Goal: Task Accomplishment & Management: Manage account settings

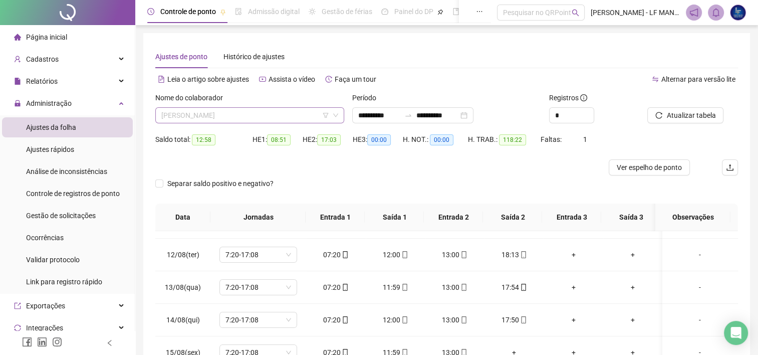
click at [262, 118] on span "[PERSON_NAME]" at bounding box center [249, 115] width 177 height 15
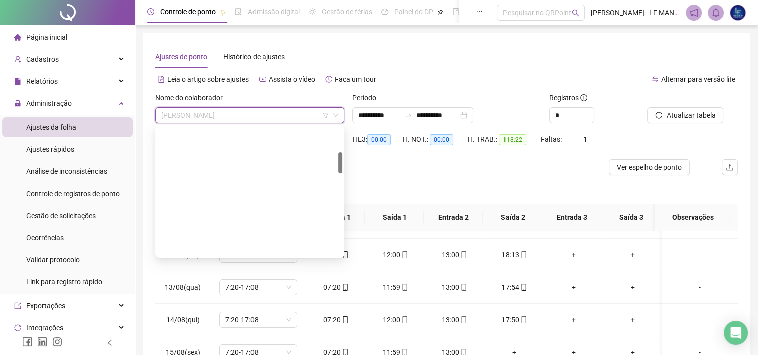
click at [275, 338] on div "[PERSON_NAME]" at bounding box center [249, 343] width 173 height 11
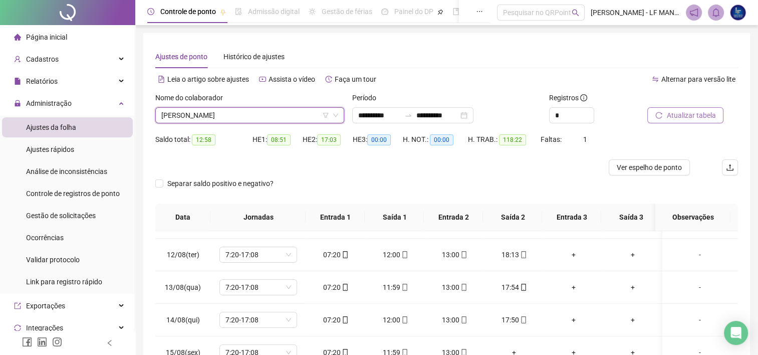
click at [697, 114] on span "Atualizar tabela" at bounding box center [690, 115] width 49 height 11
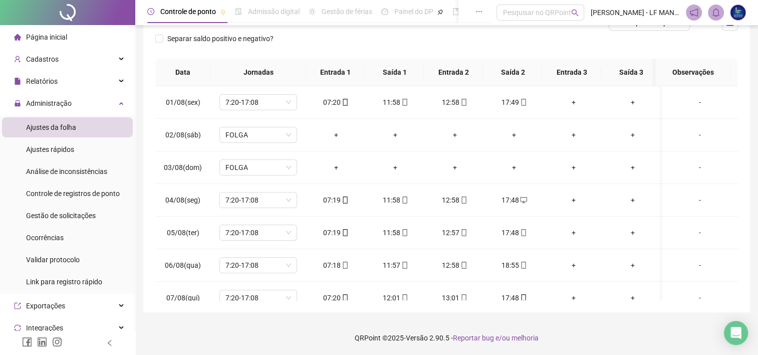
click at [465, 51] on div "Separar saldo positivo e negativo?" at bounding box center [446, 45] width 583 height 28
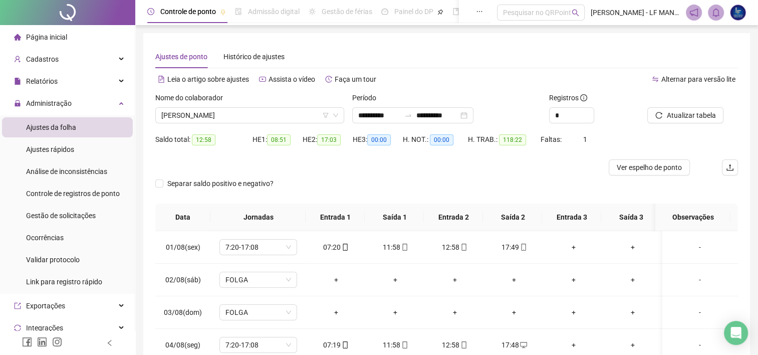
click at [243, 124] on div "Nome do colaborador [PERSON_NAME]" at bounding box center [249, 111] width 197 height 39
click at [255, 116] on span "[PERSON_NAME]" at bounding box center [249, 115] width 177 height 15
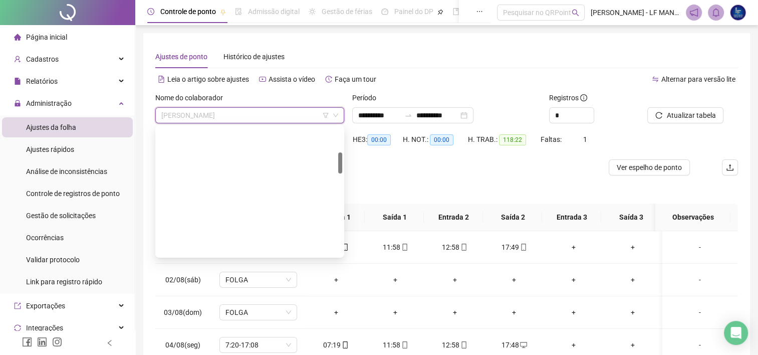
click at [239, 354] on div "[PERSON_NAME]" at bounding box center [249, 359] width 173 height 11
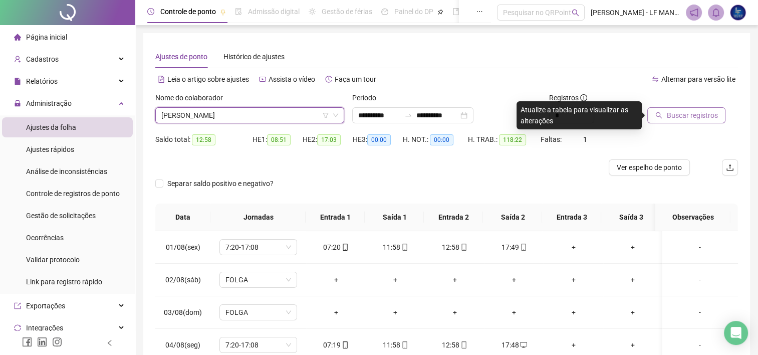
click at [667, 113] on span "Buscar registros" at bounding box center [691, 115] width 51 height 11
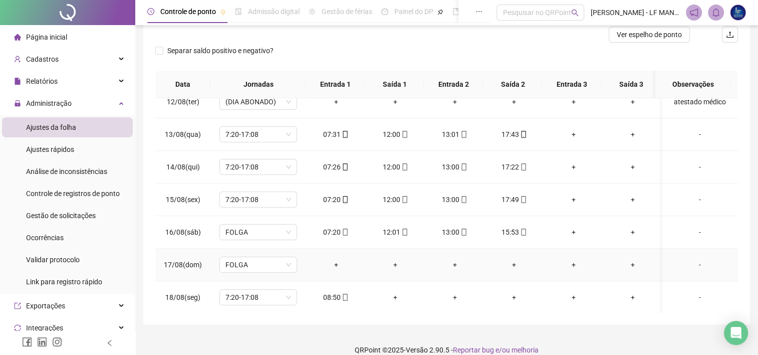
scroll to position [145, 0]
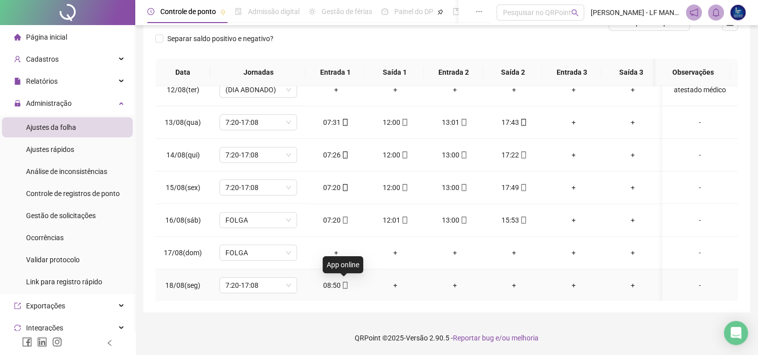
click at [341, 281] on span at bounding box center [345, 285] width 8 height 8
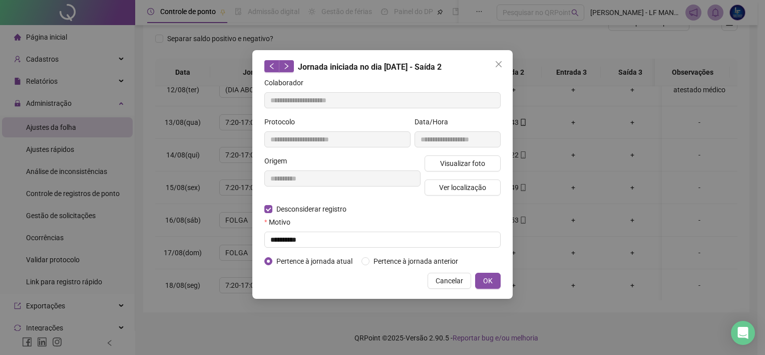
type input "**********"
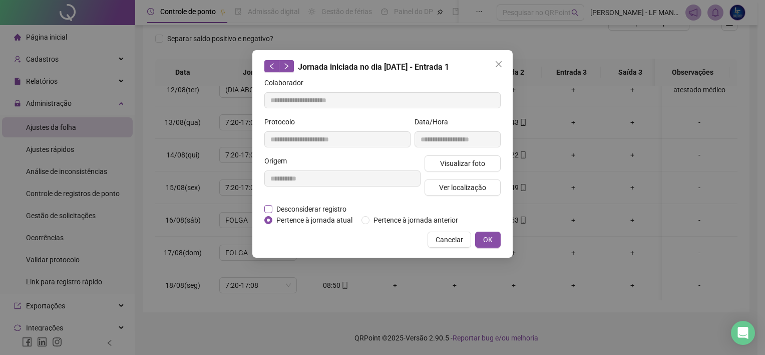
click at [276, 208] on span "Desconsiderar registro" at bounding box center [312, 208] width 78 height 11
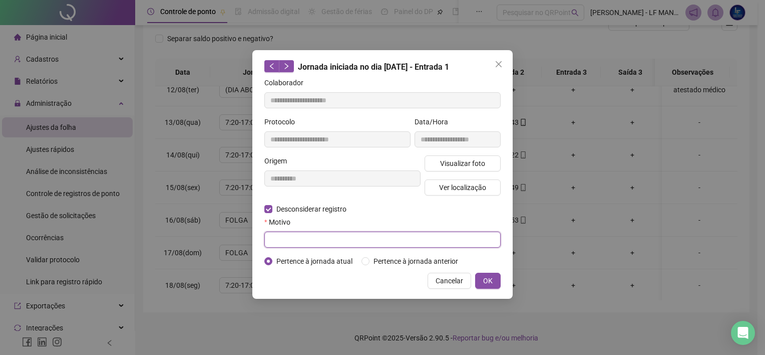
click at [291, 238] on input "text" at bounding box center [382, 239] width 236 height 16
type input "**********"
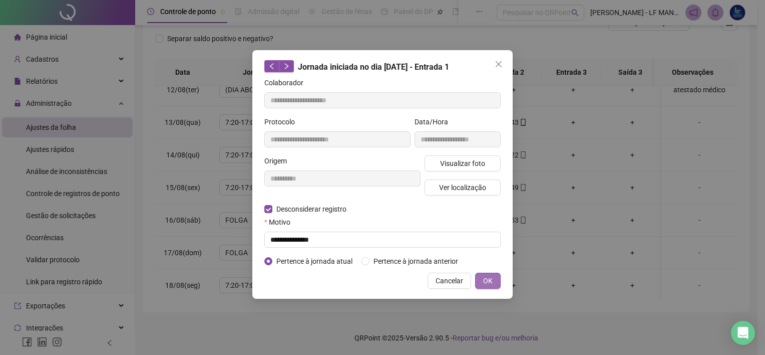
click at [497, 283] on button "OK" at bounding box center [488, 281] width 26 height 16
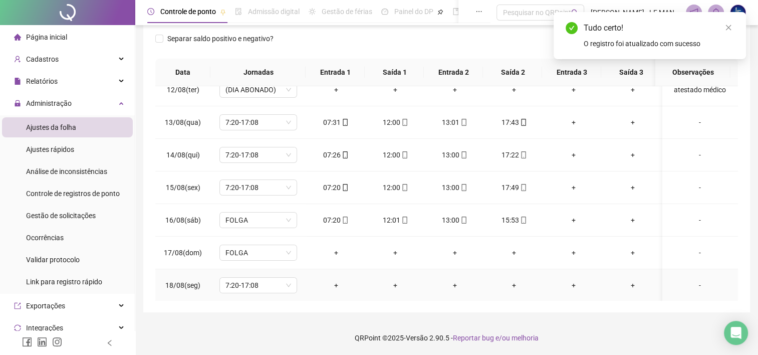
click at [334, 284] on div "+" at bounding box center [336, 285] width 44 height 11
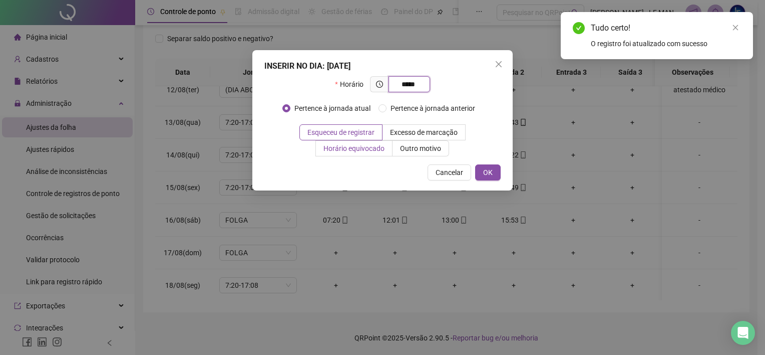
type input "*****"
click at [359, 150] on span "Horário equivocado" at bounding box center [354, 148] width 61 height 8
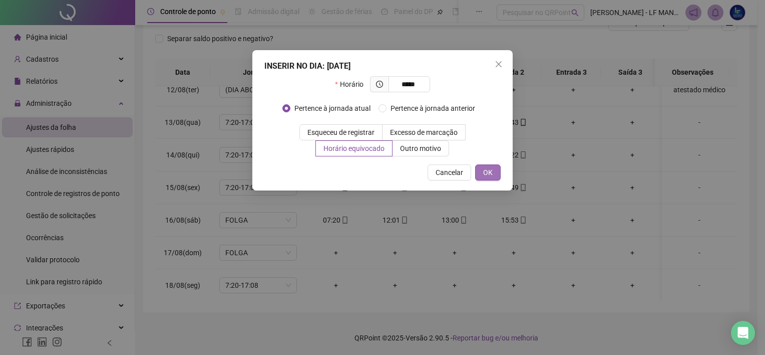
click at [484, 172] on span "OK" at bounding box center [488, 172] width 10 height 11
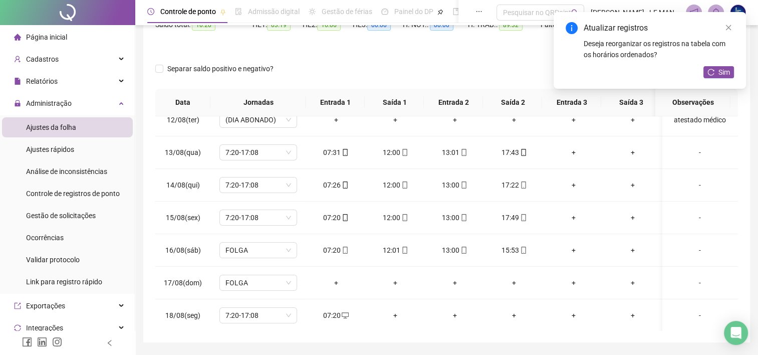
scroll to position [0, 0]
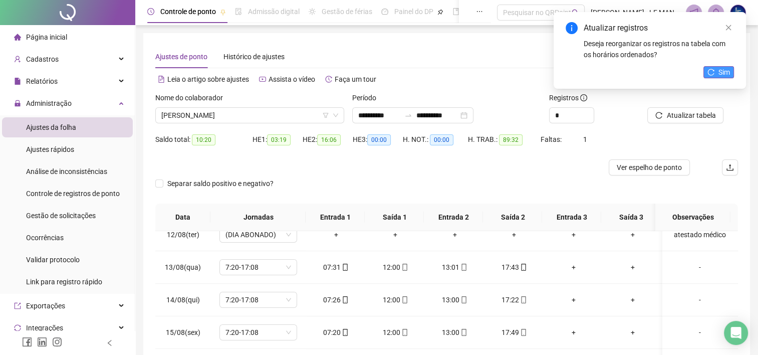
click at [717, 70] on button "Sim" at bounding box center [718, 72] width 31 height 12
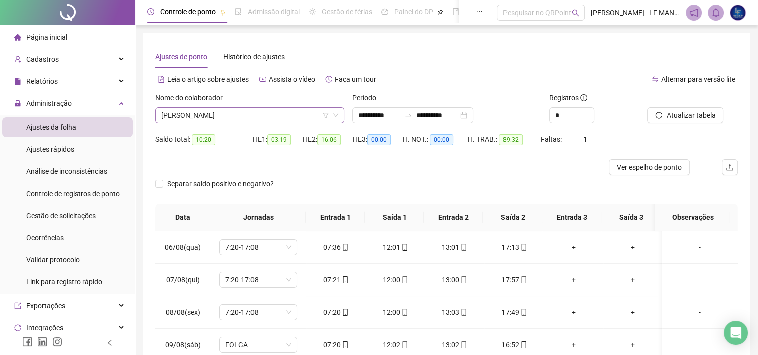
drag, startPoint x: 300, startPoint y: 119, endPoint x: 307, endPoint y: 120, distance: 7.2
click at [301, 120] on span "[PERSON_NAME]" at bounding box center [249, 115] width 177 height 15
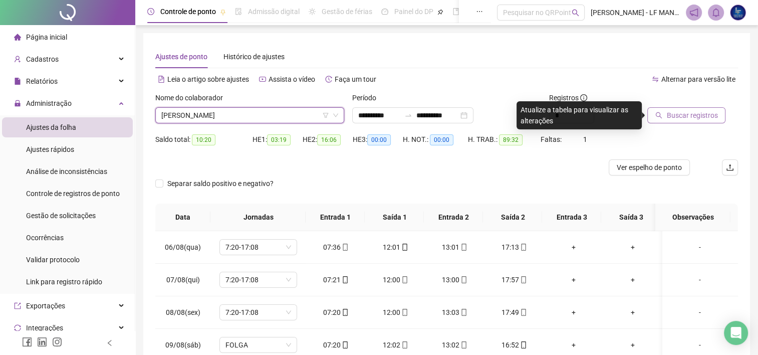
click at [715, 113] on button "Buscar registros" at bounding box center [686, 115] width 78 height 16
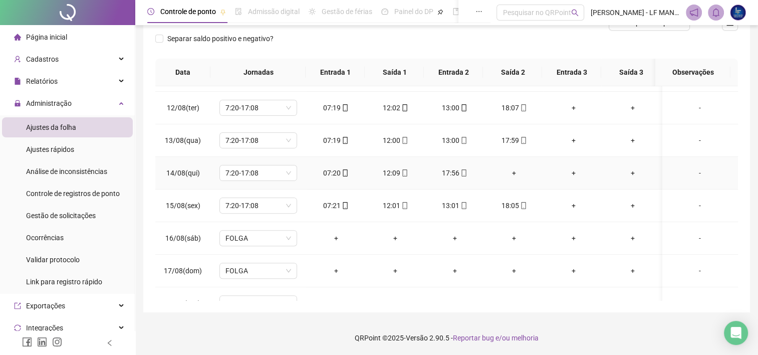
scroll to position [370, 0]
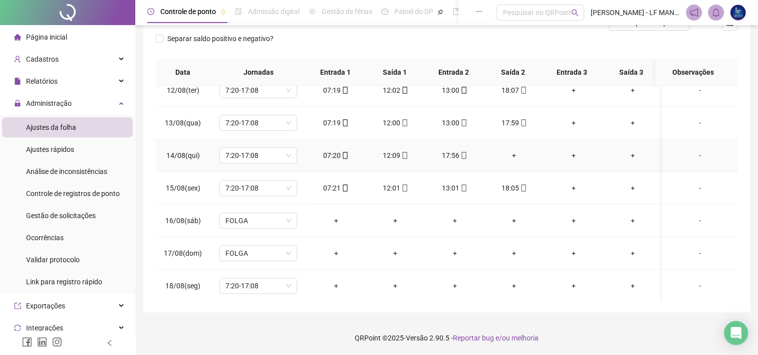
click at [516, 157] on div "+" at bounding box center [514, 155] width 44 height 11
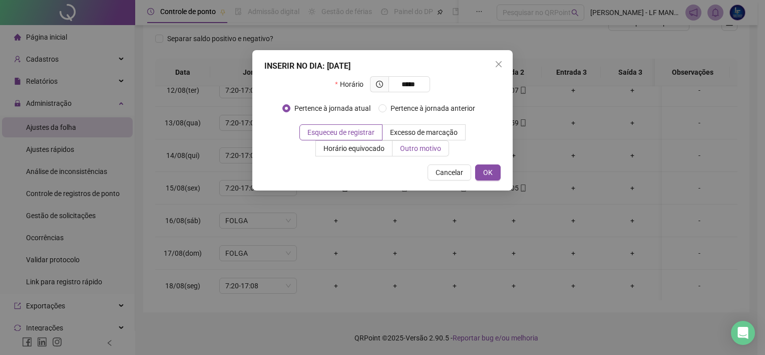
type input "*****"
click at [420, 154] on label "Outro motivo" at bounding box center [421, 148] width 57 height 16
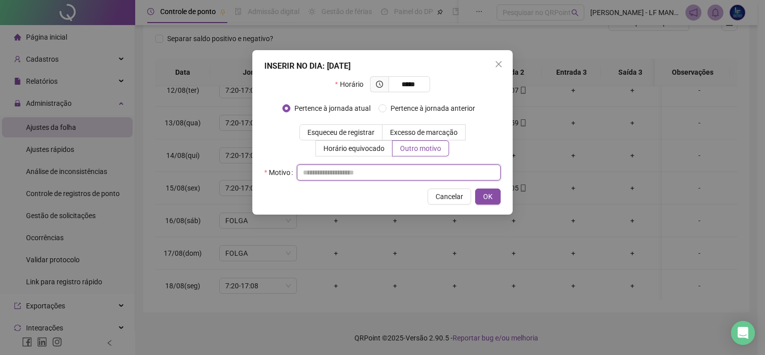
click at [359, 166] on input "text" at bounding box center [399, 172] width 204 height 16
click at [355, 149] on span "Horário equivocado" at bounding box center [354, 148] width 61 height 8
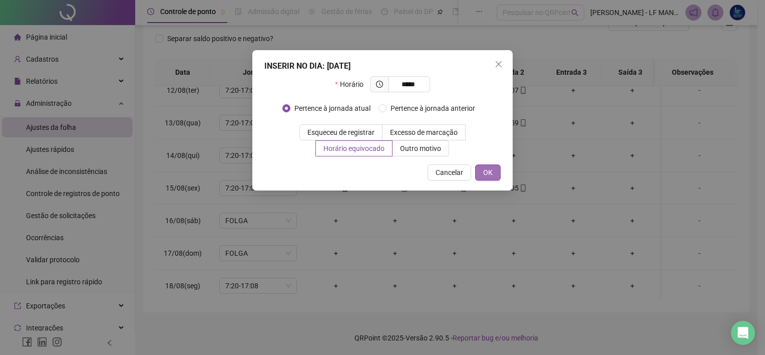
click at [491, 173] on span "OK" at bounding box center [488, 172] width 10 height 11
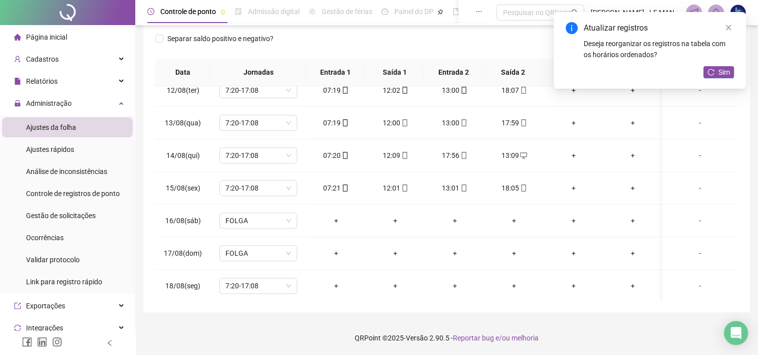
scroll to position [36, 0]
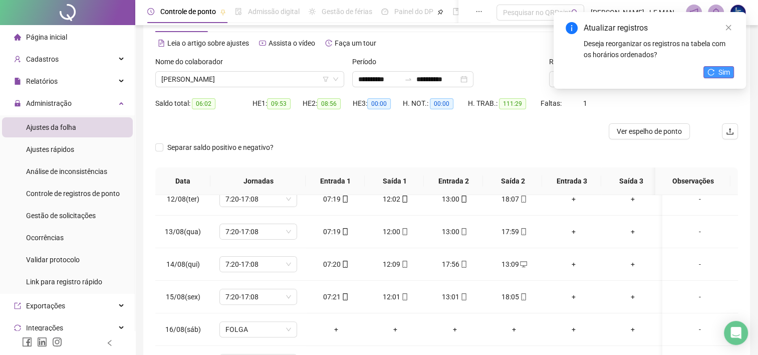
click at [723, 75] on span "Sim" at bounding box center [724, 72] width 12 height 11
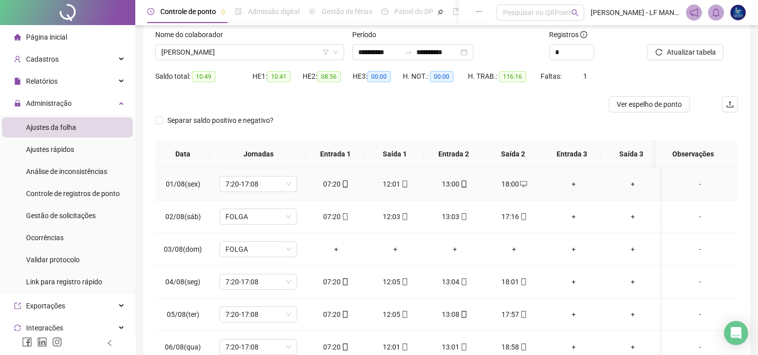
scroll to position [0, 0]
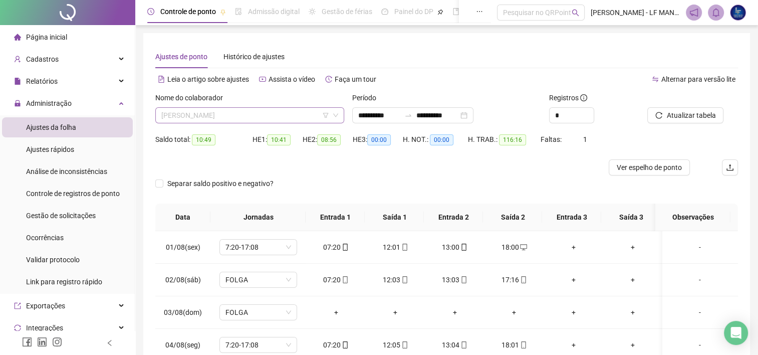
click at [279, 109] on span "[PERSON_NAME]" at bounding box center [249, 115] width 177 height 15
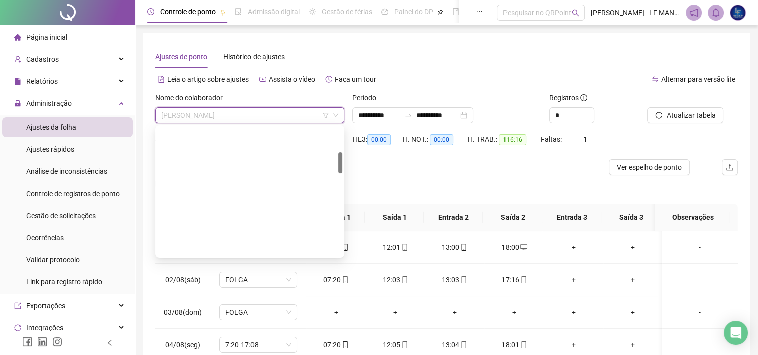
click at [255, 354] on div "[PERSON_NAME]" at bounding box center [249, 359] width 173 height 11
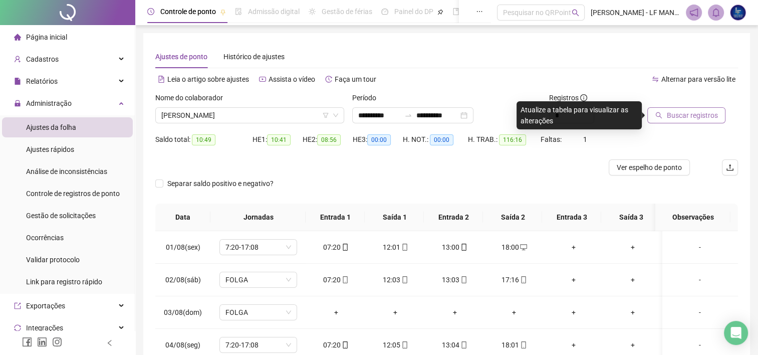
click at [687, 114] on span "Buscar registros" at bounding box center [691, 115] width 51 height 11
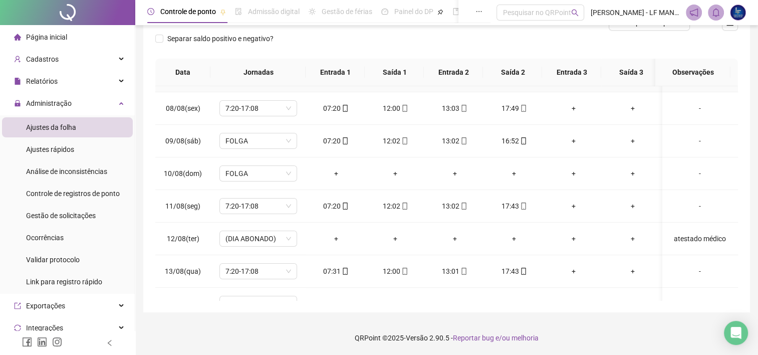
scroll to position [208, 0]
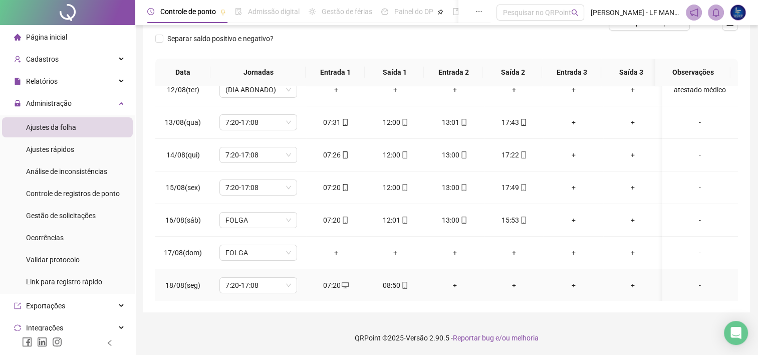
click at [402, 283] on icon "mobile" at bounding box center [404, 285] width 5 height 7
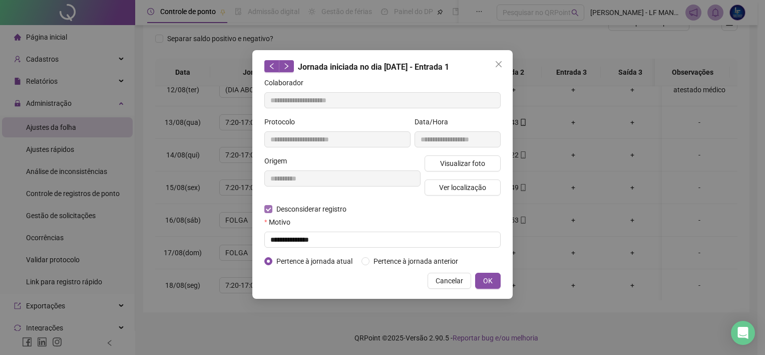
click at [274, 208] on span "Desconsiderar registro" at bounding box center [312, 208] width 78 height 11
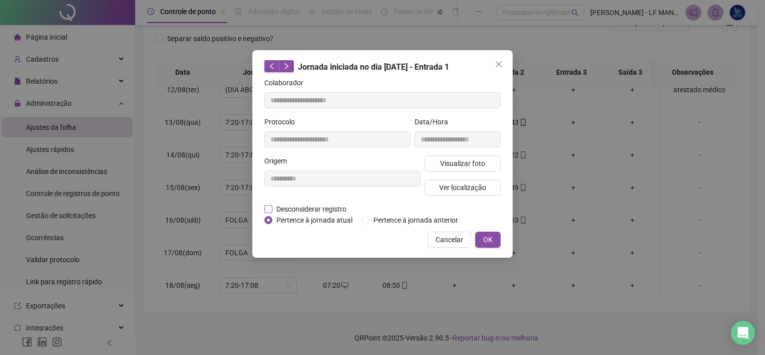
click at [274, 207] on span "Desconsiderar registro" at bounding box center [312, 208] width 78 height 11
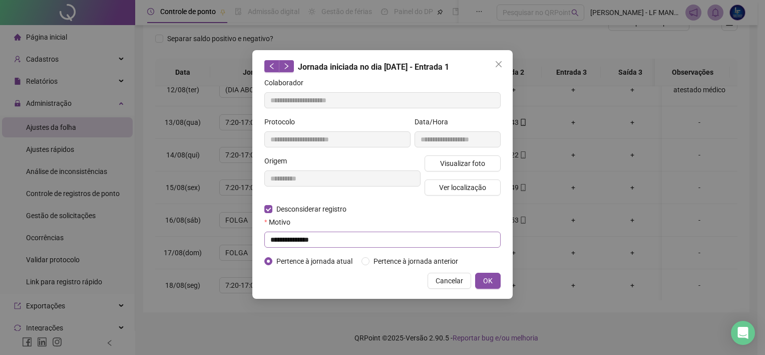
drag, startPoint x: 291, startPoint y: 249, endPoint x: 287, endPoint y: 239, distance: 10.5
click at [287, 248] on form "**********" at bounding box center [382, 171] width 236 height 189
click at [285, 240] on input "**********" at bounding box center [382, 239] width 236 height 16
type input "**********"
click at [494, 270] on div "**********" at bounding box center [382, 174] width 260 height 248
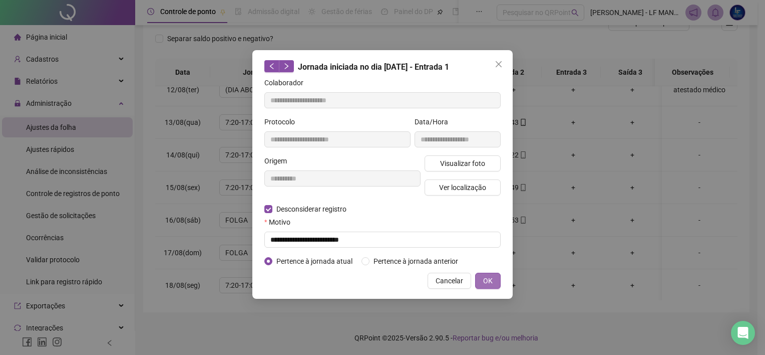
click at [492, 276] on span "OK" at bounding box center [488, 280] width 10 height 11
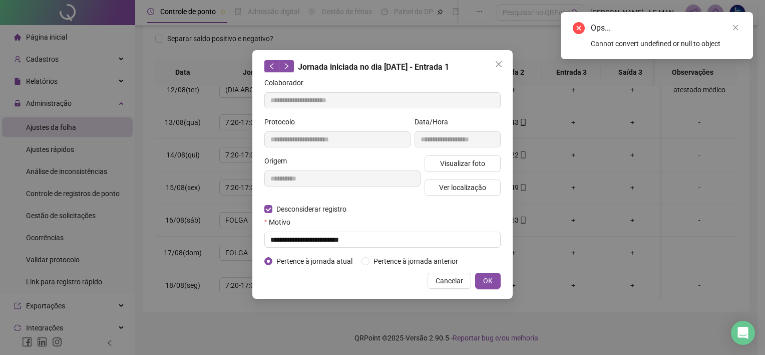
click at [488, 287] on button "OK" at bounding box center [488, 281] width 26 height 16
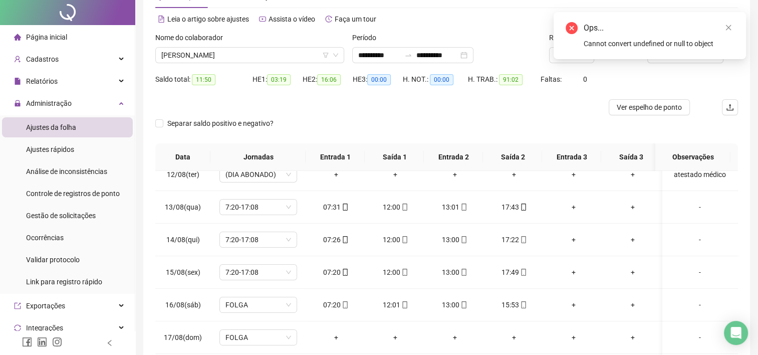
scroll to position [0, 0]
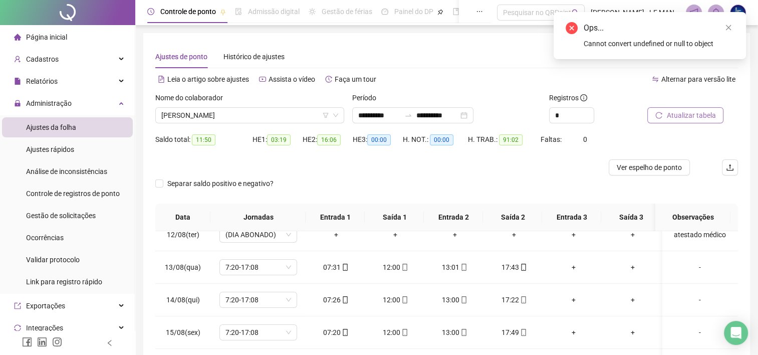
click at [678, 110] on span "Atualizar tabela" at bounding box center [690, 115] width 49 height 11
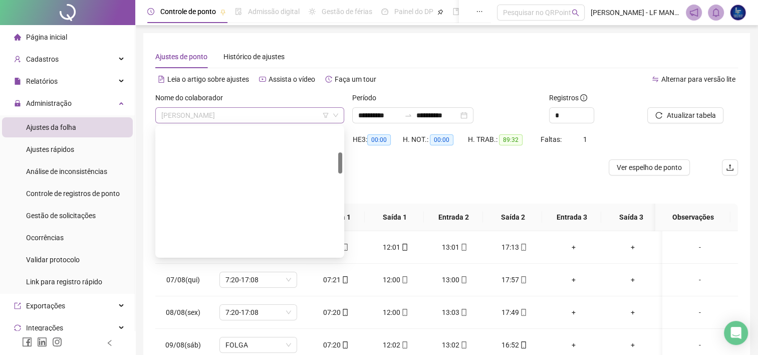
click at [275, 116] on span "[PERSON_NAME]" at bounding box center [249, 115] width 177 height 15
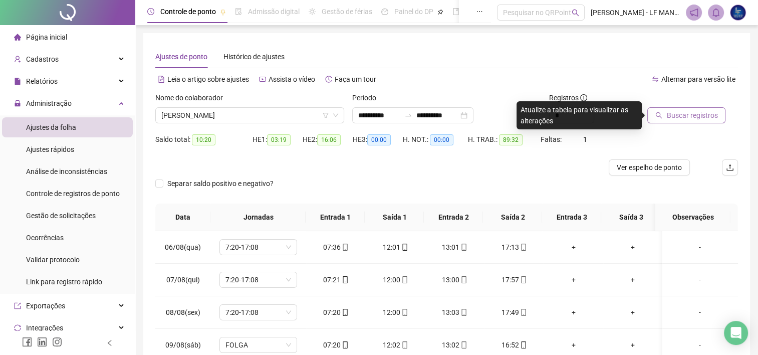
click at [677, 108] on button "Buscar registros" at bounding box center [686, 115] width 78 height 16
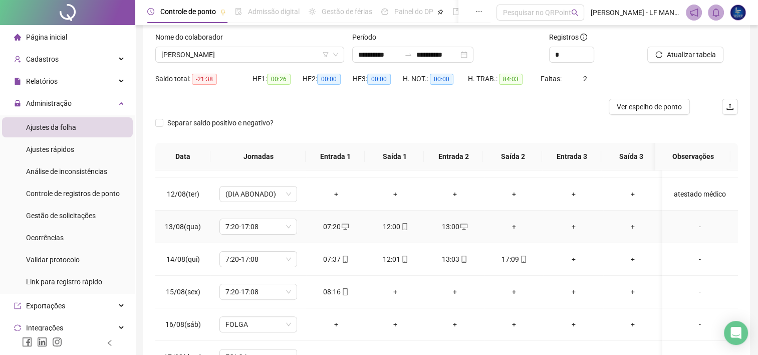
click at [516, 232] on td "+" at bounding box center [514, 226] width 60 height 33
click at [519, 224] on div "+" at bounding box center [514, 226] width 44 height 11
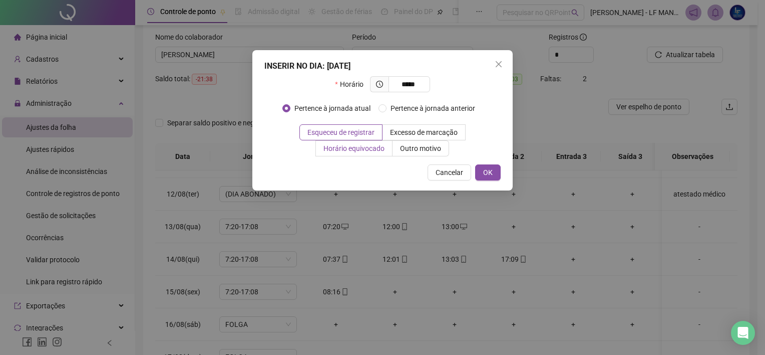
type input "*****"
click at [357, 145] on span "Horário equivocado" at bounding box center [354, 148] width 61 height 8
click at [495, 172] on button "OK" at bounding box center [488, 172] width 26 height 16
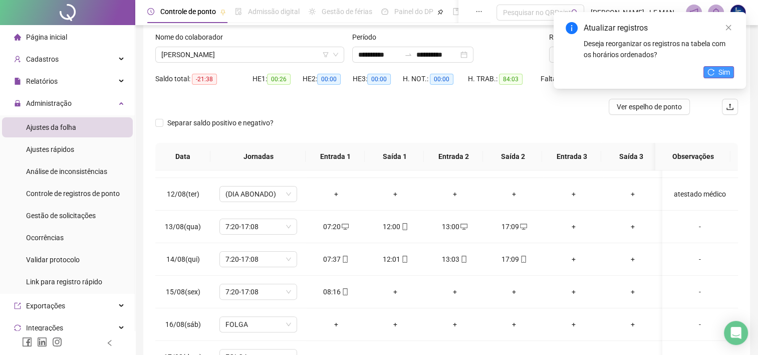
click at [721, 74] on span "Sim" at bounding box center [724, 72] width 12 height 11
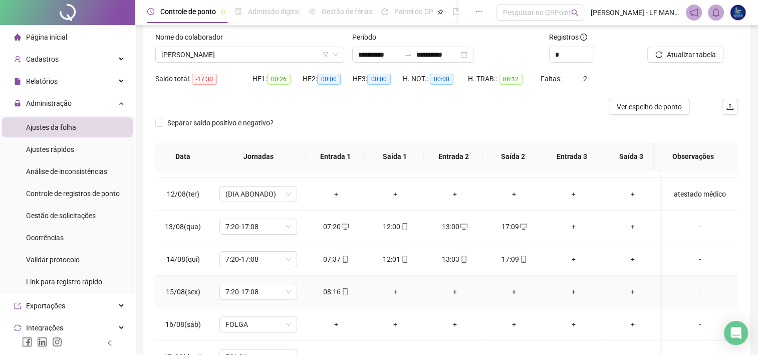
click at [389, 294] on div "+" at bounding box center [396, 291] width 44 height 11
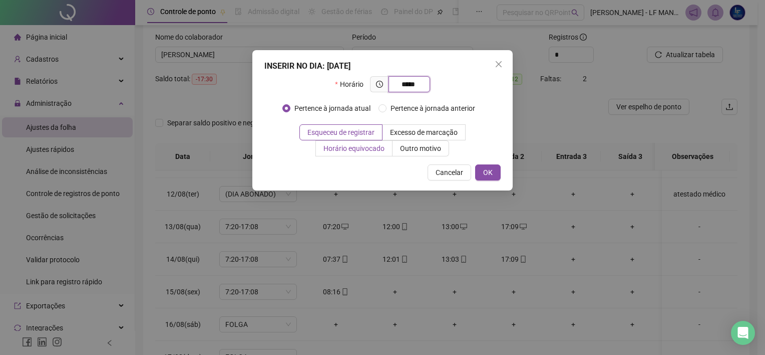
type input "*****"
click at [372, 146] on span "Horário equivocado" at bounding box center [354, 148] width 61 height 8
click at [476, 168] on button "OK" at bounding box center [488, 172] width 26 height 16
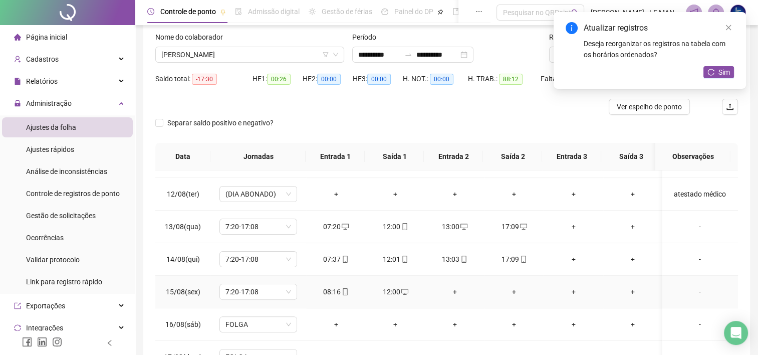
click at [451, 291] on div "+" at bounding box center [455, 291] width 44 height 11
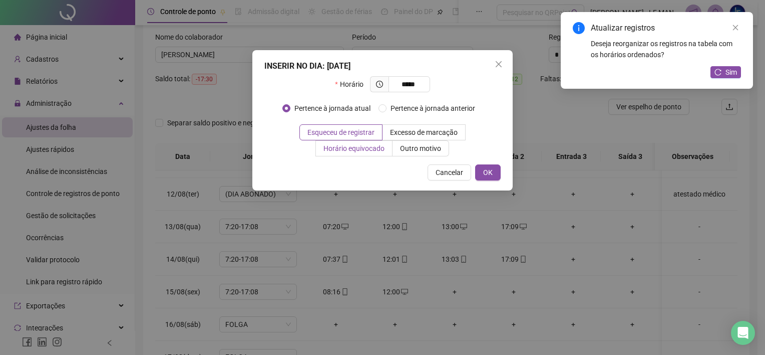
type input "*****"
click at [343, 155] on label "Horário equivocado" at bounding box center [354, 148] width 77 height 16
click at [485, 170] on span "OK" at bounding box center [488, 172] width 10 height 11
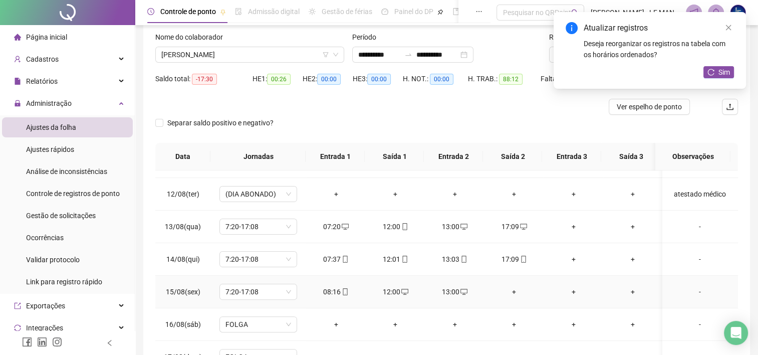
drag, startPoint x: 520, startPoint y: 287, endPoint x: 512, endPoint y: 290, distance: 8.6
click at [517, 290] on div "+" at bounding box center [514, 291] width 44 height 11
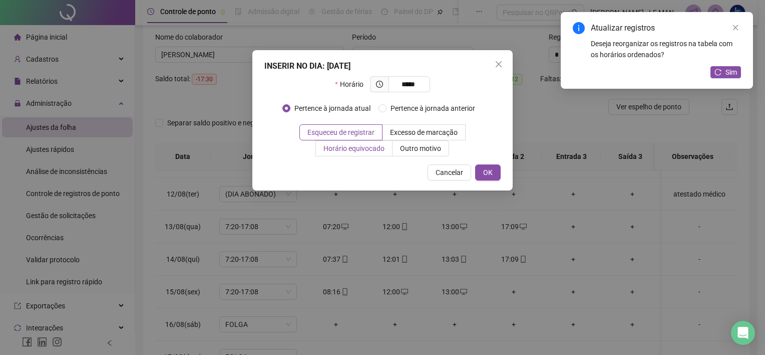
type input "*****"
click at [367, 147] on span "Horário equivocado" at bounding box center [354, 148] width 61 height 8
click at [491, 165] on button "OK" at bounding box center [488, 172] width 26 height 16
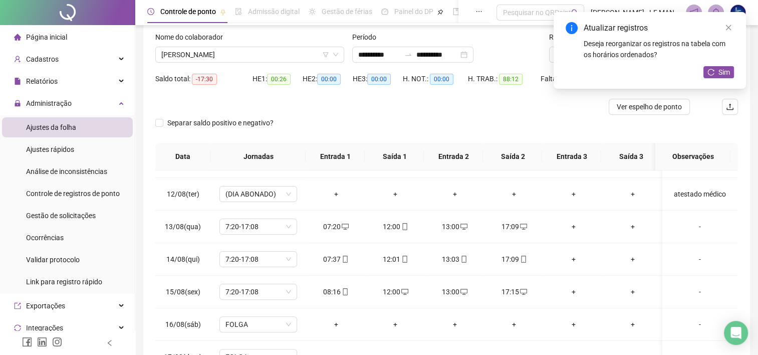
click at [733, 81] on div "Atualizar registros Deseja reorganizar os registros na tabela com os horários o…" at bounding box center [650, 50] width 192 height 77
click at [715, 69] on button "Sim" at bounding box center [718, 72] width 31 height 12
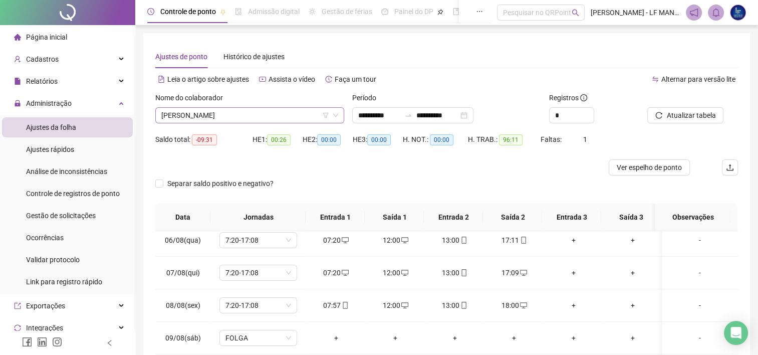
click at [323, 117] on icon "filter" at bounding box center [326, 115] width 6 height 6
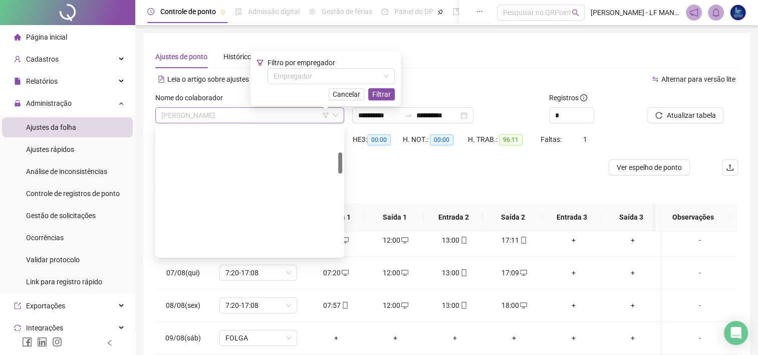
click at [274, 116] on span "[PERSON_NAME]" at bounding box center [249, 115] width 177 height 15
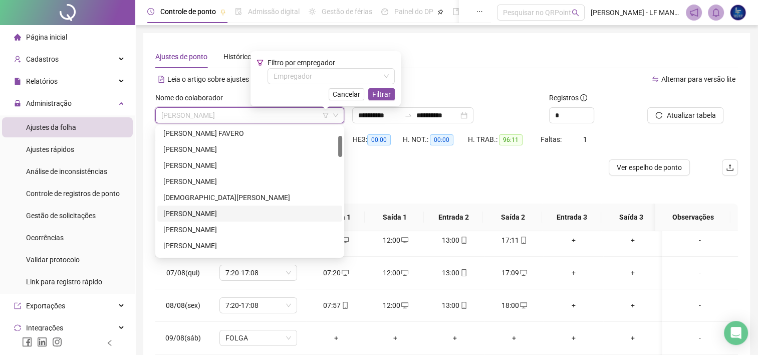
drag, startPoint x: 222, startPoint y: 212, endPoint x: 306, endPoint y: 194, distance: 85.7
click at [223, 212] on div "[PERSON_NAME]" at bounding box center [249, 213] width 173 height 11
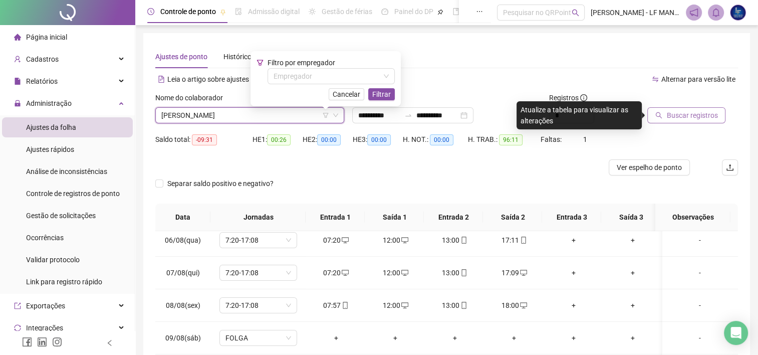
click at [684, 118] on span "Buscar registros" at bounding box center [691, 115] width 51 height 11
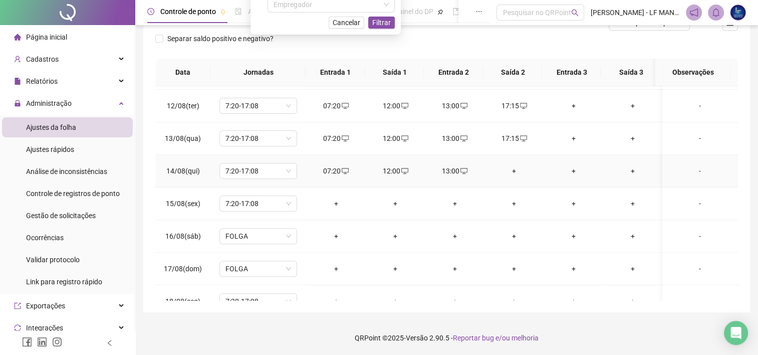
scroll to position [370, 0]
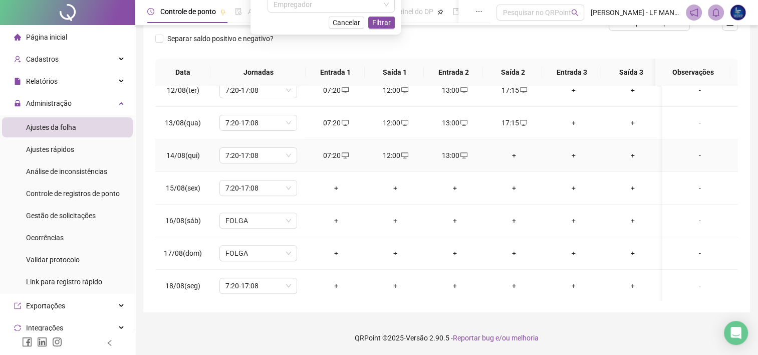
click at [509, 152] on div "+" at bounding box center [514, 155] width 44 height 11
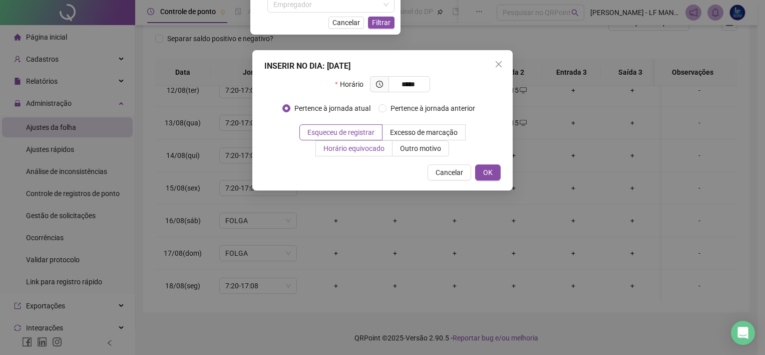
type input "*****"
click at [342, 153] on label "Horário equivocado" at bounding box center [354, 148] width 77 height 16
click at [378, 156] on div "INSERIR NO DIA : [DATE] Horário ***** Pertence à jornada atual Pertence à jorna…" at bounding box center [382, 120] width 260 height 140
click at [379, 154] on label "Horário equivocado" at bounding box center [354, 148] width 77 height 16
drag, startPoint x: 492, startPoint y: 170, endPoint x: 509, endPoint y: 171, distance: 17.1
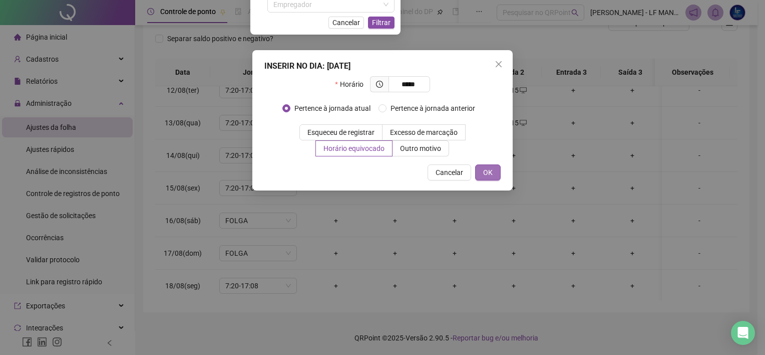
click at [493, 170] on span "OK" at bounding box center [488, 172] width 10 height 11
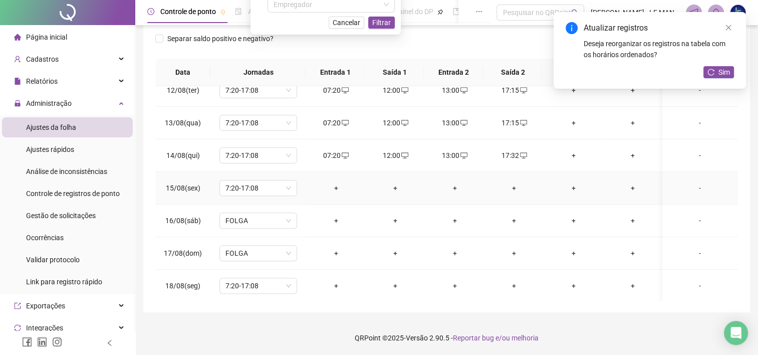
click at [333, 191] on td "+" at bounding box center [336, 188] width 60 height 33
click at [331, 180] on td "+" at bounding box center [336, 188] width 60 height 33
click at [337, 183] on div "+" at bounding box center [336, 187] width 44 height 11
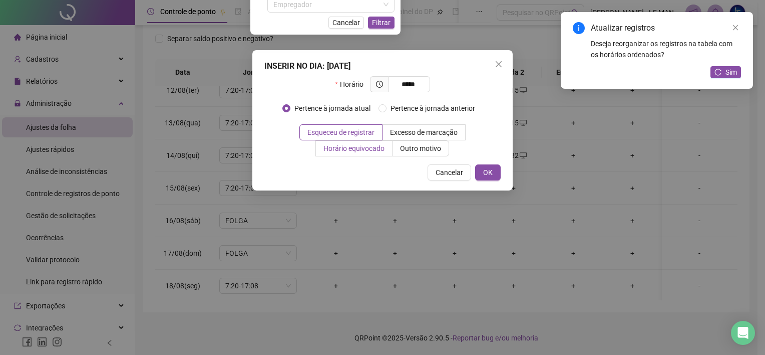
type input "*****"
click at [355, 149] on span "Horário equivocado" at bounding box center [354, 148] width 61 height 8
click at [499, 172] on button "OK" at bounding box center [488, 172] width 26 height 16
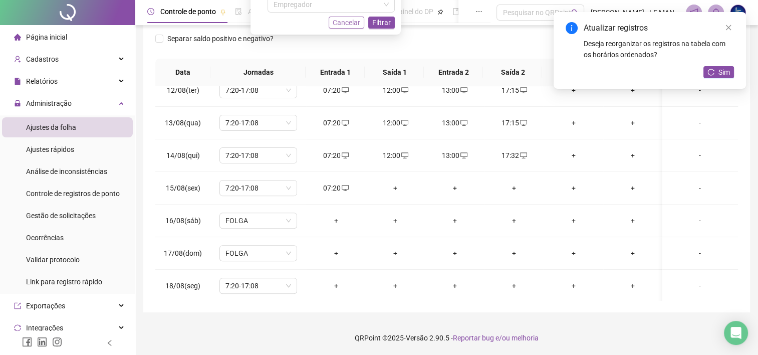
click at [337, 26] on span "Cancelar" at bounding box center [347, 22] width 28 height 11
click at [399, 172] on td "+" at bounding box center [396, 188] width 60 height 33
click at [397, 183] on div "+" at bounding box center [396, 187] width 44 height 11
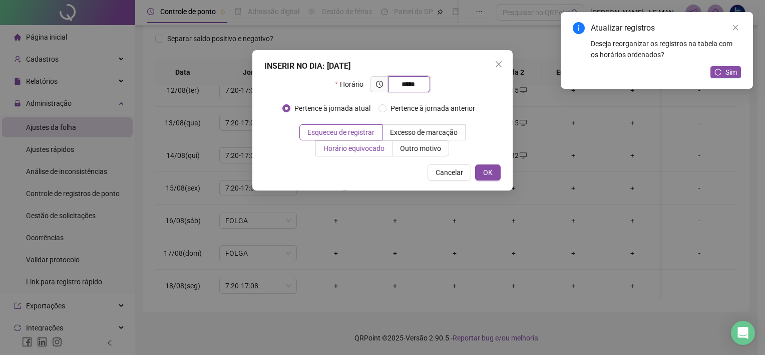
type input "*****"
click at [380, 142] on label "Horário equivocado" at bounding box center [354, 148] width 77 height 16
click at [494, 180] on button "OK" at bounding box center [488, 172] width 26 height 16
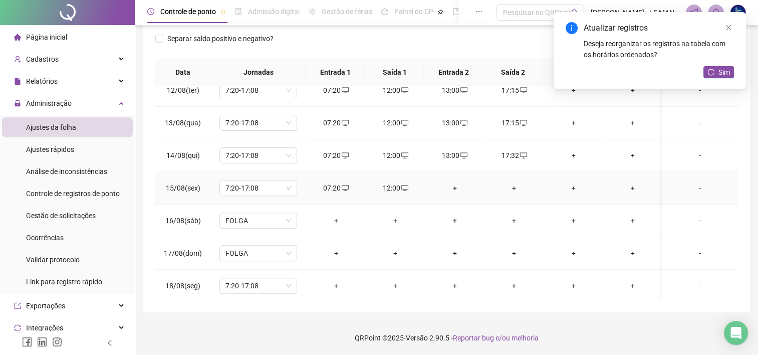
click at [457, 188] on div "+" at bounding box center [455, 187] width 44 height 11
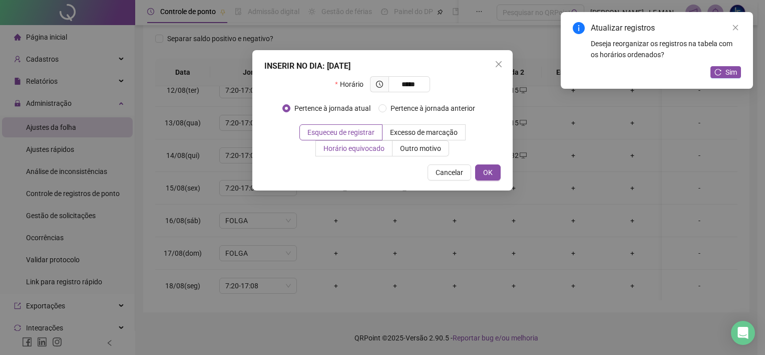
type input "*****"
drag, startPoint x: 369, startPoint y: 151, endPoint x: 376, endPoint y: 152, distance: 7.1
click at [369, 151] on span "Horário equivocado" at bounding box center [354, 148] width 61 height 8
click at [481, 174] on button "OK" at bounding box center [488, 172] width 26 height 16
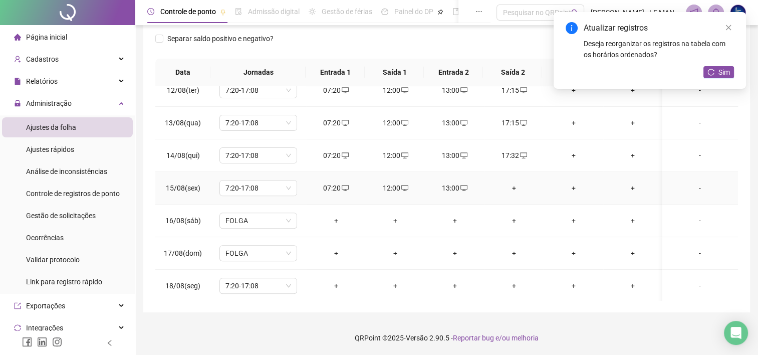
click at [516, 189] on div "+" at bounding box center [514, 187] width 44 height 11
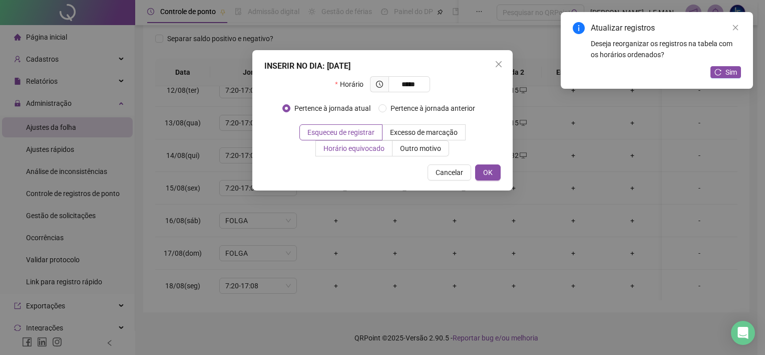
type input "*****"
click at [385, 143] on label "Horário equivocado" at bounding box center [354, 148] width 77 height 16
click at [496, 166] on button "OK" at bounding box center [488, 172] width 26 height 16
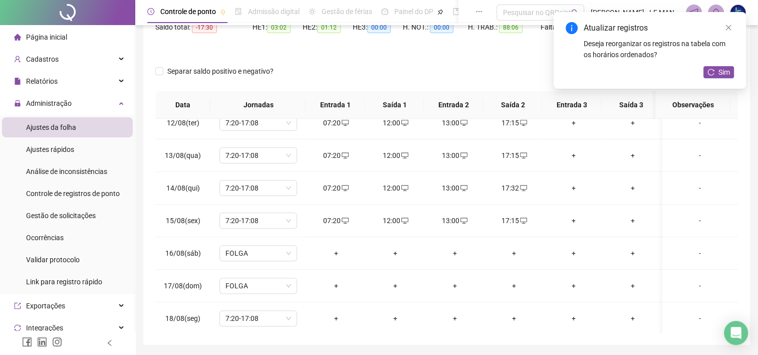
scroll to position [95, 0]
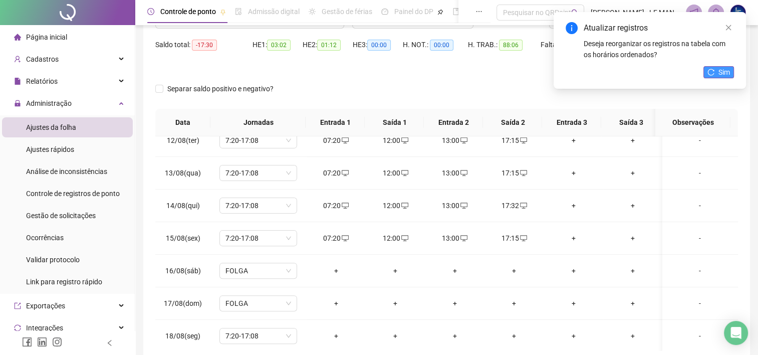
click at [723, 76] on span "Sim" at bounding box center [724, 72] width 12 height 11
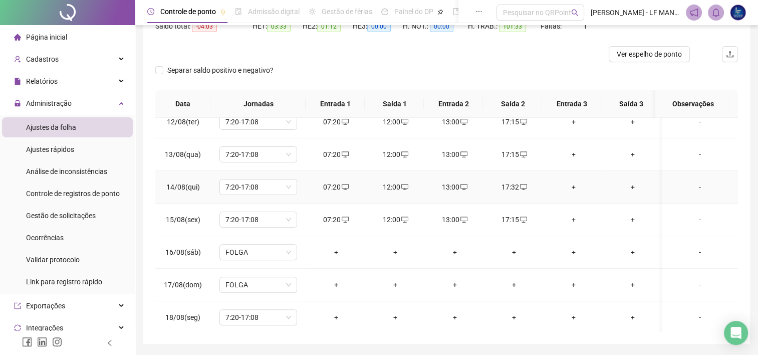
scroll to position [145, 0]
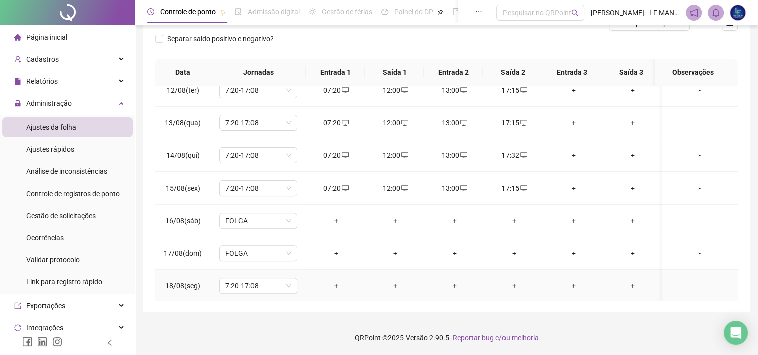
click at [336, 277] on td "+" at bounding box center [336, 286] width 60 height 33
click at [337, 281] on div "+" at bounding box center [336, 285] width 44 height 11
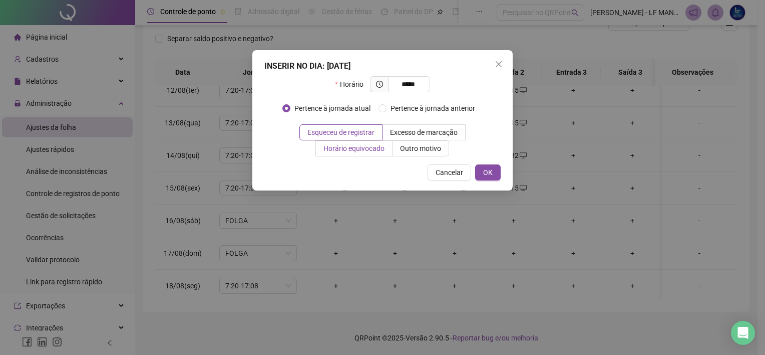
type input "*****"
click at [342, 146] on span "Horário equivocado" at bounding box center [354, 148] width 61 height 8
click at [480, 178] on button "OK" at bounding box center [488, 172] width 26 height 16
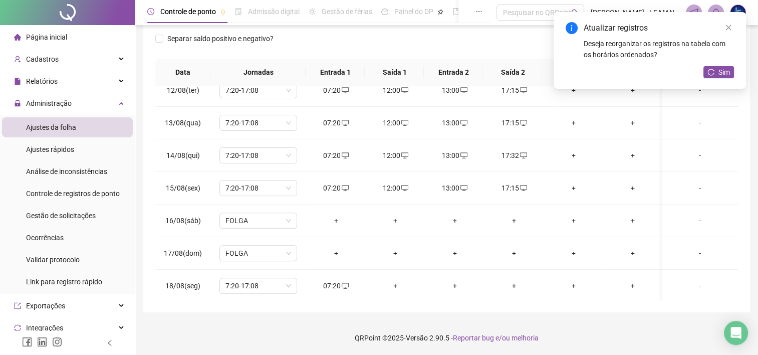
scroll to position [95, 0]
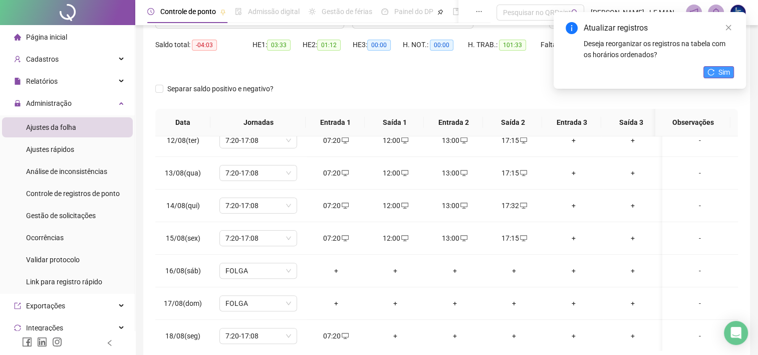
click at [718, 72] on span "Sim" at bounding box center [724, 72] width 12 height 11
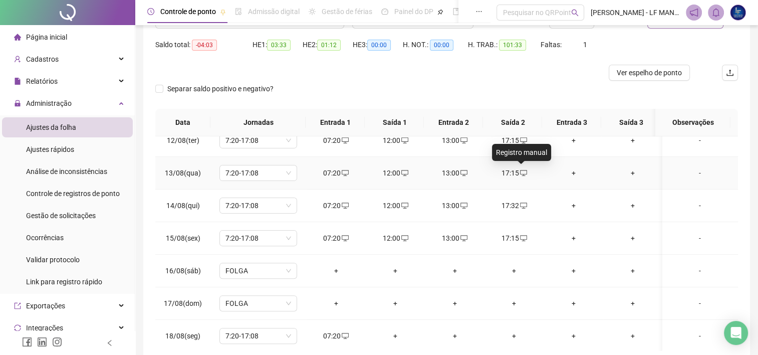
click at [520, 171] on icon "desktop" at bounding box center [523, 172] width 7 height 7
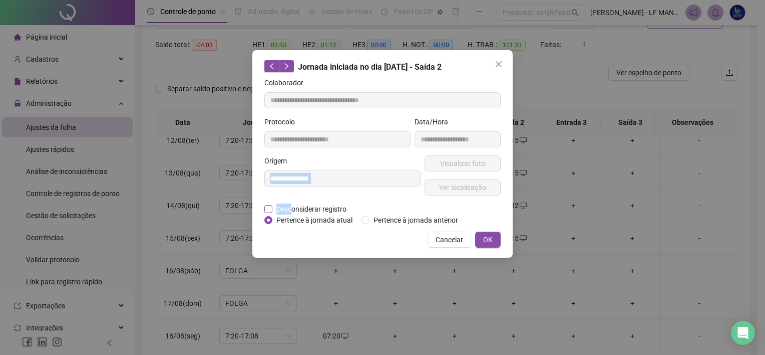
click at [292, 202] on form "**********" at bounding box center [382, 151] width 236 height 148
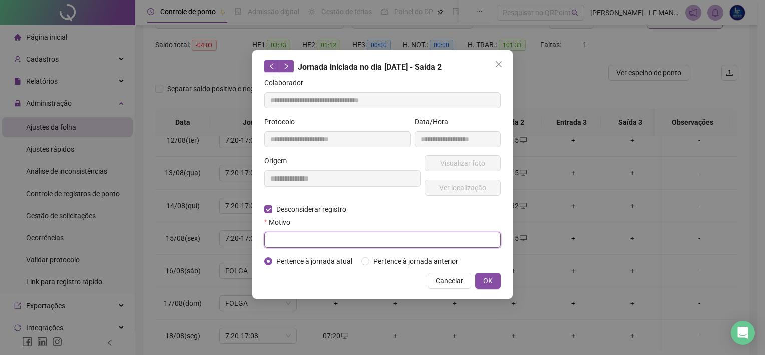
click at [279, 237] on input "text" at bounding box center [382, 239] width 236 height 16
type input "*"
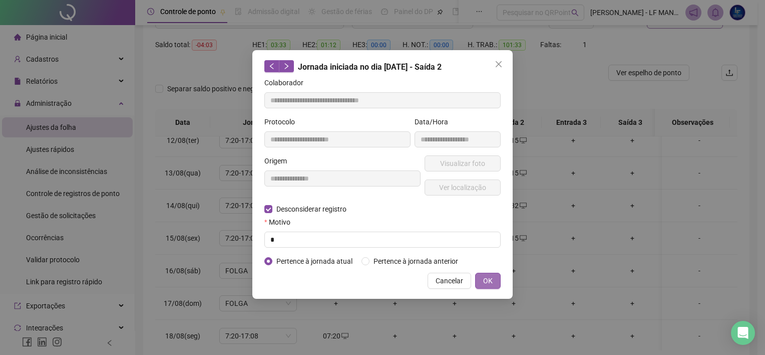
click at [493, 281] on button "OK" at bounding box center [488, 281] width 26 height 16
drag, startPoint x: 487, startPoint y: 281, endPoint x: 493, endPoint y: 279, distance: 5.7
click at [489, 280] on span "OK" at bounding box center [488, 280] width 10 height 11
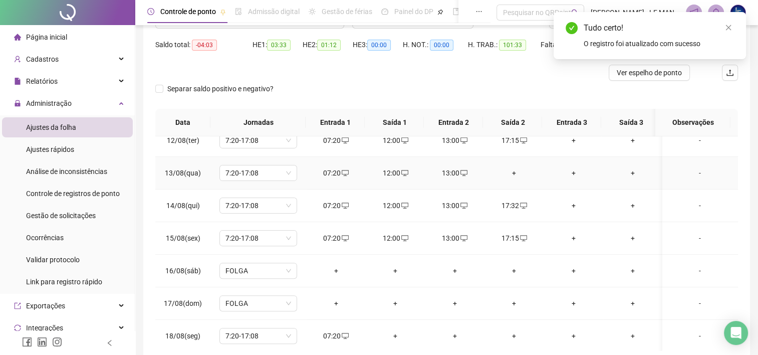
click at [511, 174] on div "+" at bounding box center [514, 172] width 44 height 11
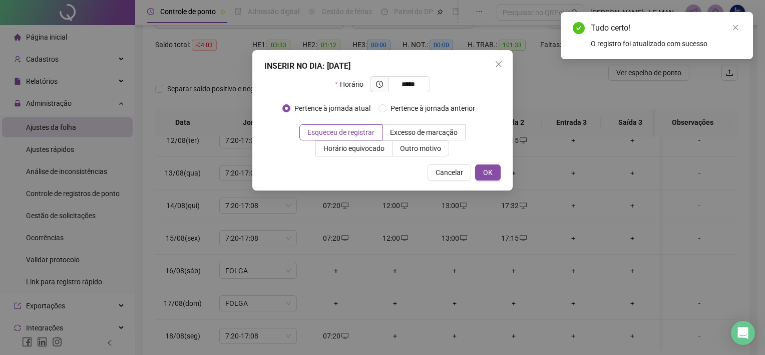
type input "*****"
click at [363, 160] on div "INSERIR NO DIA : [DATE] Horário ***** Pertence à jornada atual Pertence à jorna…" at bounding box center [382, 120] width 260 height 140
click at [369, 152] on label "Horário equivocado" at bounding box center [354, 148] width 77 height 16
click at [483, 171] on span "OK" at bounding box center [488, 172] width 10 height 11
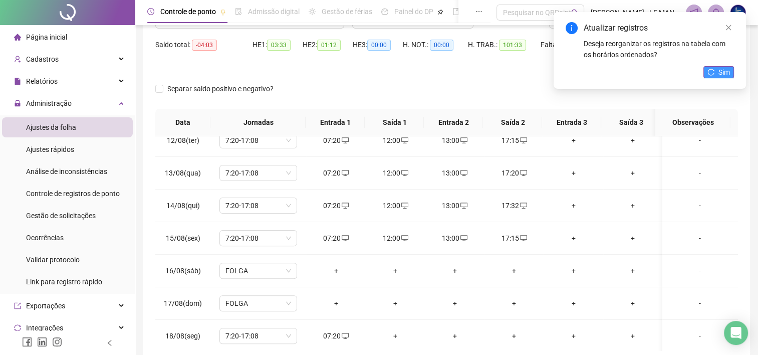
click at [727, 70] on span "Sim" at bounding box center [724, 72] width 12 height 11
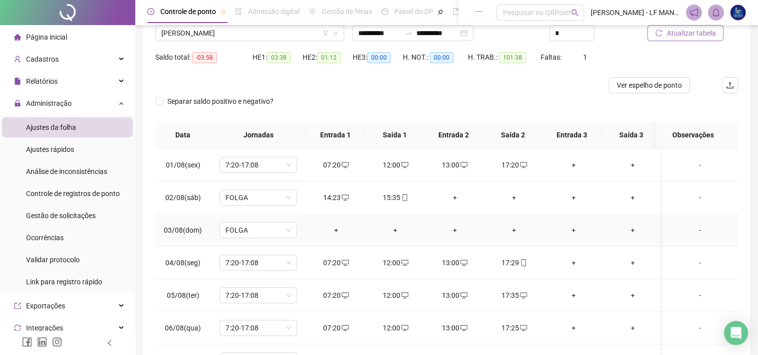
scroll to position [0, 0]
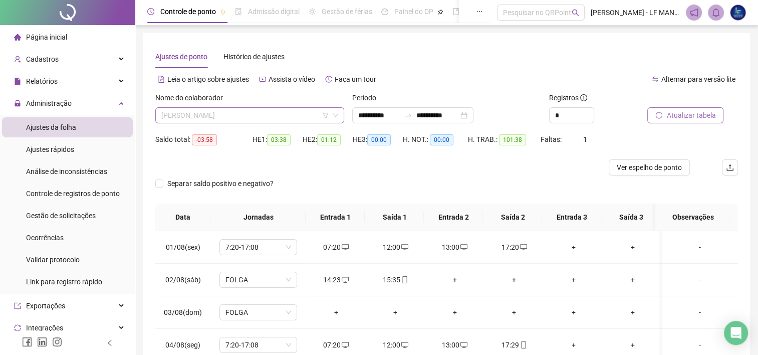
click at [263, 112] on span "[PERSON_NAME]" at bounding box center [249, 115] width 177 height 15
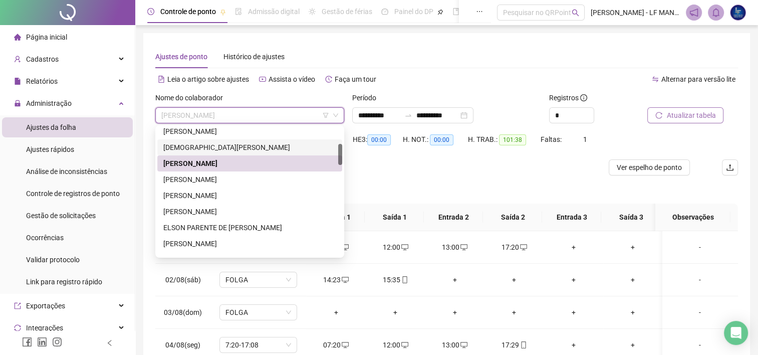
scroll to position [150, 0]
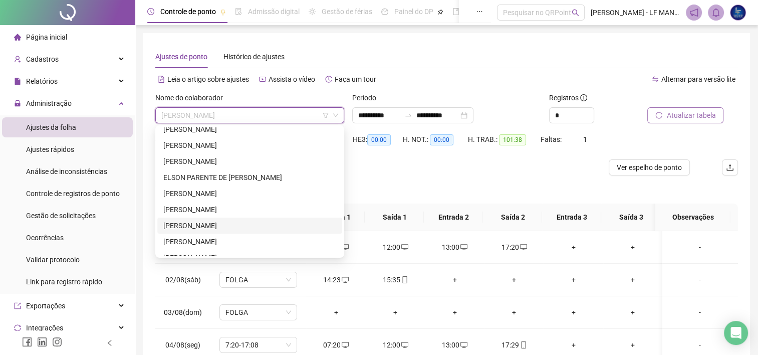
click at [229, 226] on div "[PERSON_NAME]" at bounding box center [249, 225] width 173 height 11
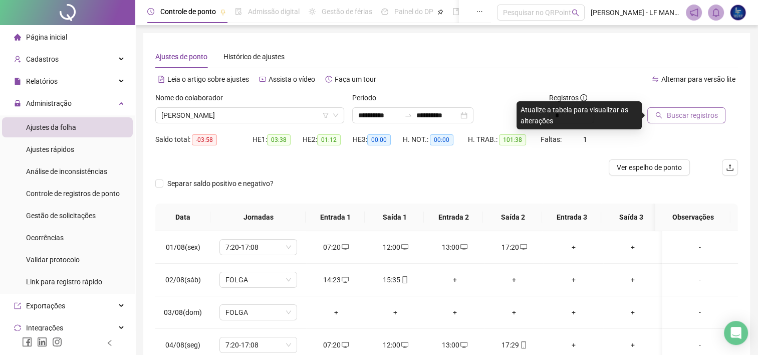
click at [677, 122] on button "Buscar registros" at bounding box center [686, 115] width 78 height 16
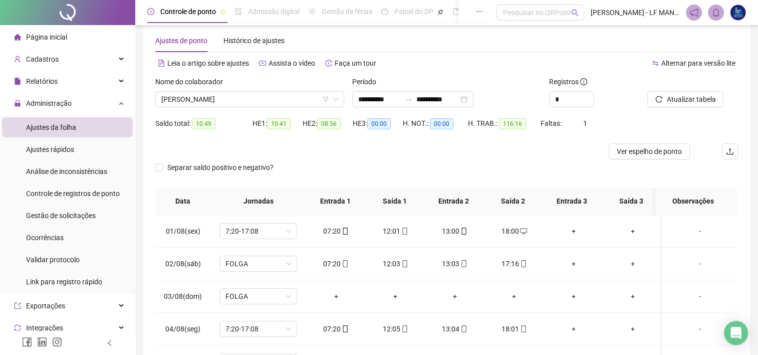
scroll to position [0, 0]
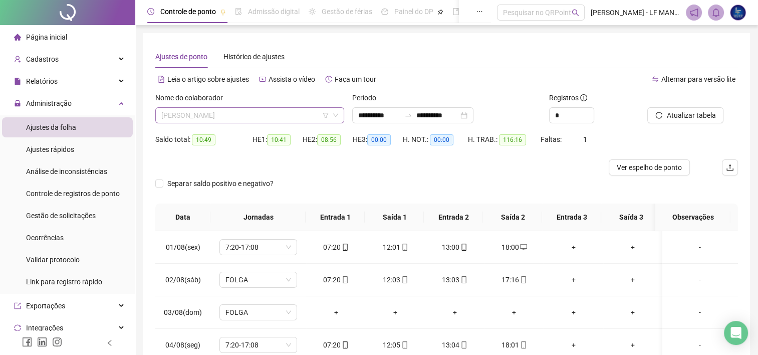
click at [288, 119] on span "[PERSON_NAME]" at bounding box center [249, 115] width 177 height 15
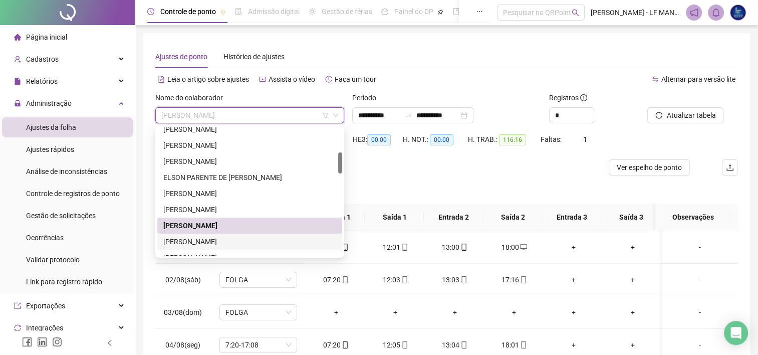
scroll to position [200, 0]
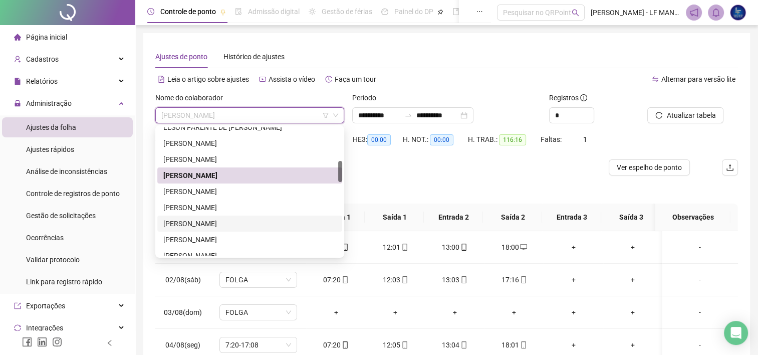
drag, startPoint x: 209, startPoint y: 220, endPoint x: 298, endPoint y: 212, distance: 89.0
click at [209, 220] on div "[PERSON_NAME]" at bounding box center [249, 223] width 173 height 11
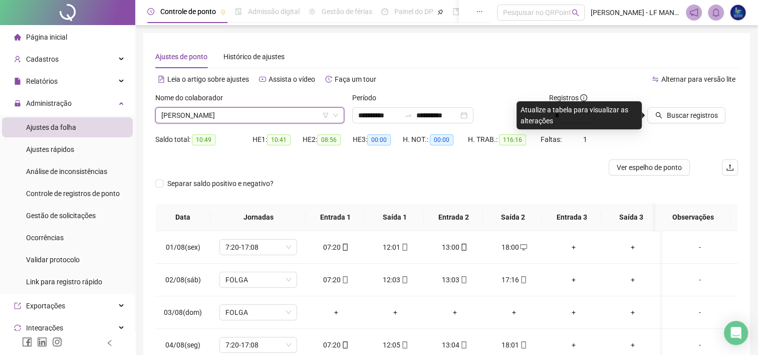
click at [287, 116] on span "[PERSON_NAME]" at bounding box center [249, 115] width 177 height 15
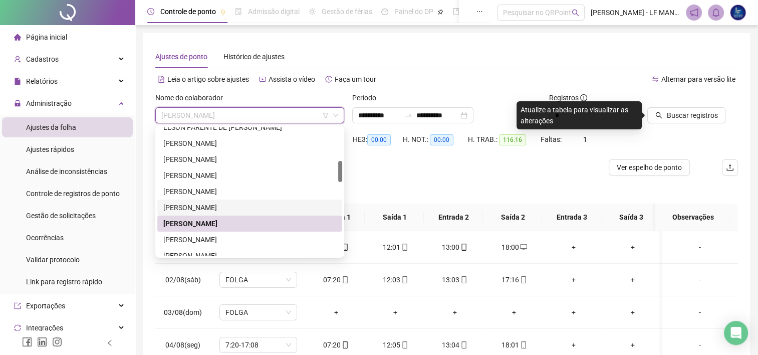
click at [229, 202] on div "[PERSON_NAME]" at bounding box center [249, 207] width 173 height 11
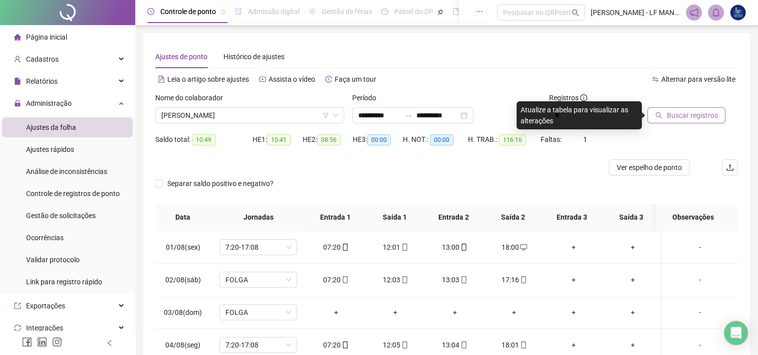
click at [701, 108] on button "Buscar registros" at bounding box center [686, 115] width 78 height 16
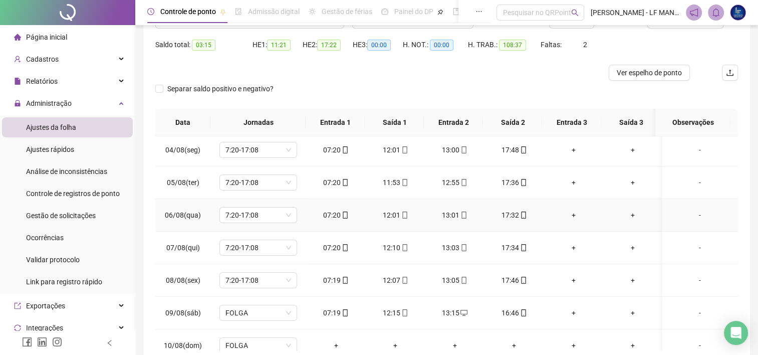
scroll to position [150, 0]
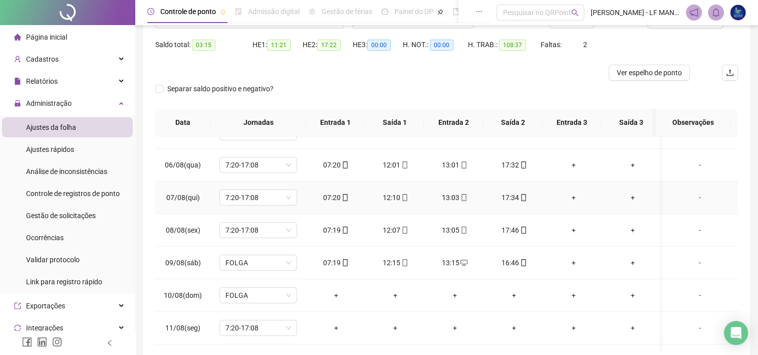
click at [577, 196] on div "+" at bounding box center [574, 197] width 44 height 11
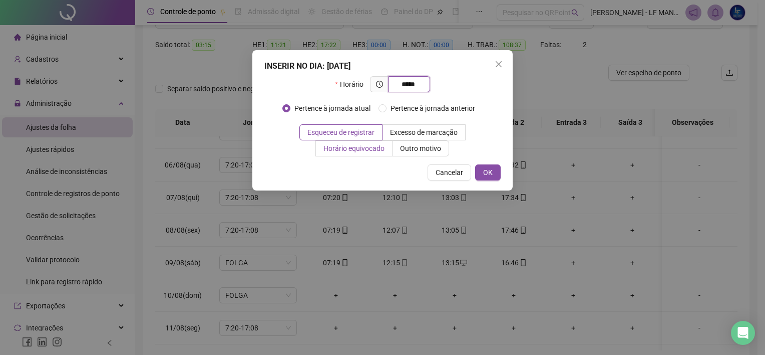
type input "*****"
click at [374, 154] on label "Horário equivocado" at bounding box center [354, 148] width 77 height 16
drag, startPoint x: 487, startPoint y: 175, endPoint x: 613, endPoint y: 135, distance: 132.4
click at [487, 174] on span "OK" at bounding box center [488, 172] width 10 height 11
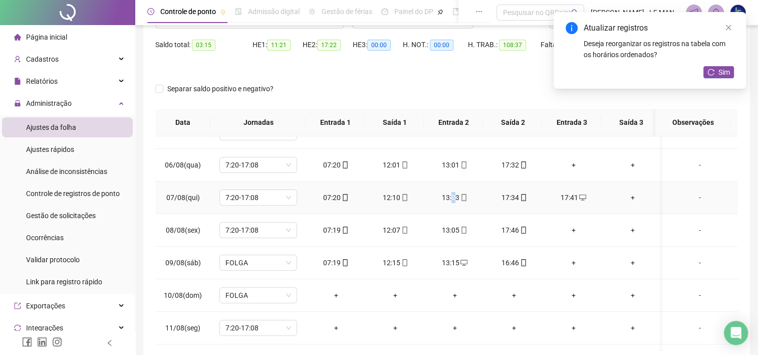
click at [453, 198] on div "13:03" at bounding box center [455, 197] width 44 height 11
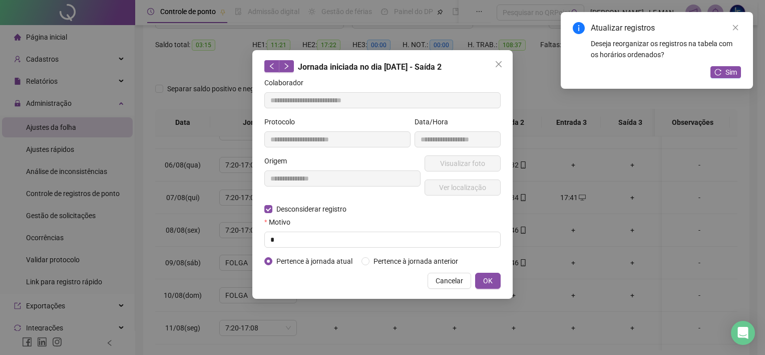
type input "**********"
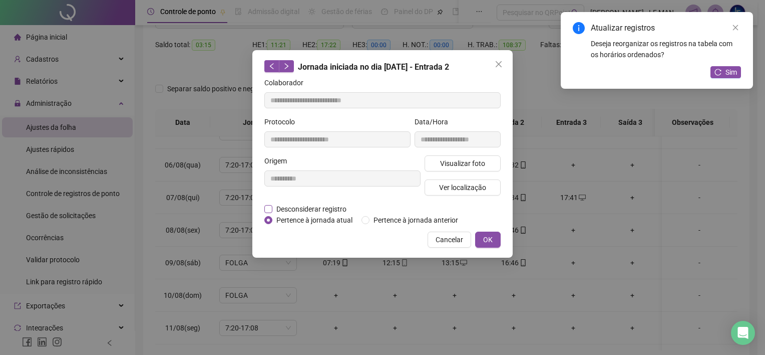
click at [272, 205] on label "Desconsiderar registro" at bounding box center [310, 208] width 93 height 11
click at [266, 208] on form "**********" at bounding box center [382, 151] width 236 height 148
click at [273, 213] on span "Desconsiderar registro" at bounding box center [312, 208] width 78 height 11
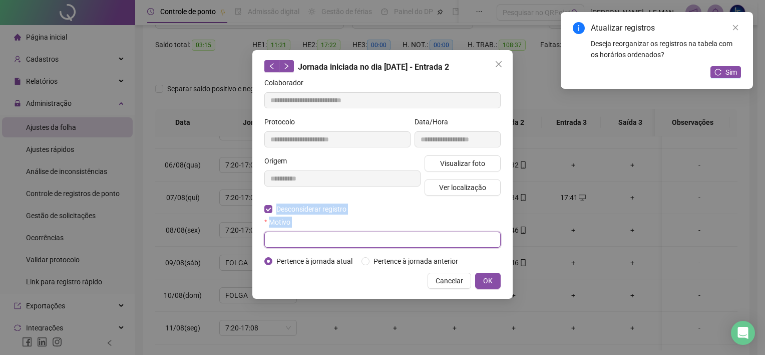
click at [291, 245] on input "text" at bounding box center [382, 239] width 236 height 16
click at [290, 239] on input "text" at bounding box center [382, 239] width 236 height 16
type input "**********"
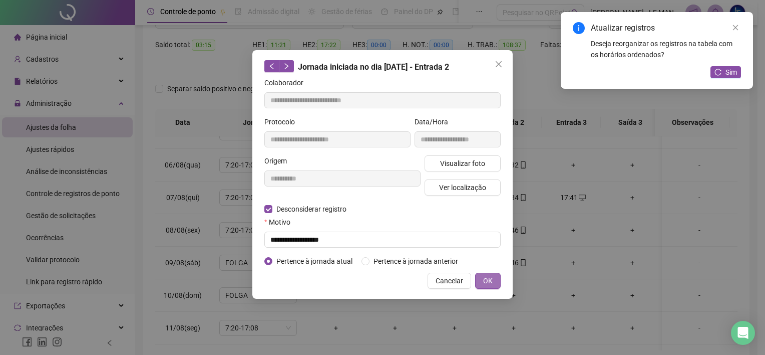
click at [492, 275] on span "OK" at bounding box center [488, 280] width 10 height 11
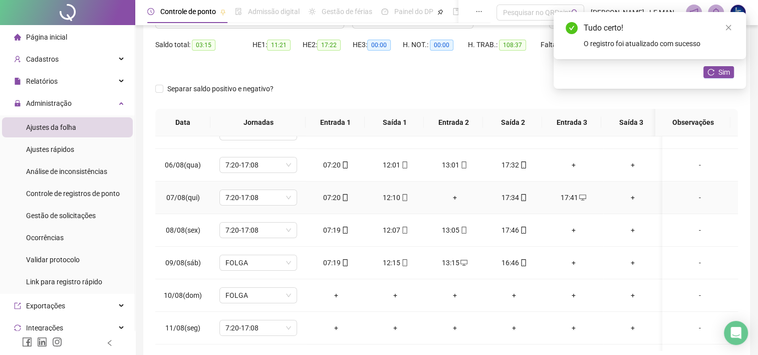
click at [447, 188] on td "+" at bounding box center [455, 197] width 60 height 33
click at [451, 193] on div "+" at bounding box center [455, 197] width 44 height 11
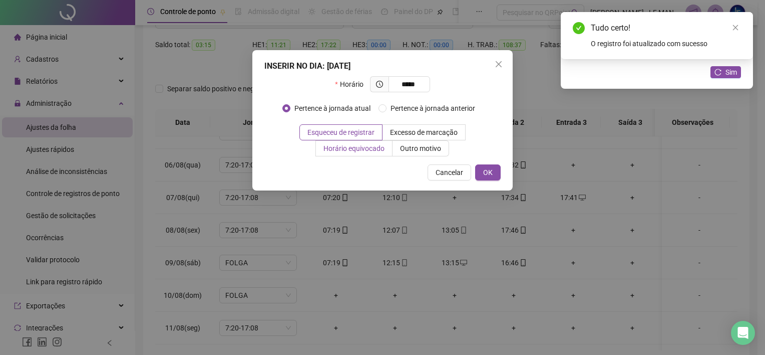
type input "*****"
click at [349, 148] on span "Horário equivocado" at bounding box center [354, 148] width 61 height 8
drag, startPoint x: 349, startPoint y: 148, endPoint x: 376, endPoint y: 149, distance: 27.6
click at [376, 149] on span "Horário equivocado" at bounding box center [354, 148] width 61 height 8
click at [490, 174] on span "OK" at bounding box center [488, 172] width 10 height 11
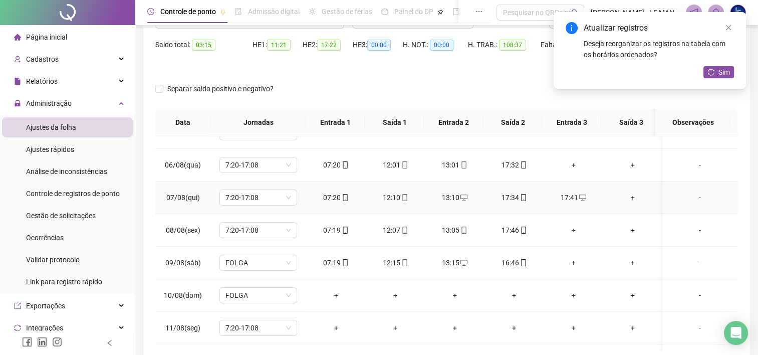
click at [521, 193] on span at bounding box center [523, 197] width 8 height 8
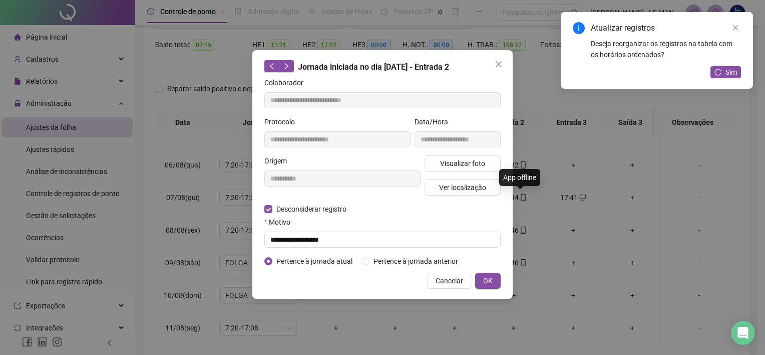
type input "**********"
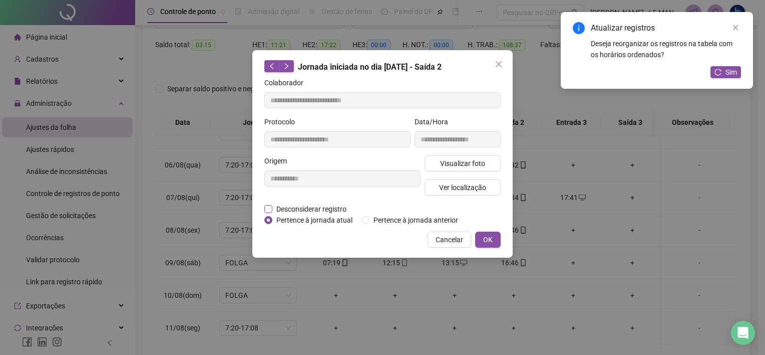
click at [277, 210] on span "Desconsiderar registro" at bounding box center [312, 208] width 78 height 11
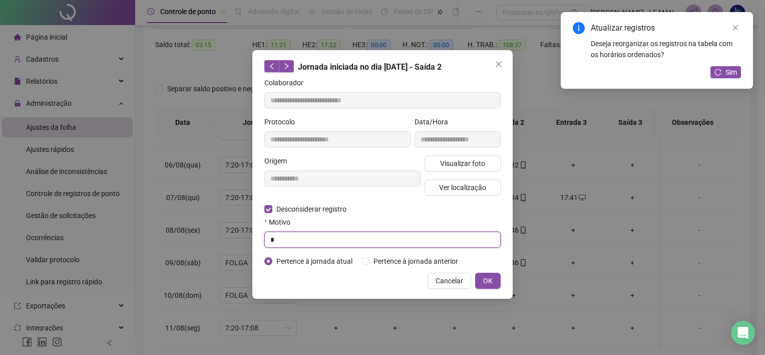
drag, startPoint x: 295, startPoint y: 236, endPoint x: 301, endPoint y: 234, distance: 6.2
click at [295, 236] on input "*" at bounding box center [382, 239] width 236 height 16
type input "*******"
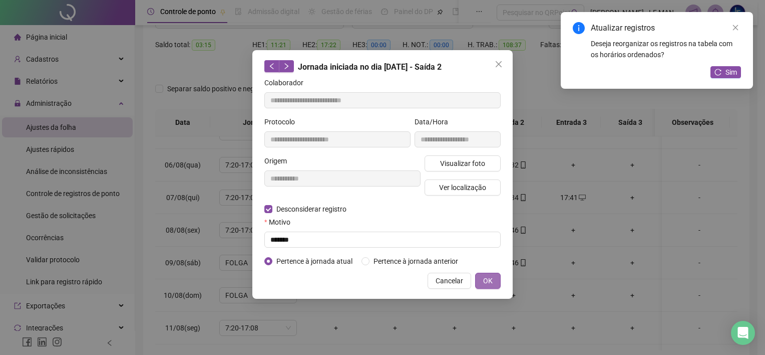
click at [494, 281] on button "OK" at bounding box center [488, 281] width 26 height 16
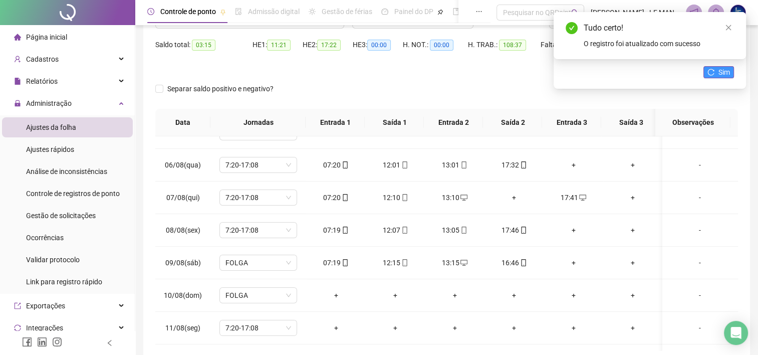
click at [719, 68] on span "Sim" at bounding box center [724, 72] width 12 height 11
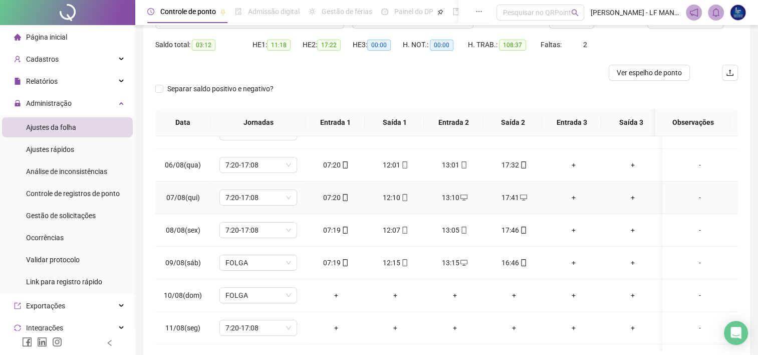
click at [568, 198] on div "+" at bounding box center [574, 197] width 44 height 11
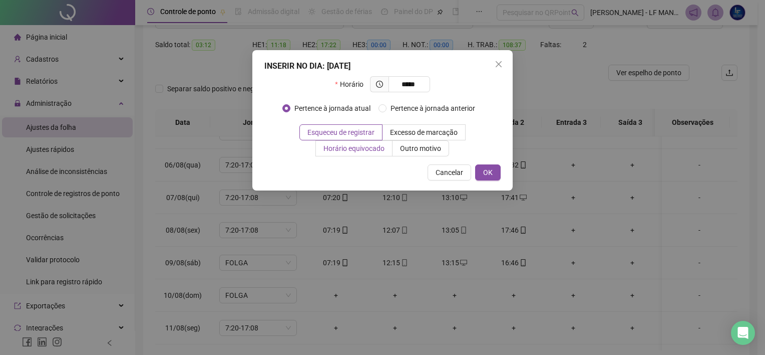
type input "*****"
click at [364, 153] on label "Horário equivocado" at bounding box center [354, 148] width 77 height 16
click at [488, 167] on span "OK" at bounding box center [488, 172] width 10 height 11
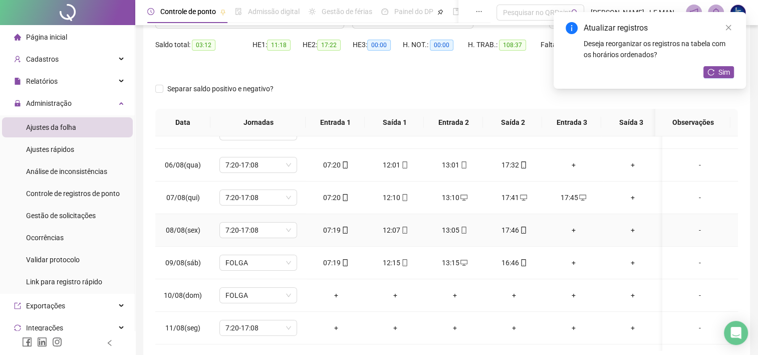
click at [462, 224] on div "13:05" at bounding box center [455, 229] width 44 height 11
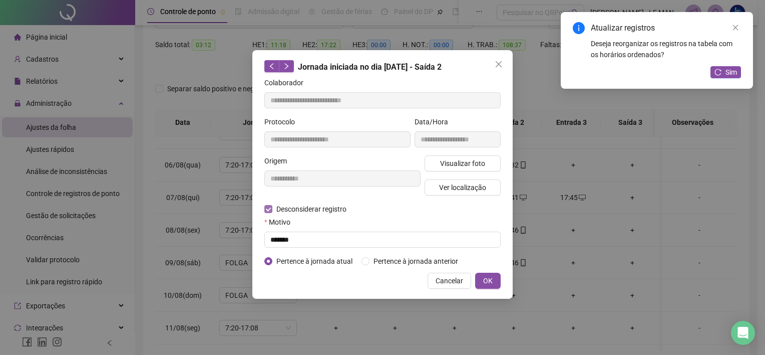
type input "**********"
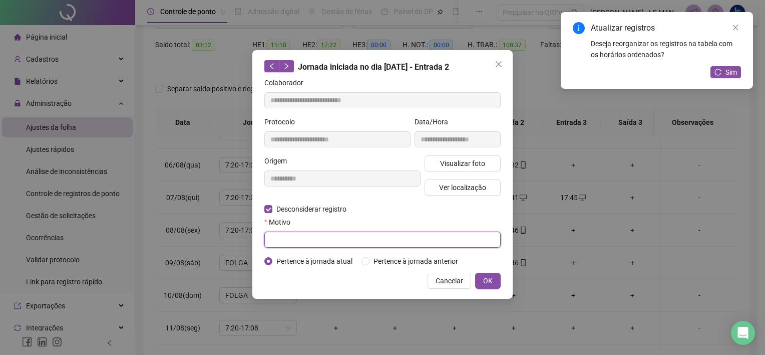
click at [278, 238] on input "text" at bounding box center [382, 239] width 236 height 16
type input "**********"
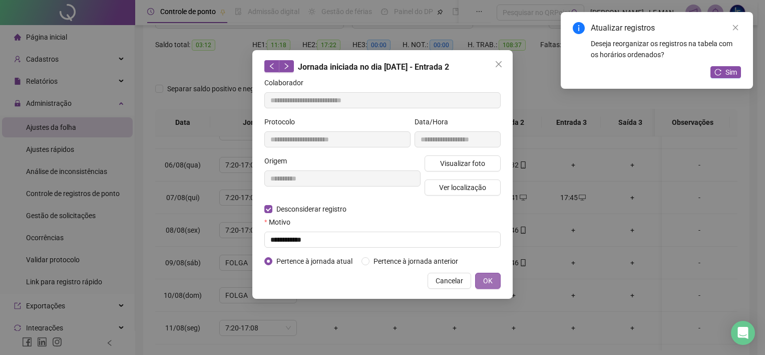
click at [485, 282] on span "OK" at bounding box center [488, 280] width 10 height 11
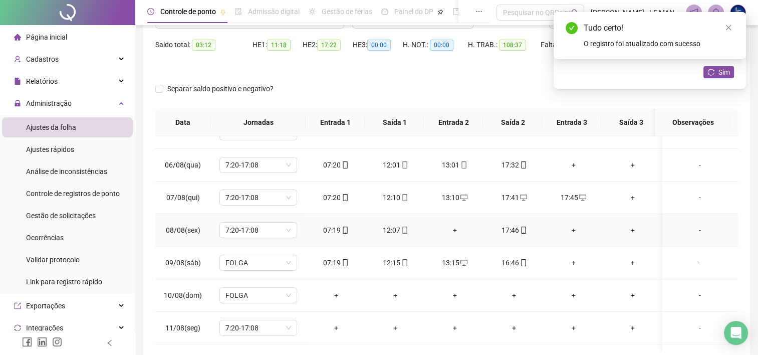
click at [449, 228] on div "+" at bounding box center [455, 229] width 44 height 11
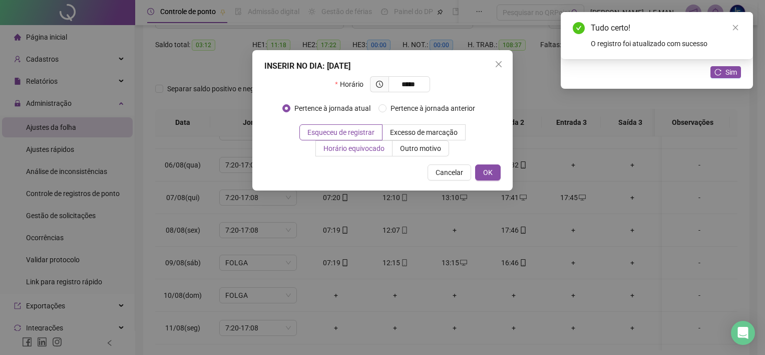
type input "*****"
drag, startPoint x: 366, startPoint y: 152, endPoint x: 423, endPoint y: 166, distance: 58.2
click at [366, 152] on span "Horário equivocado" at bounding box center [354, 148] width 61 height 8
click at [492, 175] on span "OK" at bounding box center [488, 172] width 10 height 11
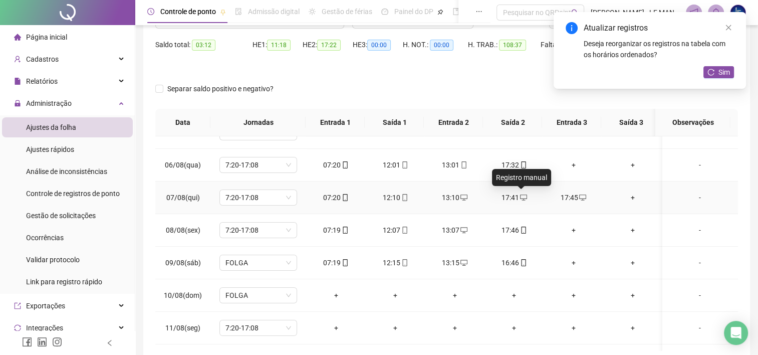
click at [521, 199] on icon "desktop" at bounding box center [523, 197] width 7 height 7
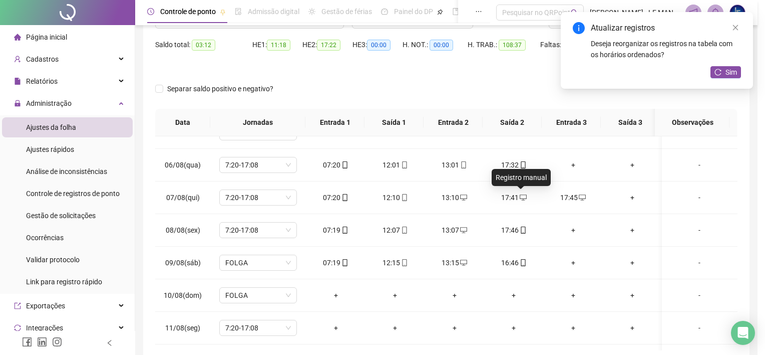
type input "**********"
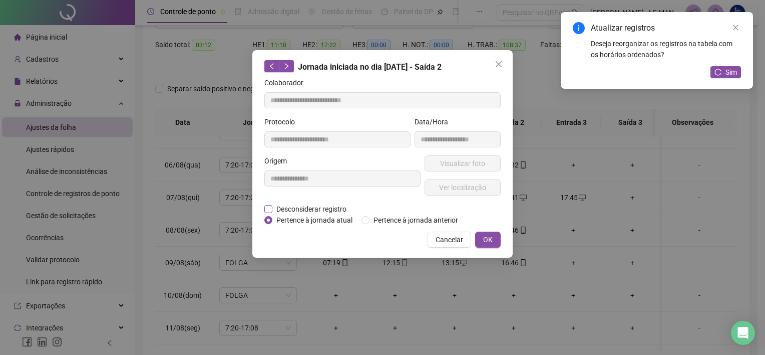
click at [277, 208] on span "Desconsiderar registro" at bounding box center [312, 208] width 78 height 11
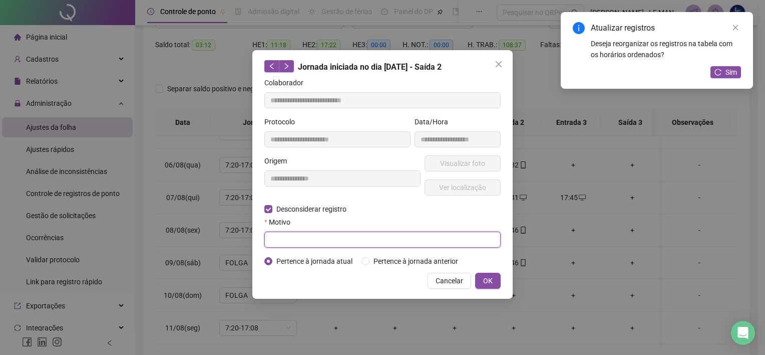
click at [296, 238] on input "text" at bounding box center [382, 239] width 236 height 16
type input "**********"
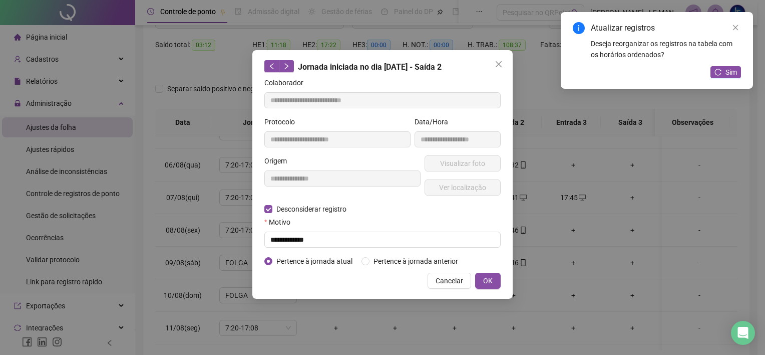
click at [493, 289] on div "**********" at bounding box center [382, 174] width 260 height 248
click at [497, 283] on button "OK" at bounding box center [488, 281] width 26 height 16
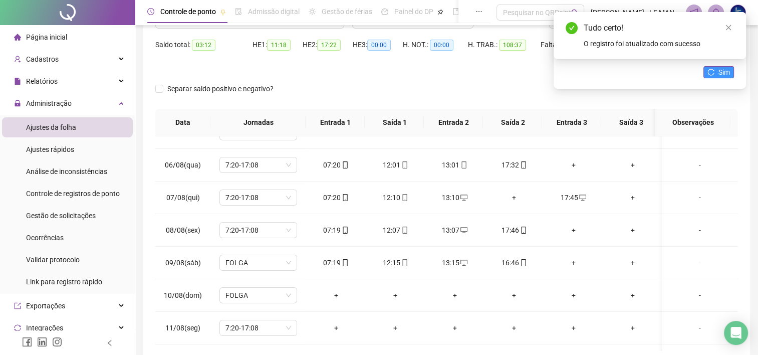
click at [717, 70] on button "Sim" at bounding box center [718, 72] width 31 height 12
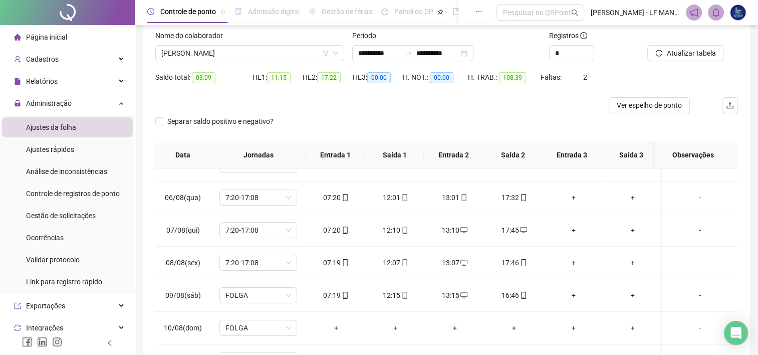
scroll to position [45, 0]
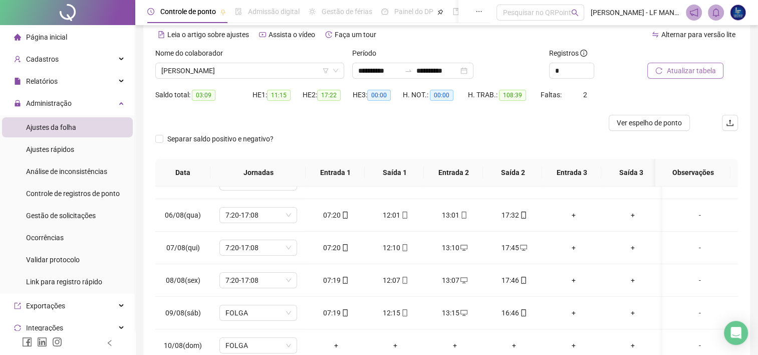
click at [709, 74] on span "Atualizar tabela" at bounding box center [690, 70] width 49 height 11
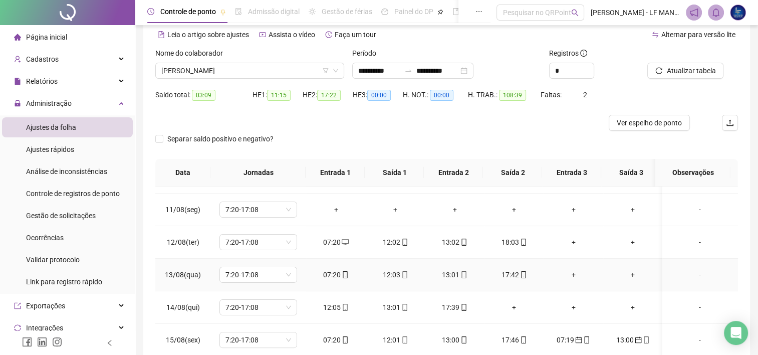
scroll to position [351, 0]
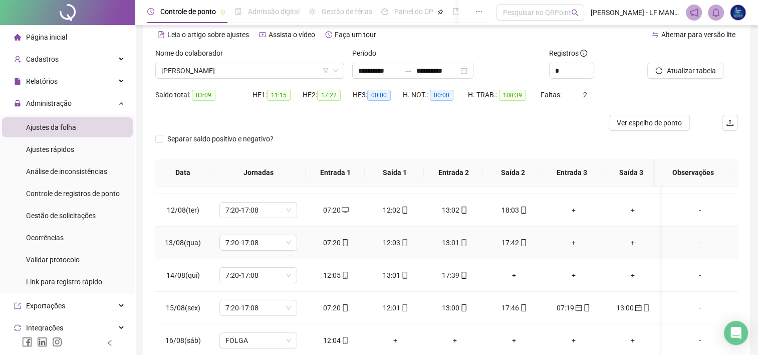
click at [570, 243] on div "+" at bounding box center [574, 242] width 44 height 11
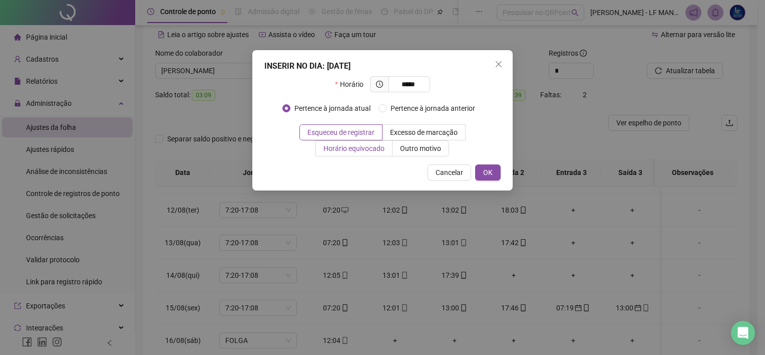
type input "*****"
click at [359, 146] on span "Horário equivocado" at bounding box center [354, 148] width 61 height 8
click at [483, 180] on div "INSERIR NO DIA : [DATE] Horário ***** Pertence à jornada atual Pertence à jorna…" at bounding box center [382, 120] width 260 height 140
click at [490, 173] on span "OK" at bounding box center [488, 172] width 10 height 11
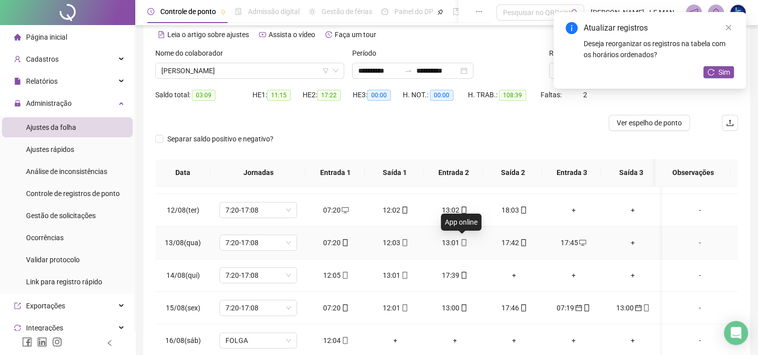
click at [465, 239] on icon "mobile" at bounding box center [463, 242] width 7 height 7
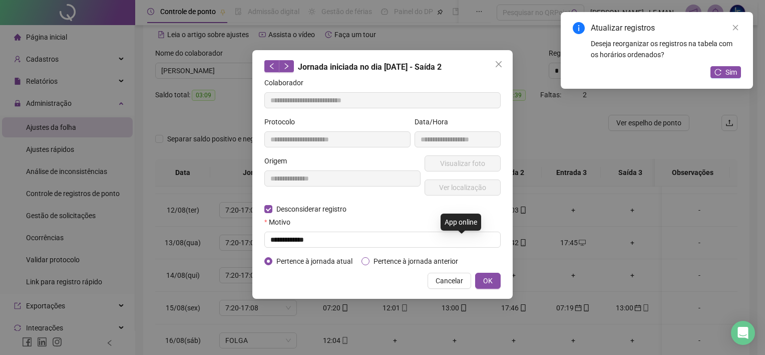
type input "**********"
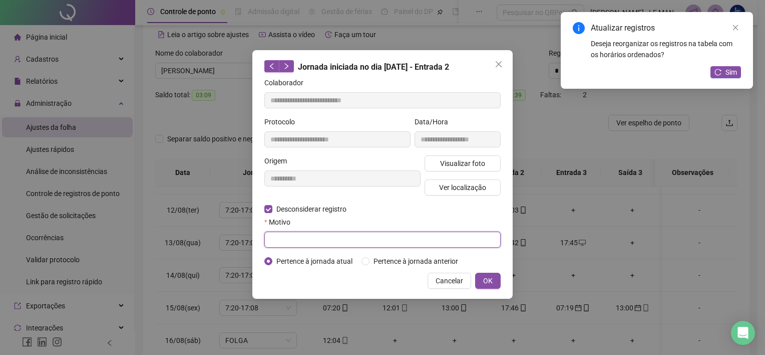
click at [296, 237] on input "text" at bounding box center [382, 239] width 236 height 16
type input "********"
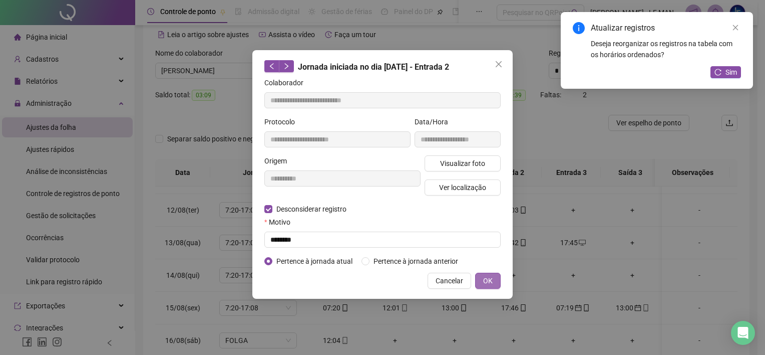
click at [499, 279] on button "OK" at bounding box center [488, 281] width 26 height 16
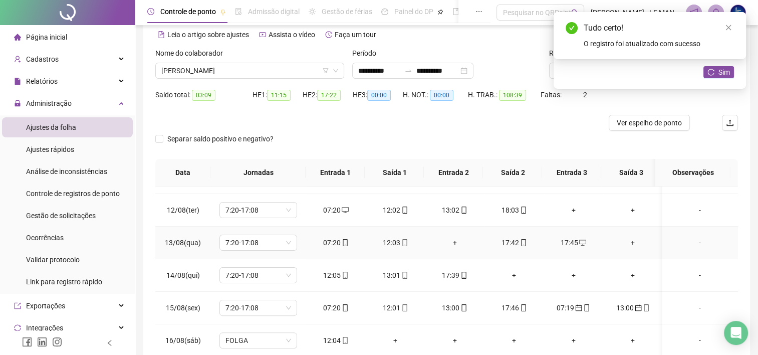
click at [459, 242] on div "+" at bounding box center [455, 242] width 44 height 11
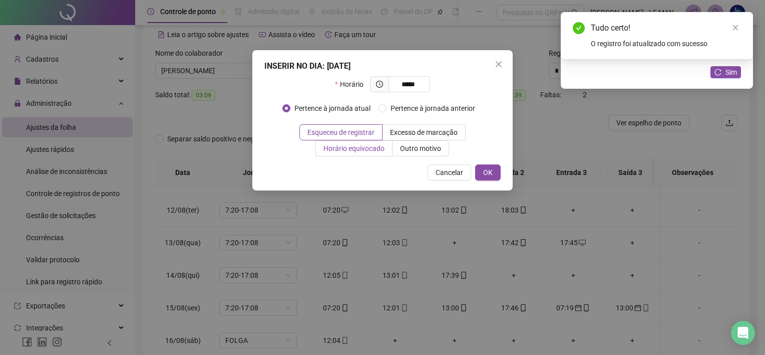
type input "*****"
click at [361, 148] on span "Horário equivocado" at bounding box center [354, 148] width 61 height 8
drag, startPoint x: 485, startPoint y: 166, endPoint x: 481, endPoint y: 171, distance: 6.0
click at [483, 168] on button "OK" at bounding box center [488, 172] width 26 height 16
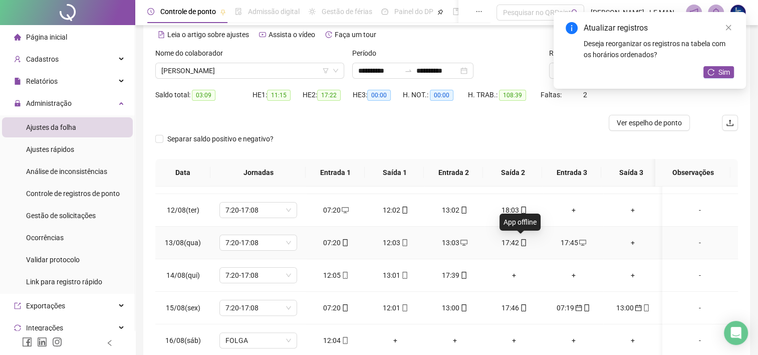
click at [519, 238] on span at bounding box center [523, 242] width 8 height 8
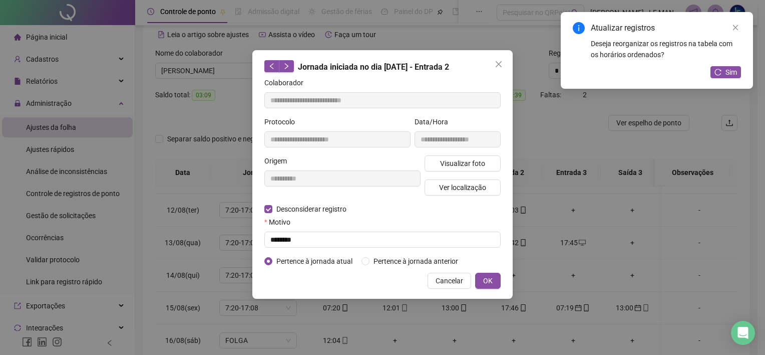
type input "**********"
click at [292, 234] on div at bounding box center [382, 239] width 236 height 16
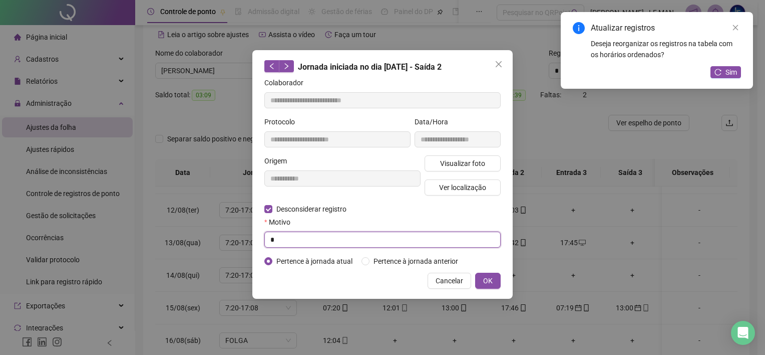
click at [309, 239] on input "*" at bounding box center [382, 239] width 236 height 16
type input "**********"
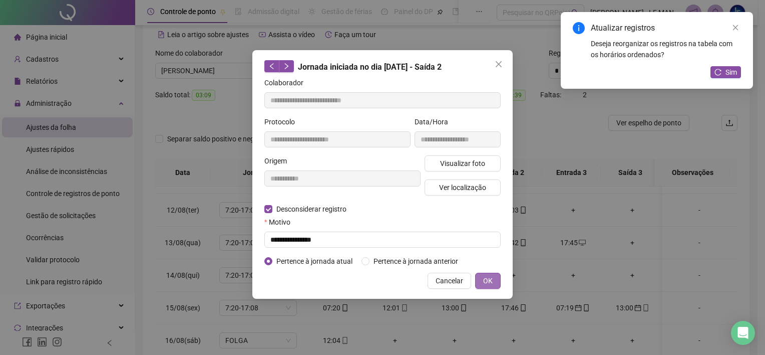
click at [492, 275] on span "OK" at bounding box center [488, 280] width 10 height 11
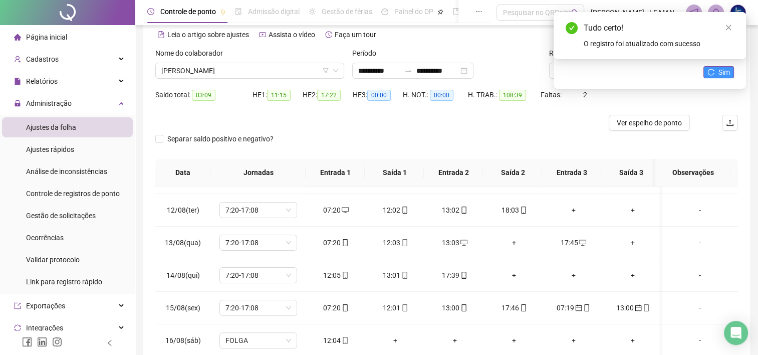
click at [724, 73] on span "Sim" at bounding box center [724, 72] width 12 height 11
click at [509, 274] on div "+" at bounding box center [514, 275] width 44 height 11
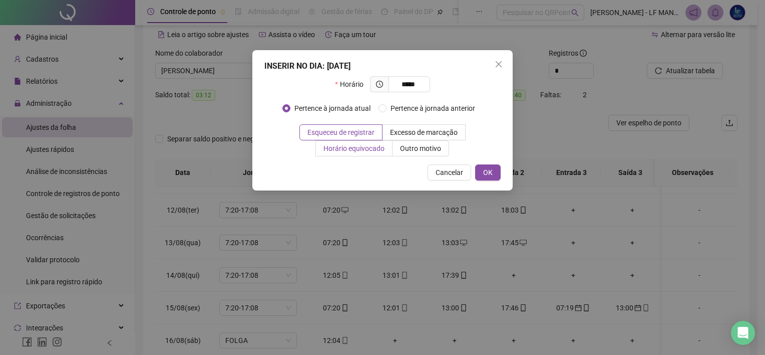
type input "*****"
click at [370, 147] on span "Horário equivocado" at bounding box center [354, 148] width 61 height 8
drag, startPoint x: 370, startPoint y: 147, endPoint x: 343, endPoint y: 157, distance: 28.7
click at [343, 157] on div "INSERIR NO DIA : [DATE] Horário ***** Pertence à jornada atual Pertence à jorna…" at bounding box center [382, 120] width 260 height 140
click at [349, 153] on label "Horário equivocado" at bounding box center [354, 148] width 77 height 16
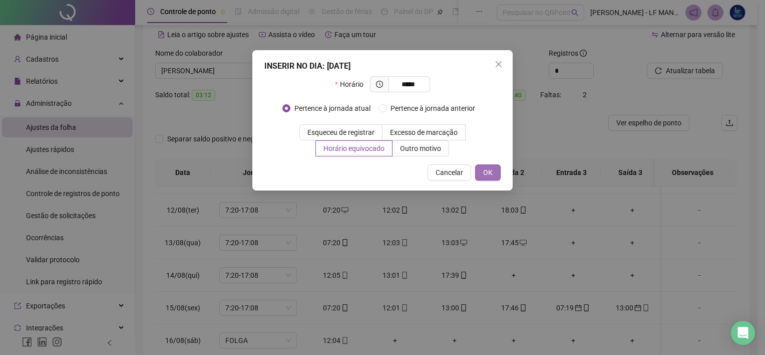
click at [492, 166] on button "OK" at bounding box center [488, 172] width 26 height 16
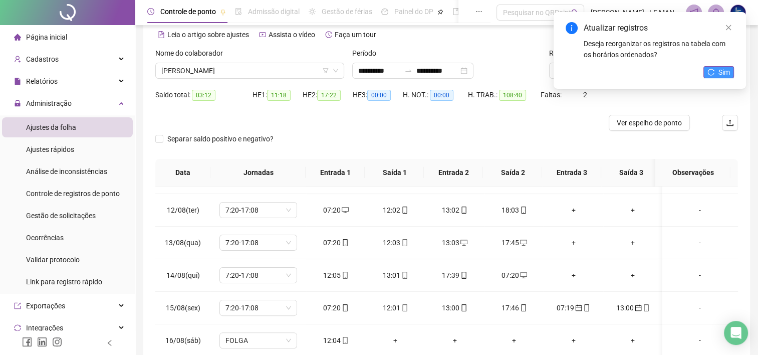
click at [716, 74] on button "Sim" at bounding box center [718, 72] width 31 height 12
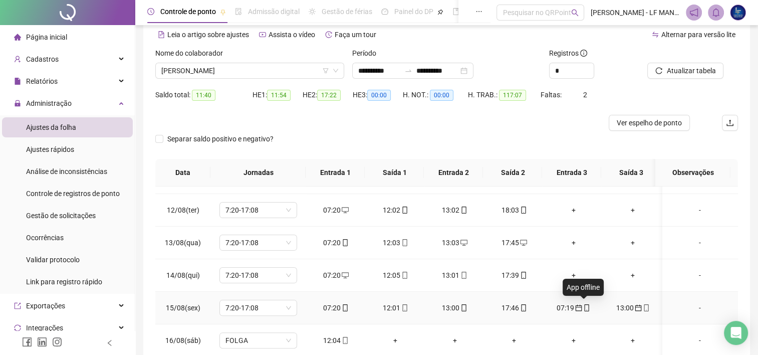
click at [577, 307] on icon "calendar" at bounding box center [578, 307] width 7 height 7
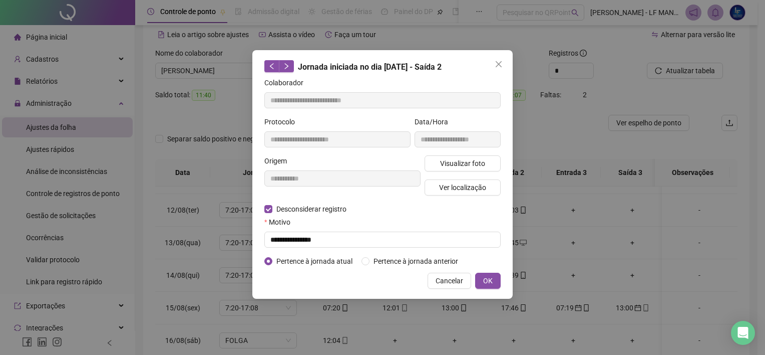
type input "**********"
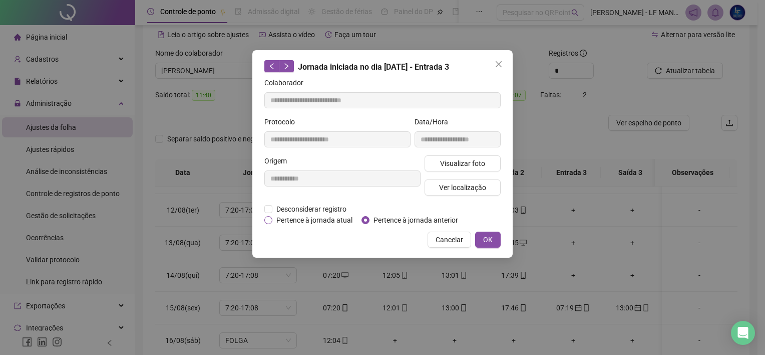
click at [304, 215] on span "Pertence à jornada atual" at bounding box center [315, 219] width 84 height 11
click at [488, 242] on span "OK" at bounding box center [488, 239] width 10 height 11
click at [489, 233] on button "OK" at bounding box center [488, 239] width 26 height 16
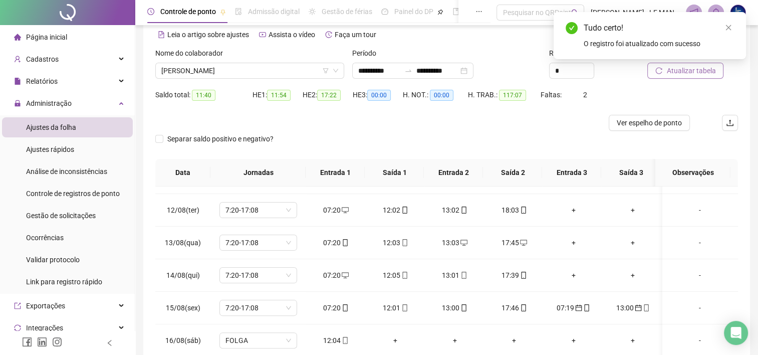
click at [697, 71] on span "Atualizar tabela" at bounding box center [690, 70] width 49 height 11
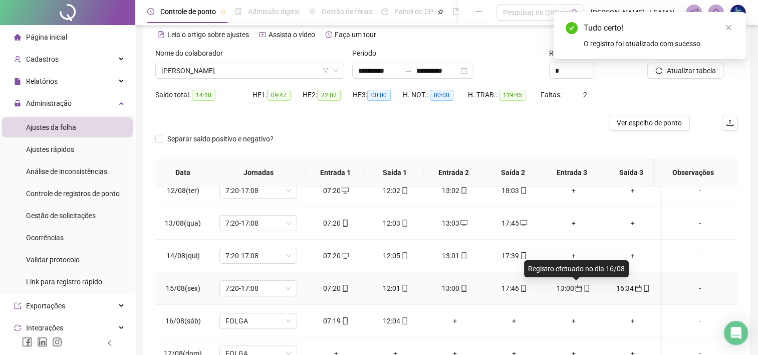
click at [577, 286] on icon "calendar" at bounding box center [578, 288] width 7 height 7
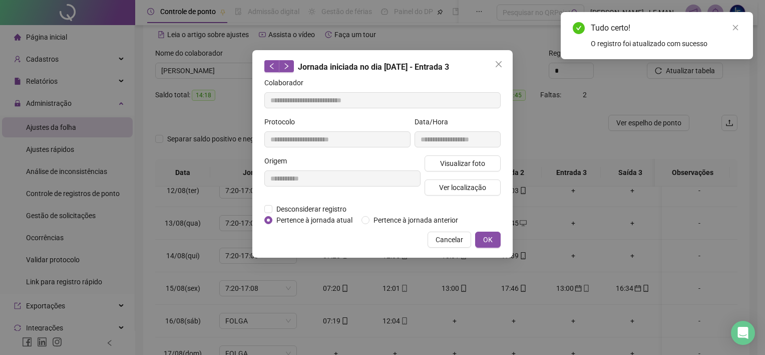
type input "**********"
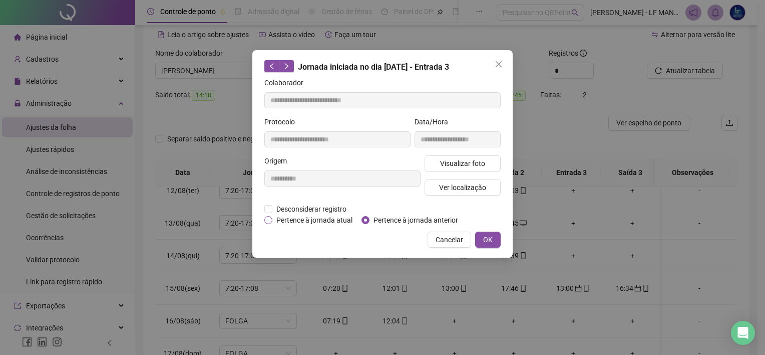
click at [283, 214] on span "Pertence à jornada atual" at bounding box center [315, 219] width 84 height 11
click at [487, 238] on span "OK" at bounding box center [488, 239] width 10 height 11
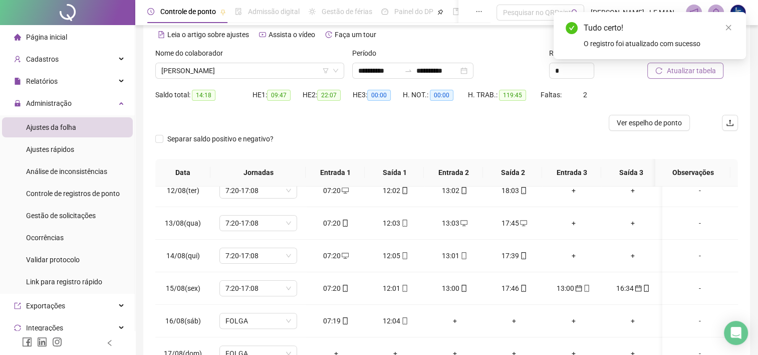
click at [693, 76] on button "Atualizar tabela" at bounding box center [685, 71] width 76 height 16
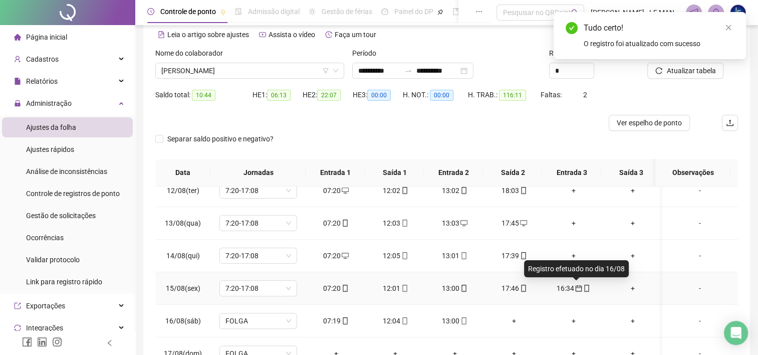
click at [578, 285] on icon "calendar" at bounding box center [578, 288] width 7 height 7
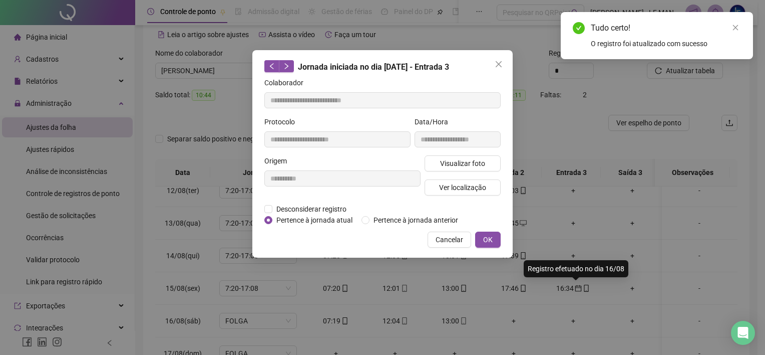
type input "**********"
click at [285, 222] on span "Pertence à jornada atual" at bounding box center [315, 219] width 84 height 11
click at [485, 236] on span "OK" at bounding box center [488, 239] width 10 height 11
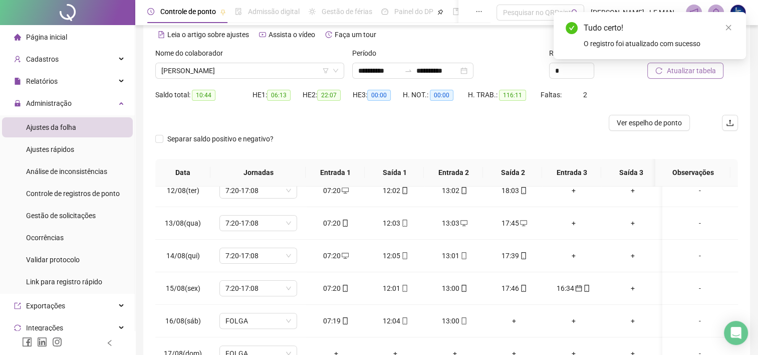
click at [691, 70] on span "Atualizar tabela" at bounding box center [690, 70] width 49 height 11
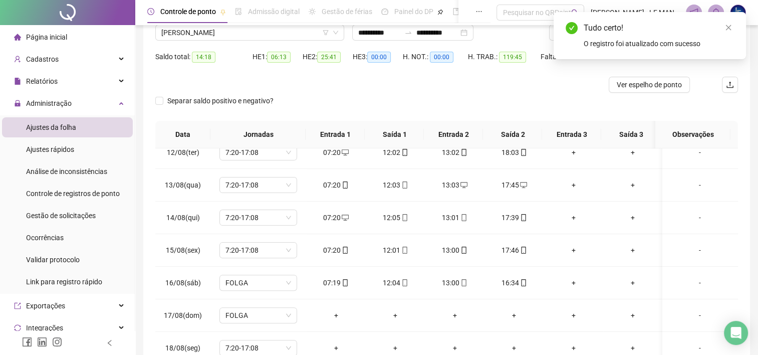
scroll to position [45, 0]
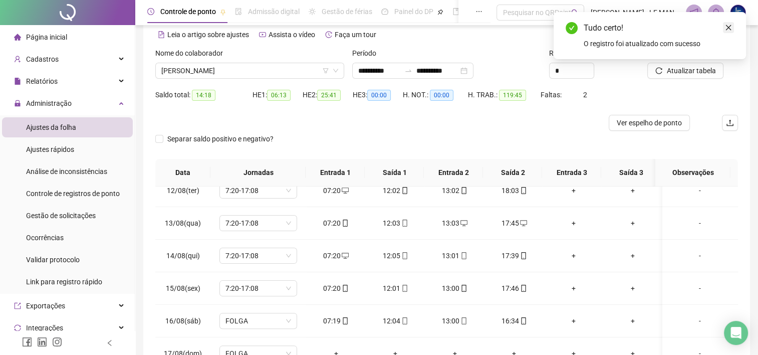
click at [727, 31] on link "Close" at bounding box center [728, 27] width 11 height 11
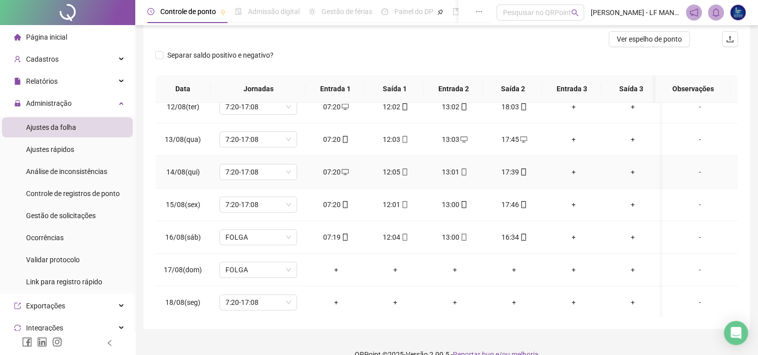
scroll to position [145, 0]
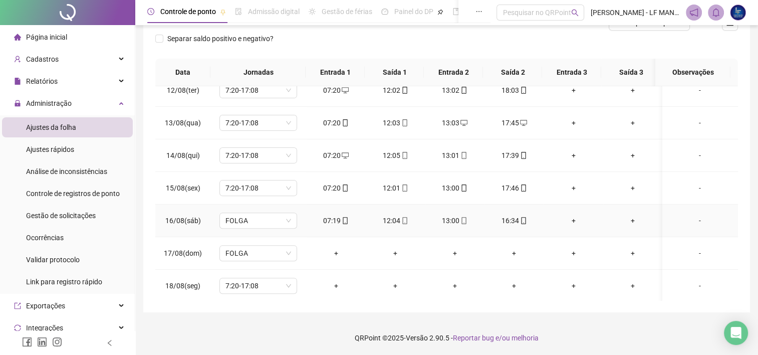
click at [567, 219] on div "+" at bounding box center [574, 220] width 44 height 11
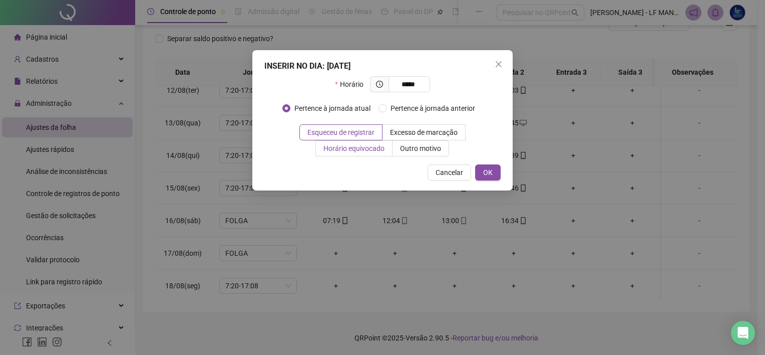
type input "*****"
click at [353, 153] on label "Horário equivocado" at bounding box center [354, 148] width 77 height 16
click at [489, 174] on span "OK" at bounding box center [488, 172] width 10 height 11
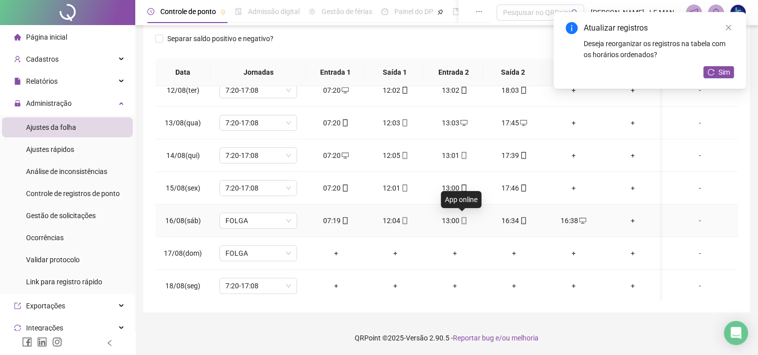
click at [460, 220] on icon "mobile" at bounding box center [463, 220] width 7 height 7
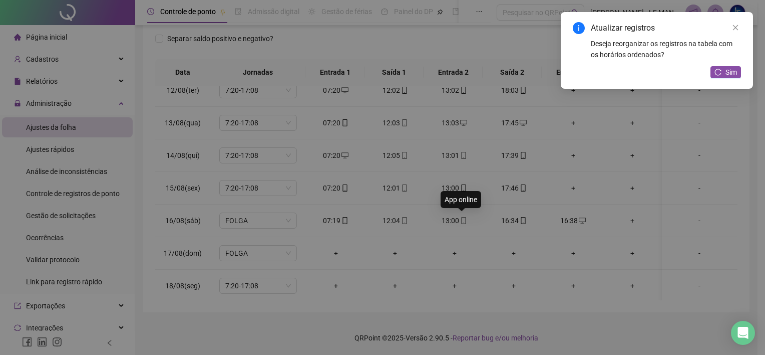
type input "**********"
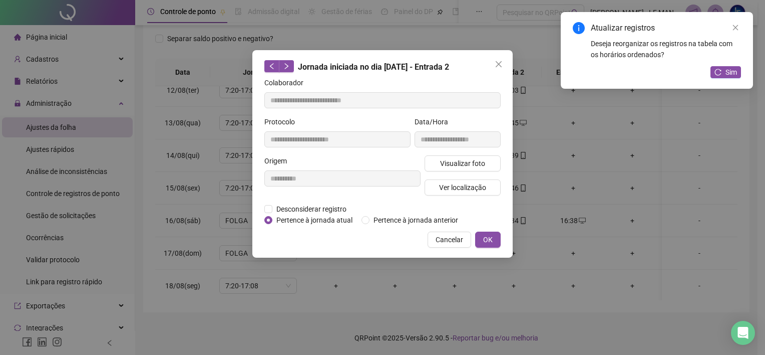
click at [287, 214] on span "Pertence à jornada atual" at bounding box center [315, 219] width 84 height 11
click at [294, 208] on span "Desconsiderar registro" at bounding box center [312, 208] width 78 height 11
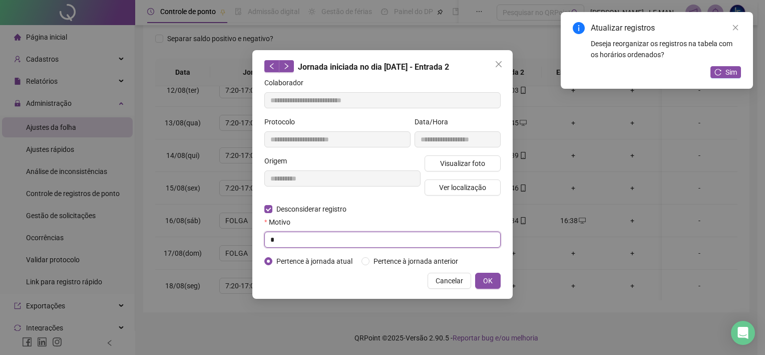
click at [285, 235] on input "*" at bounding box center [382, 239] width 236 height 16
type input "**********"
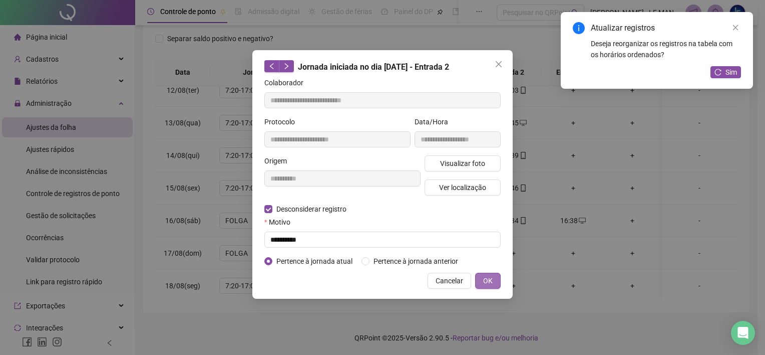
click at [489, 281] on span "OK" at bounding box center [488, 280] width 10 height 11
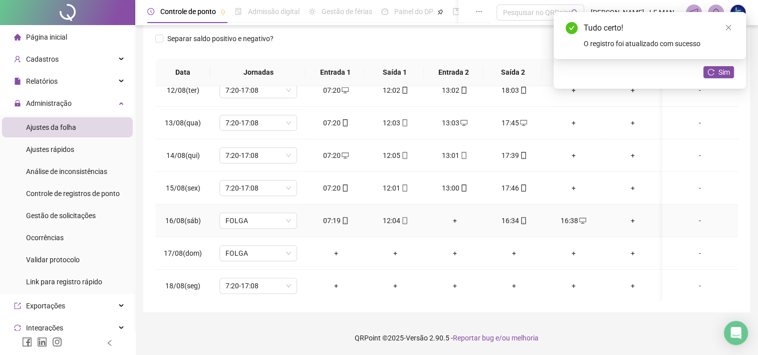
click at [447, 221] on div "+" at bounding box center [455, 220] width 44 height 11
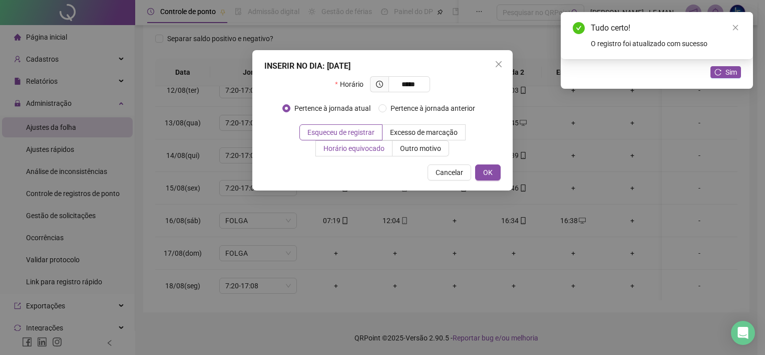
type input "*****"
click at [377, 144] on span "Horário equivocado" at bounding box center [354, 148] width 61 height 8
click at [486, 172] on span "OK" at bounding box center [488, 172] width 10 height 11
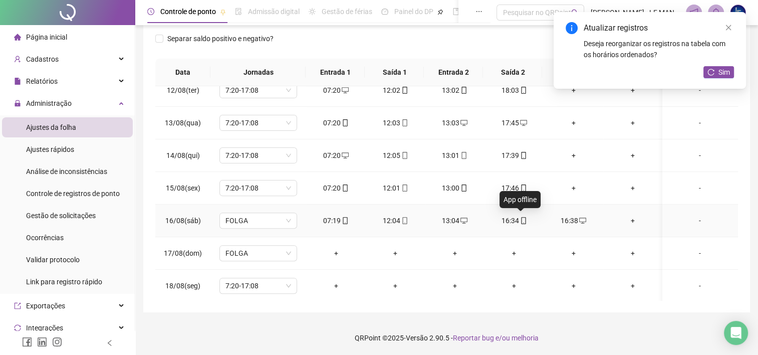
click at [519, 222] on span "mobile" at bounding box center [523, 220] width 8 height 7
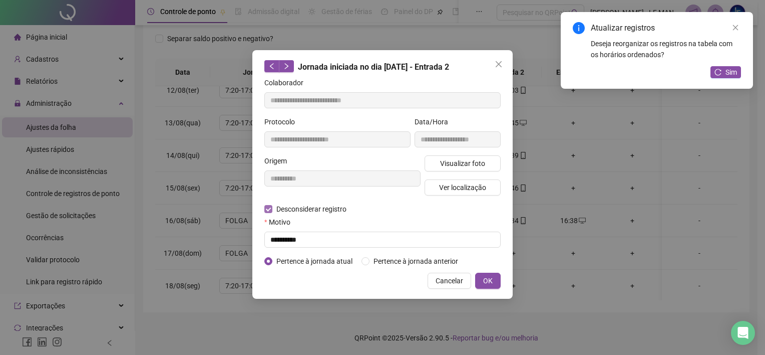
type input "**********"
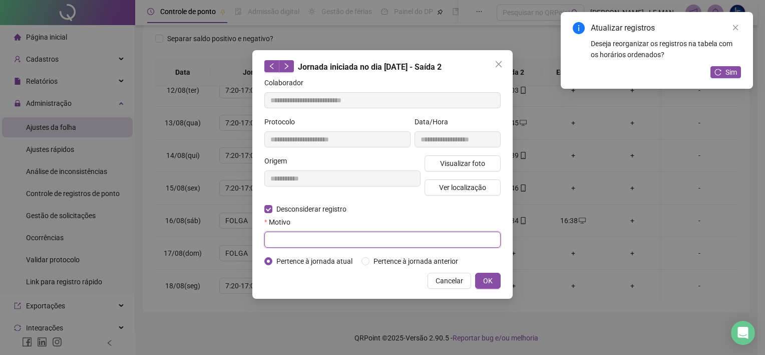
click at [295, 238] on input "text" at bounding box center [382, 239] width 236 height 16
type input "*******"
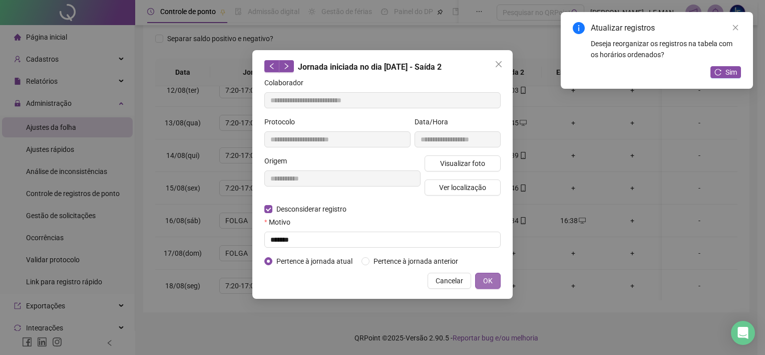
click at [487, 277] on span "OK" at bounding box center [488, 280] width 10 height 11
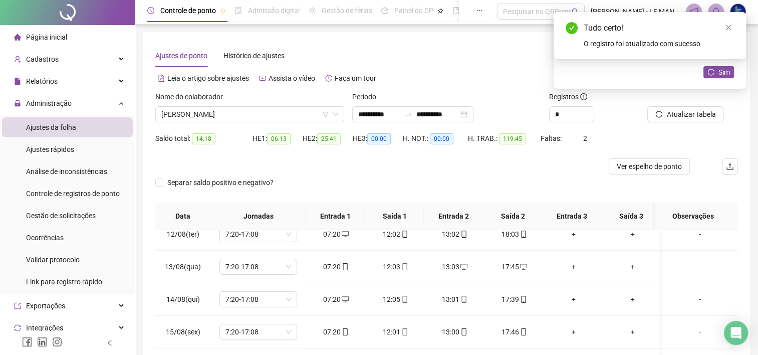
scroll to position [0, 0]
click at [735, 68] on div "Atualizar registros Deseja reorganizar os registros na tabela com os horários o…" at bounding box center [650, 50] width 192 height 77
click at [732, 70] on button "Sim" at bounding box center [718, 72] width 31 height 12
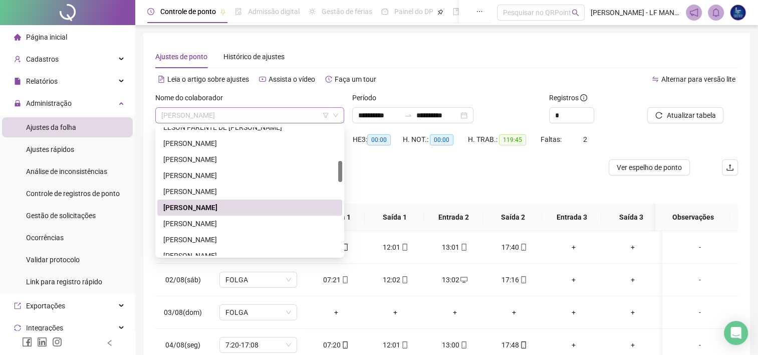
click at [267, 114] on span "[PERSON_NAME]" at bounding box center [249, 115] width 177 height 15
click at [232, 224] on div "[PERSON_NAME]" at bounding box center [249, 223] width 173 height 11
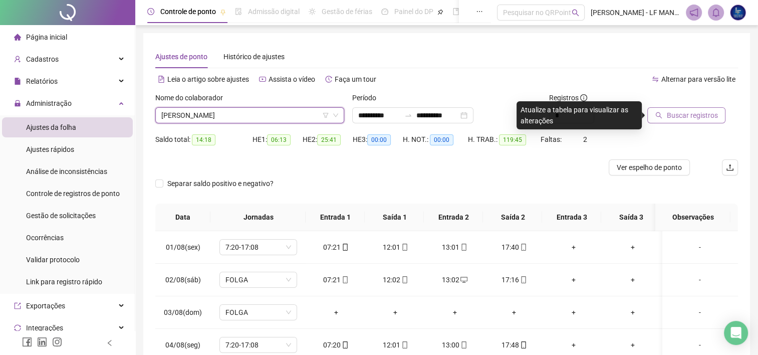
click at [708, 119] on span "Buscar registros" at bounding box center [691, 115] width 51 height 11
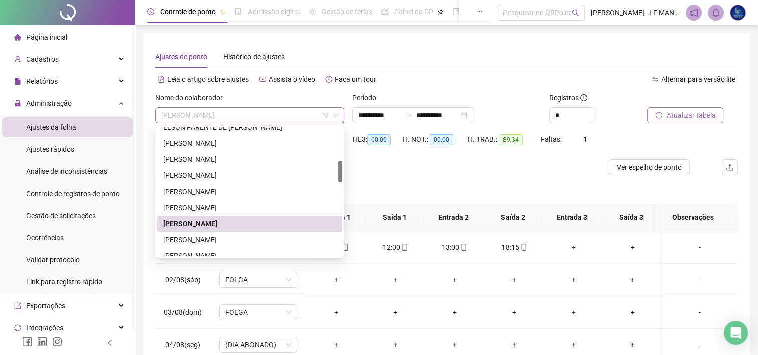
click at [291, 117] on span "[PERSON_NAME]" at bounding box center [249, 115] width 177 height 15
click at [222, 206] on div "[PERSON_NAME]" at bounding box center [249, 207] width 173 height 11
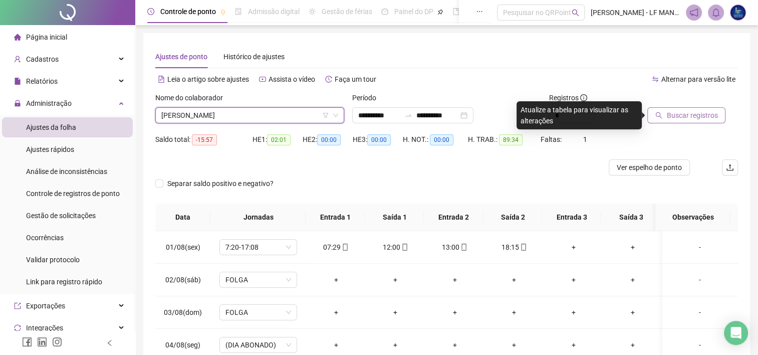
click at [688, 112] on span "Buscar registros" at bounding box center [691, 115] width 51 height 11
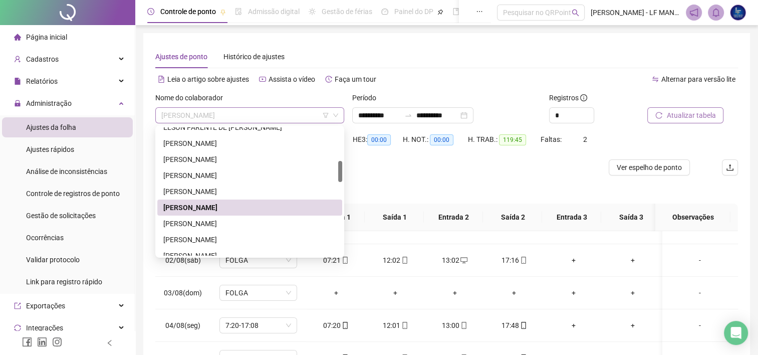
click at [290, 114] on span "[PERSON_NAME]" at bounding box center [249, 115] width 177 height 15
click at [246, 225] on div "[PERSON_NAME]" at bounding box center [249, 223] width 173 height 11
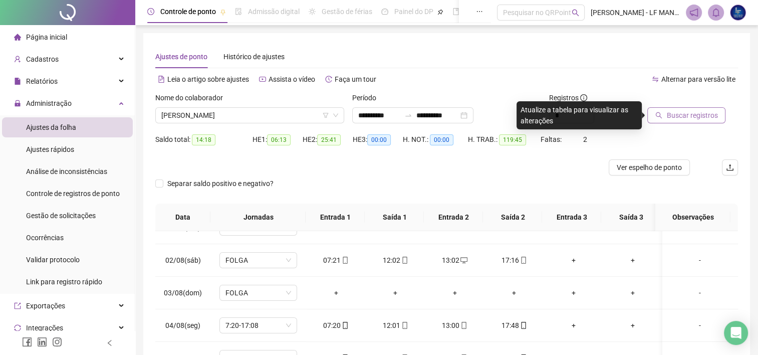
click at [673, 117] on span "Buscar registros" at bounding box center [691, 115] width 51 height 11
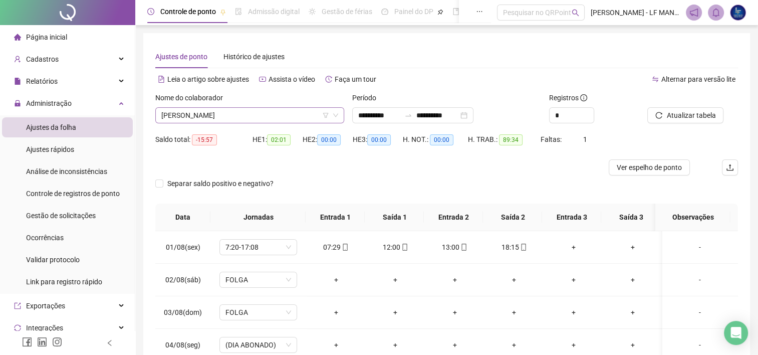
click at [296, 113] on span "[PERSON_NAME]" at bounding box center [249, 115] width 177 height 15
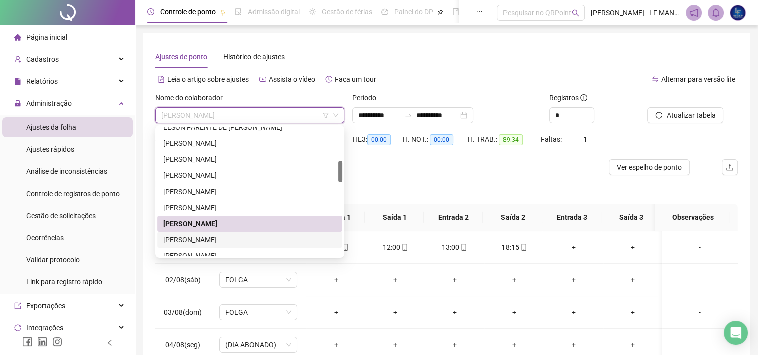
click at [246, 235] on div "[PERSON_NAME]" at bounding box center [249, 239] width 173 height 11
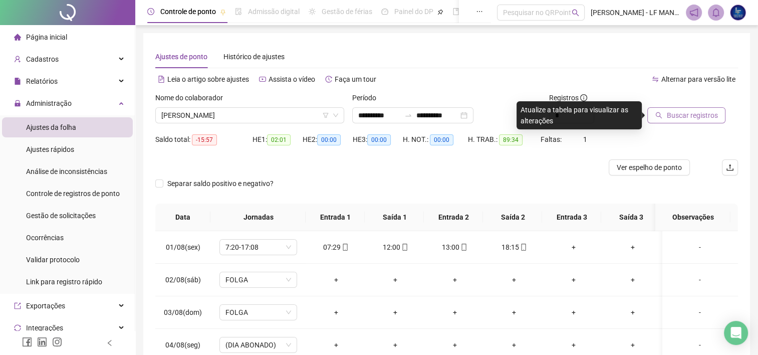
click at [694, 116] on span "Buscar registros" at bounding box center [691, 115] width 51 height 11
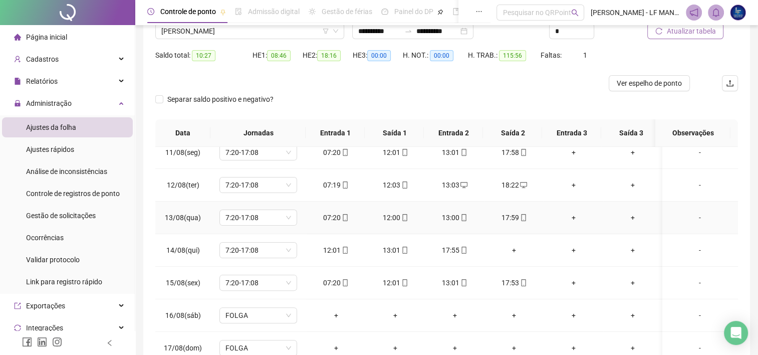
scroll to position [351, 0]
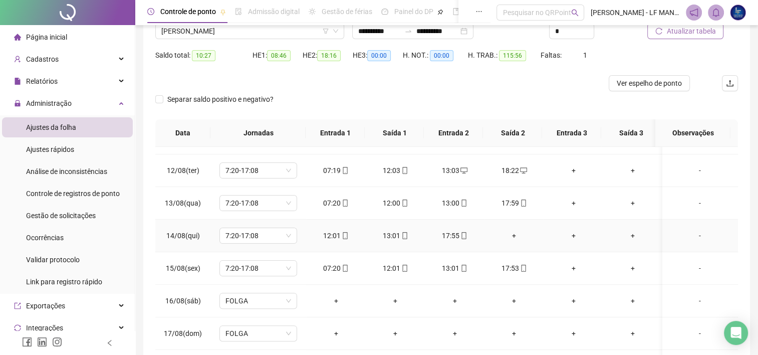
click at [508, 234] on div "+" at bounding box center [514, 235] width 44 height 11
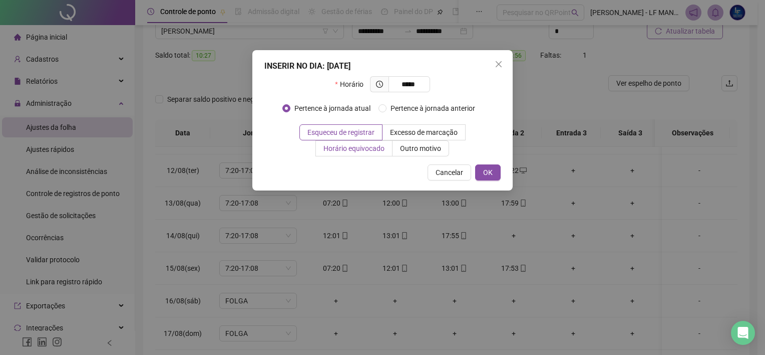
type input "*****"
click at [370, 152] on span "Horário equivocado" at bounding box center [354, 148] width 61 height 8
click at [505, 178] on div "INSERIR NO DIA : [DATE] Horário ***** Pertence à jornada atual Pertence à jorna…" at bounding box center [382, 120] width 260 height 140
click at [497, 177] on button "OK" at bounding box center [488, 172] width 26 height 16
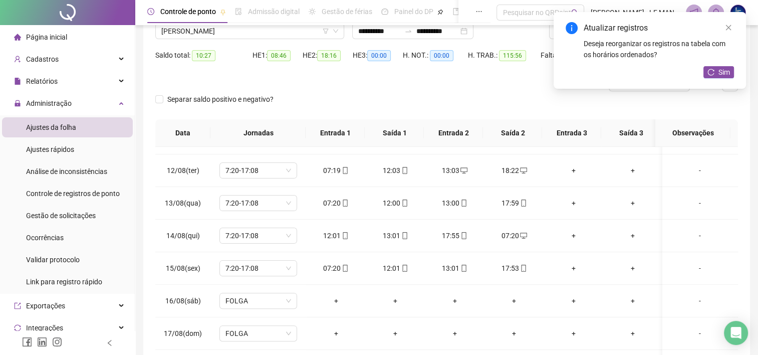
click at [734, 79] on div "Atualizar registros Deseja reorganizar os registros na tabela com os horários o…" at bounding box center [650, 50] width 192 height 77
click at [708, 72] on icon "reload" at bounding box center [711, 72] width 7 height 7
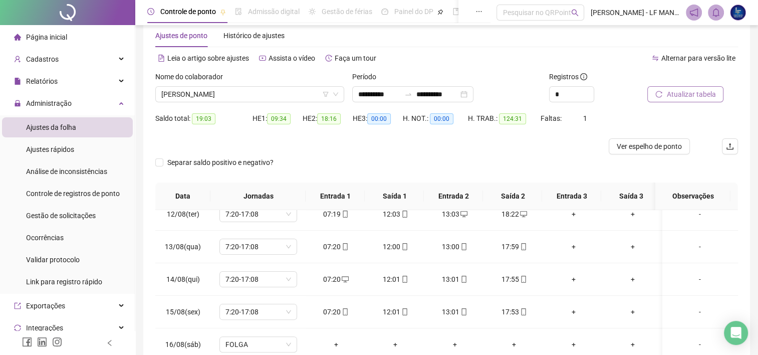
scroll to position [0, 0]
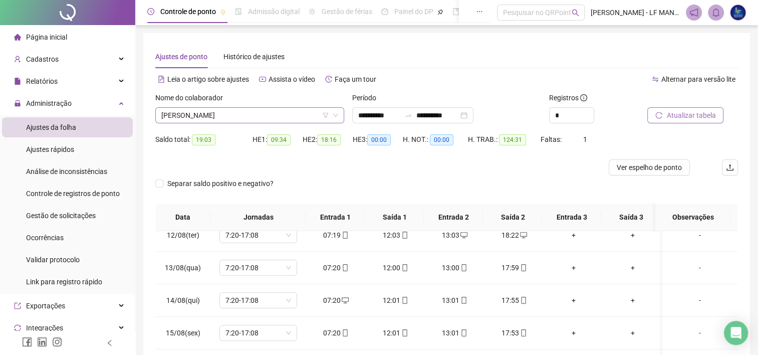
click at [251, 114] on span "[PERSON_NAME]" at bounding box center [249, 115] width 177 height 15
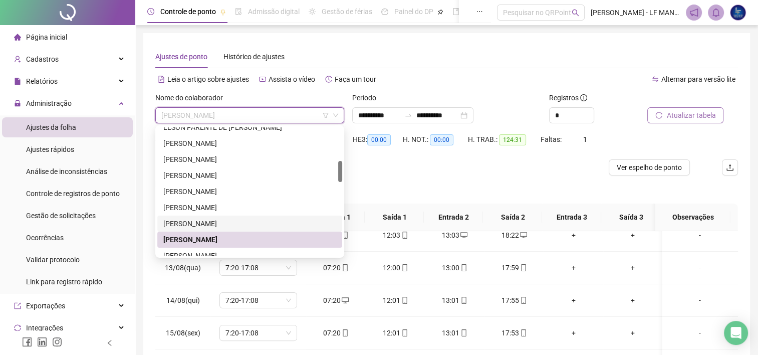
scroll to position [250, 0]
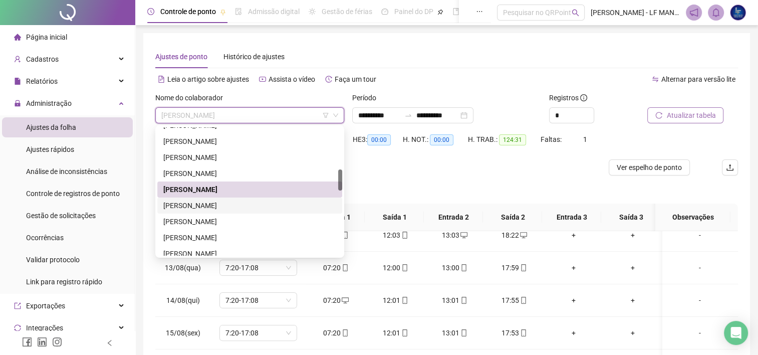
drag, startPoint x: 246, startPoint y: 204, endPoint x: 273, endPoint y: 195, distance: 28.0
click at [253, 202] on div "[PERSON_NAME]" at bounding box center [249, 205] width 173 height 11
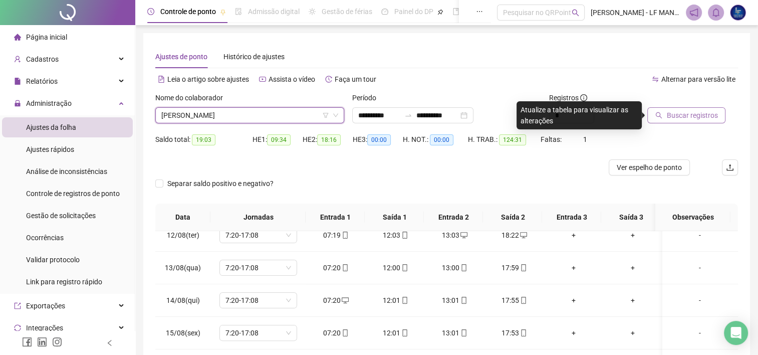
click at [709, 108] on button "Buscar registros" at bounding box center [686, 115] width 78 height 16
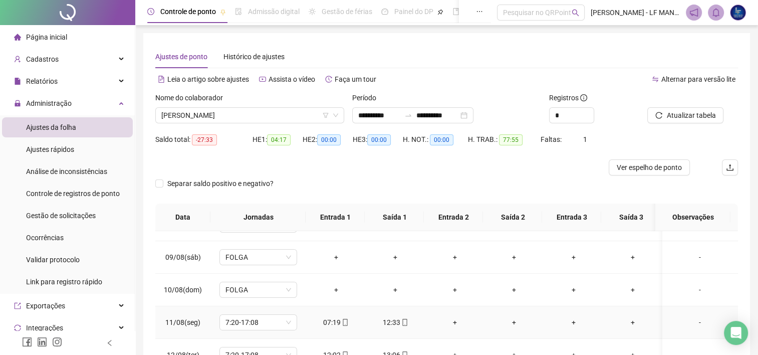
click at [455, 322] on div "+" at bounding box center [455, 322] width 44 height 11
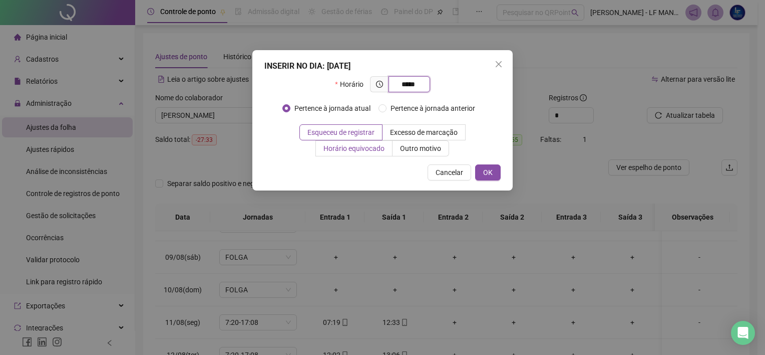
type input "*****"
click at [343, 146] on span "Horário equivocado" at bounding box center [354, 148] width 61 height 8
click at [493, 166] on button "OK" at bounding box center [488, 172] width 26 height 16
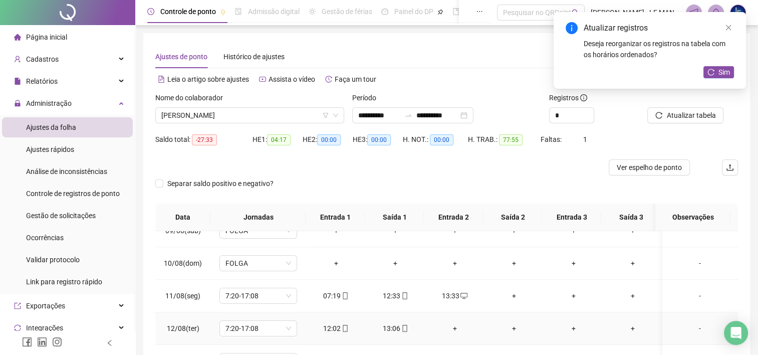
scroll to position [301, 0]
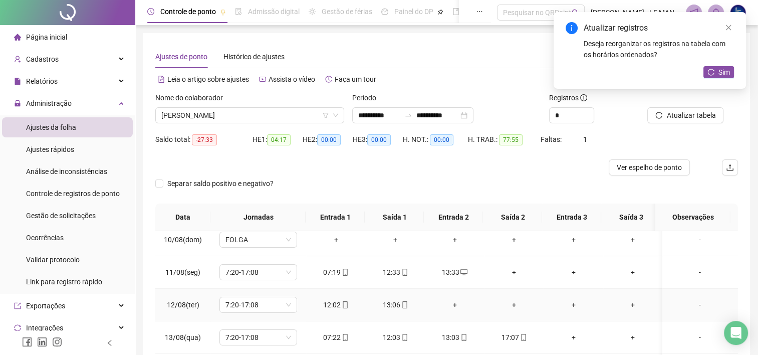
click at [456, 306] on div "+" at bounding box center [455, 304] width 44 height 11
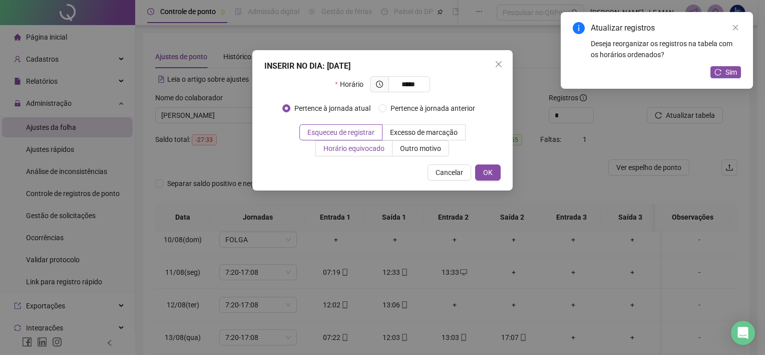
type input "*****"
click at [336, 153] on label "Horário equivocado" at bounding box center [354, 148] width 77 height 16
drag, startPoint x: 499, startPoint y: 175, endPoint x: 491, endPoint y: 178, distance: 8.3
click at [498, 175] on button "OK" at bounding box center [488, 172] width 26 height 16
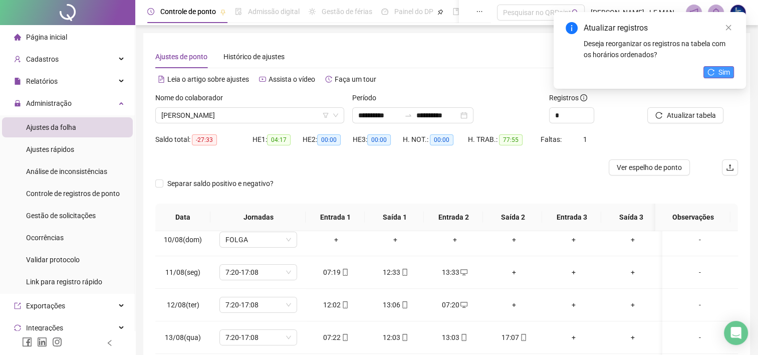
click at [718, 76] on span "Sim" at bounding box center [724, 72] width 12 height 11
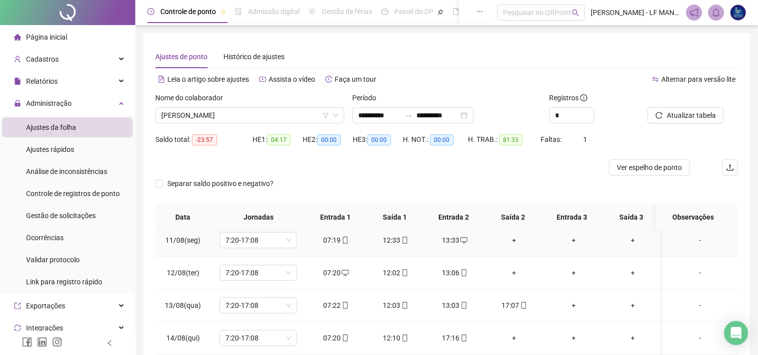
scroll to position [351, 0]
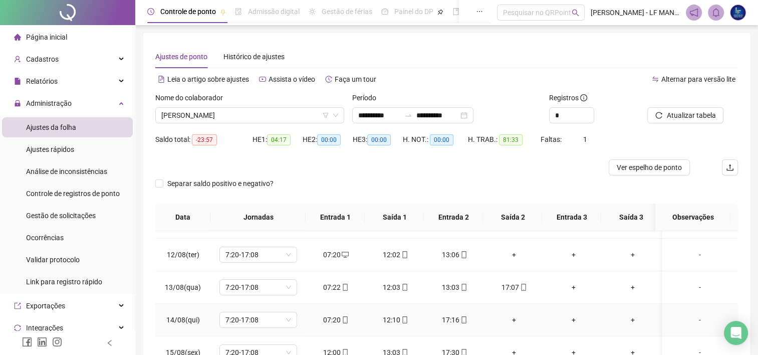
click at [514, 318] on div "+" at bounding box center [514, 319] width 44 height 11
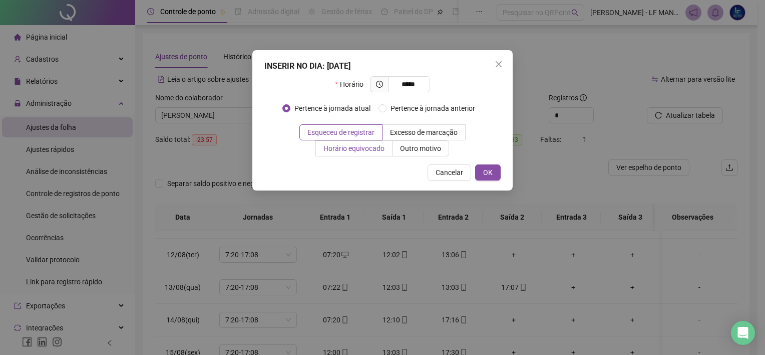
type input "*****"
click at [345, 152] on span "Horário equivocado" at bounding box center [354, 148] width 61 height 8
click at [484, 175] on span "OK" at bounding box center [488, 172] width 10 height 11
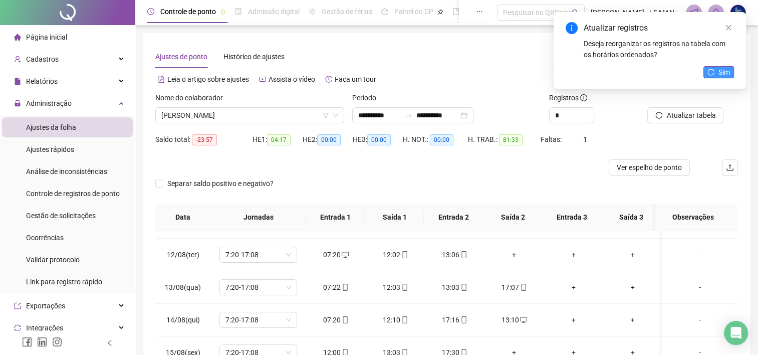
click at [710, 76] on button "Sim" at bounding box center [718, 72] width 31 height 12
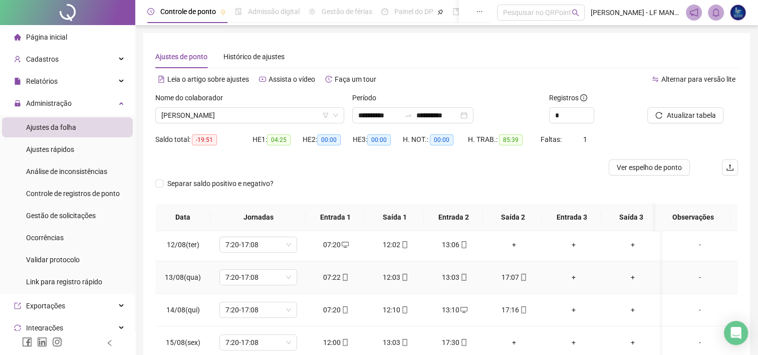
scroll to position [370, 0]
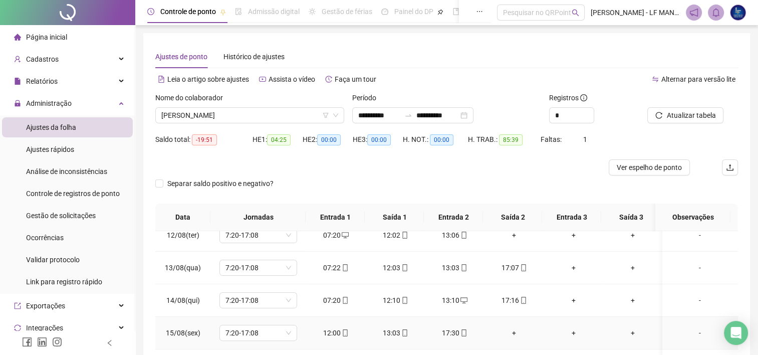
click at [513, 332] on div "+" at bounding box center [514, 332] width 44 height 11
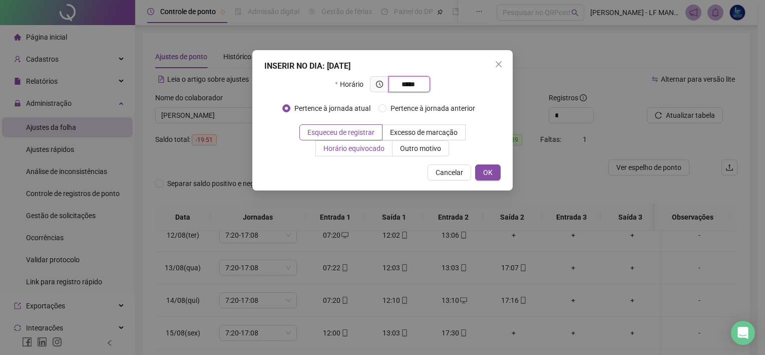
type input "*****"
click at [366, 148] on span "Horário equivocado" at bounding box center [354, 148] width 61 height 8
click at [496, 170] on button "OK" at bounding box center [488, 172] width 26 height 16
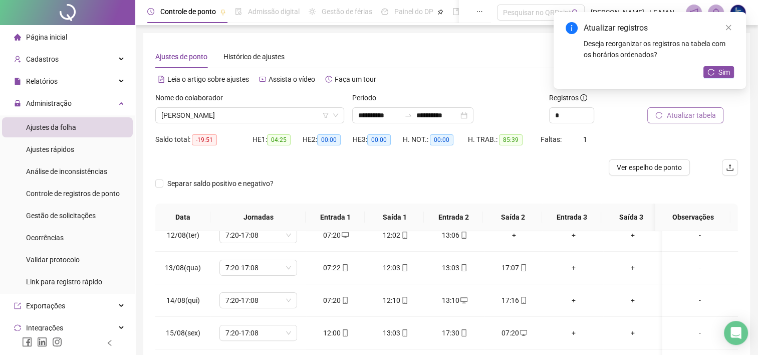
click at [683, 117] on span "Atualizar tabela" at bounding box center [690, 115] width 49 height 11
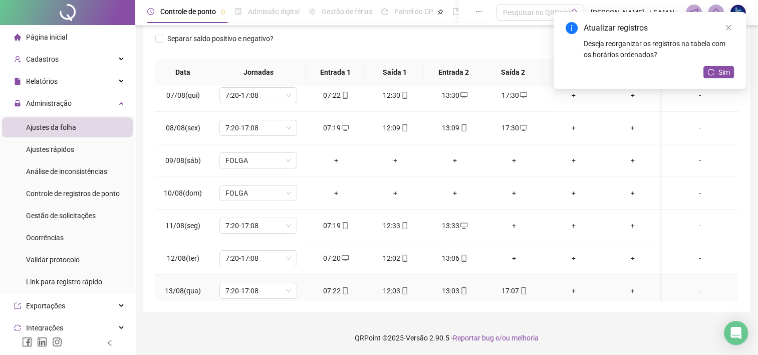
scroll to position [220, 0]
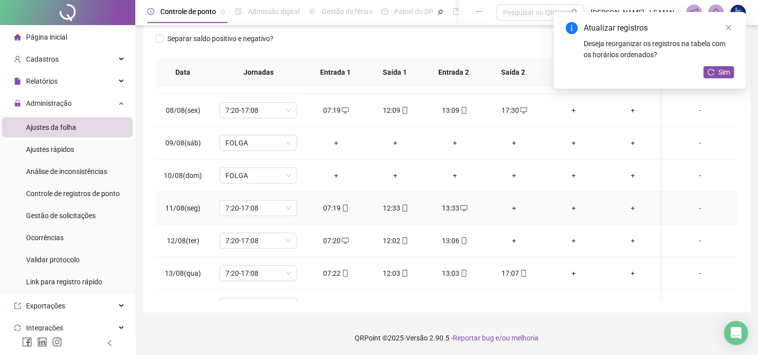
click at [513, 206] on div "+" at bounding box center [514, 207] width 44 height 11
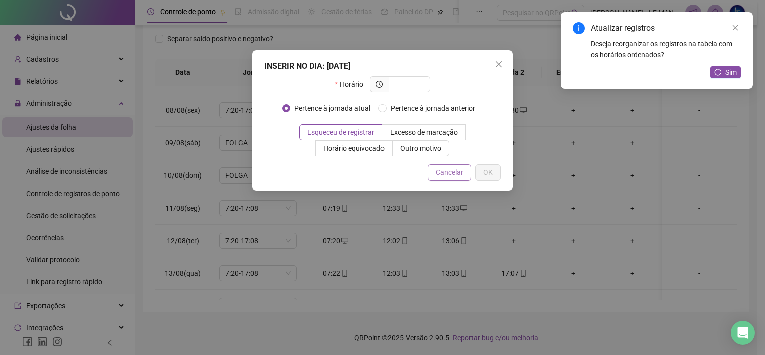
click at [452, 172] on span "Cancelar" at bounding box center [450, 172] width 28 height 11
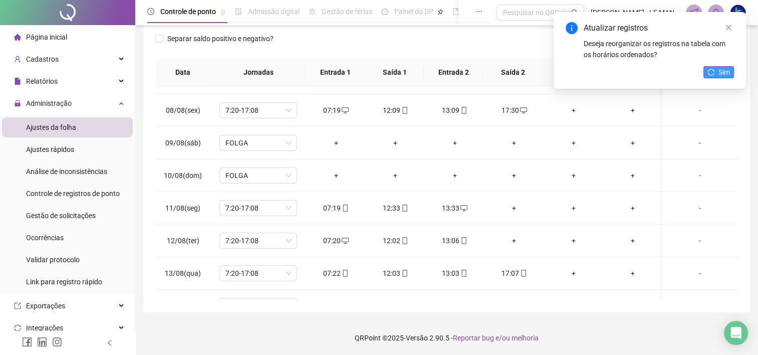
click at [725, 72] on span "Sim" at bounding box center [724, 72] width 12 height 11
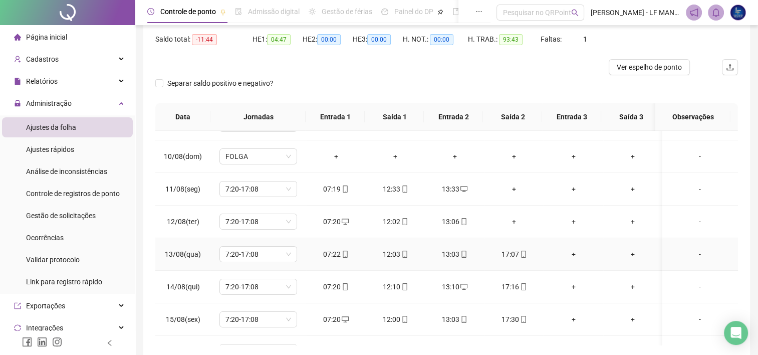
scroll to position [301, 0]
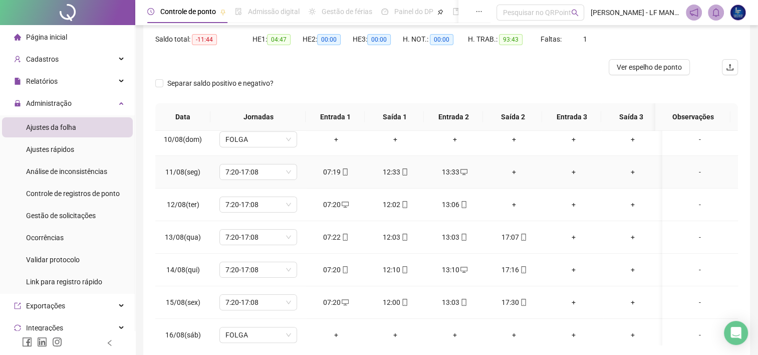
click at [515, 174] on div "+" at bounding box center [514, 171] width 44 height 11
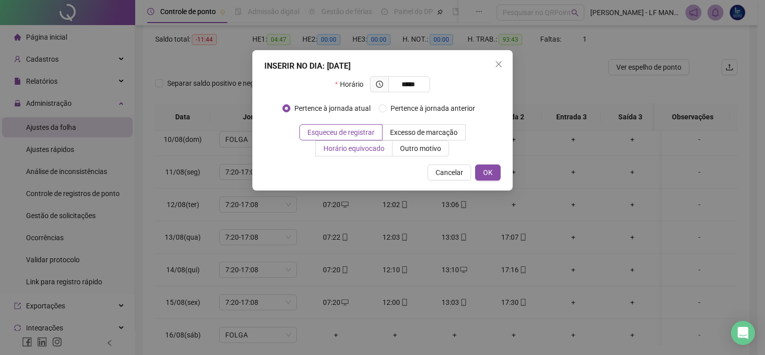
type input "*****"
click at [369, 141] on label "Horário equivocado" at bounding box center [354, 148] width 77 height 16
click at [363, 150] on span "Horário equivocado" at bounding box center [354, 148] width 61 height 8
drag, startPoint x: 363, startPoint y: 150, endPoint x: 380, endPoint y: 155, distance: 17.3
click at [380, 155] on label "Horário equivocado" at bounding box center [354, 148] width 77 height 16
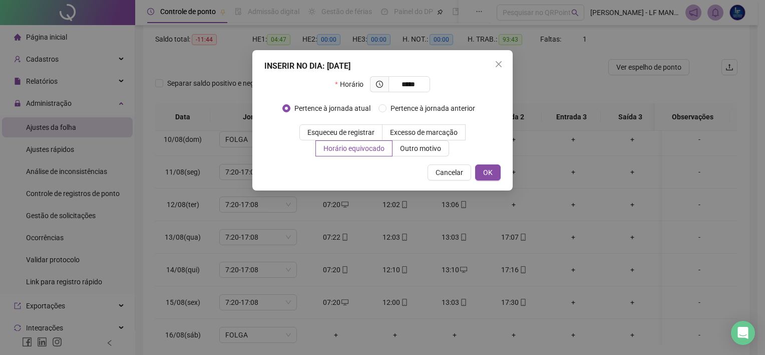
click at [485, 175] on span "OK" at bounding box center [488, 172] width 10 height 11
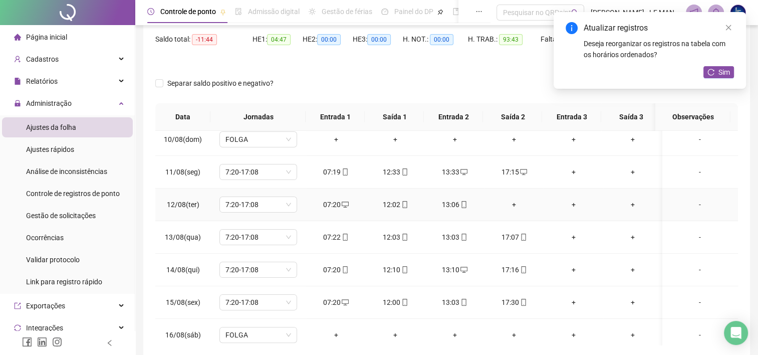
click at [511, 207] on div "+" at bounding box center [514, 204] width 44 height 11
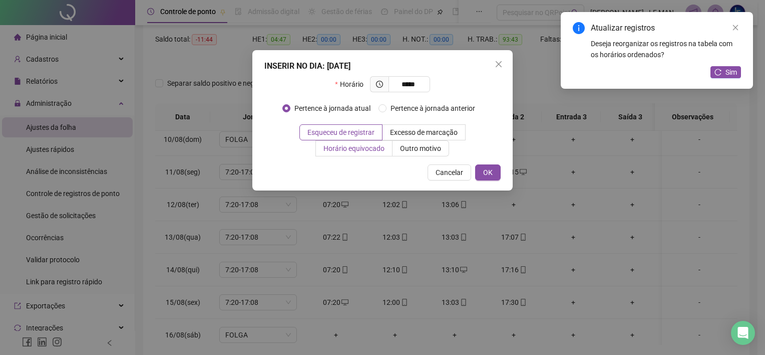
type input "*****"
click at [370, 151] on span "Horário equivocado" at bounding box center [354, 148] width 61 height 8
click at [486, 170] on span "OK" at bounding box center [488, 172] width 10 height 11
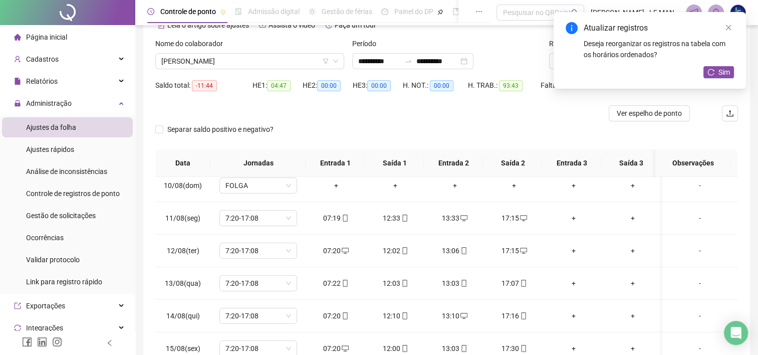
scroll to position [0, 0]
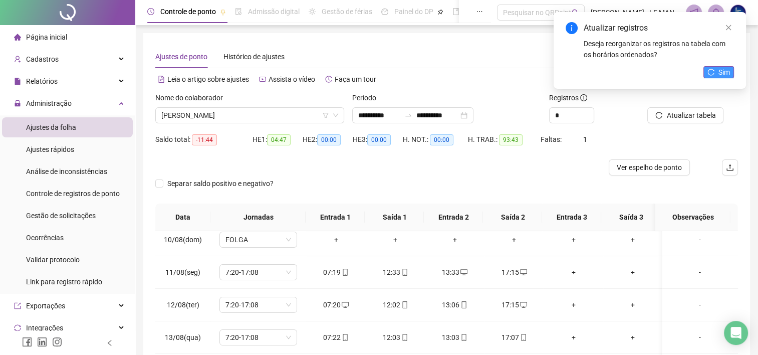
click at [727, 68] on span "Sim" at bounding box center [724, 72] width 12 height 11
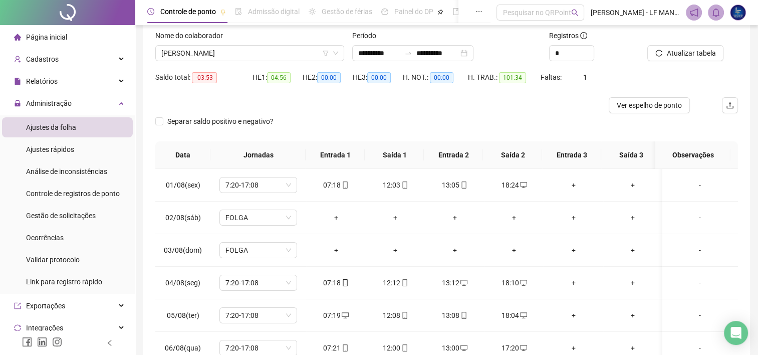
scroll to position [45, 0]
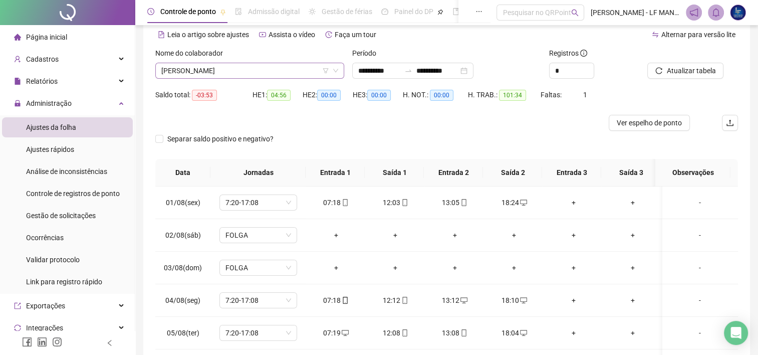
click at [281, 69] on span "[PERSON_NAME]" at bounding box center [249, 70] width 177 height 15
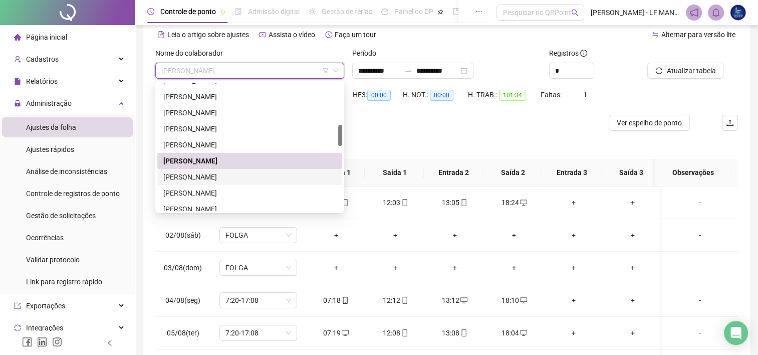
click at [195, 171] on div "[PERSON_NAME]" at bounding box center [249, 176] width 173 height 11
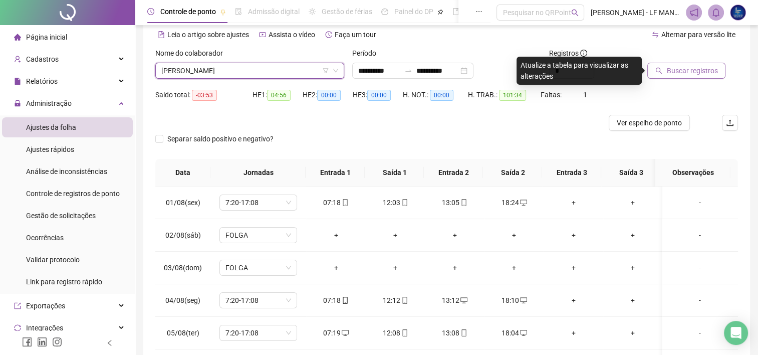
click at [681, 72] on span "Buscar registros" at bounding box center [691, 70] width 51 height 11
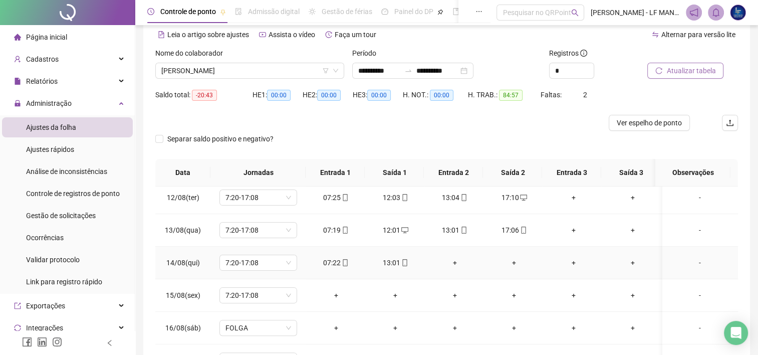
scroll to position [370, 0]
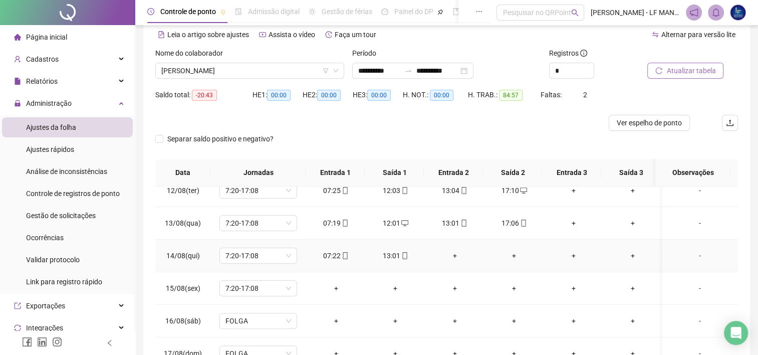
click at [455, 259] on td "+" at bounding box center [455, 255] width 60 height 33
click at [455, 255] on div "+" at bounding box center [455, 255] width 44 height 11
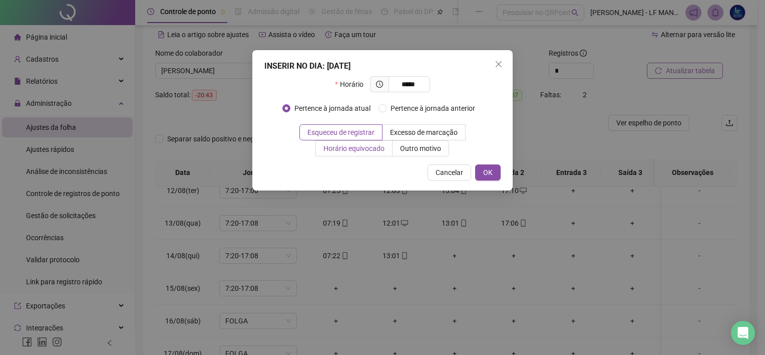
type input "*****"
click at [368, 150] on span "Horário equivocado" at bounding box center [354, 148] width 61 height 8
click at [495, 168] on button "OK" at bounding box center [488, 172] width 26 height 16
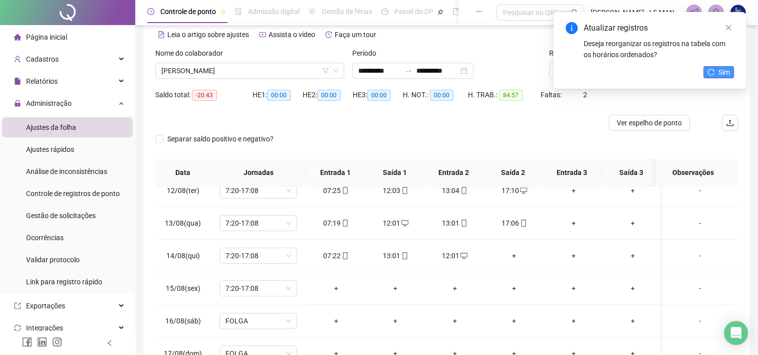
click at [712, 71] on icon "reload" at bounding box center [710, 72] width 7 height 7
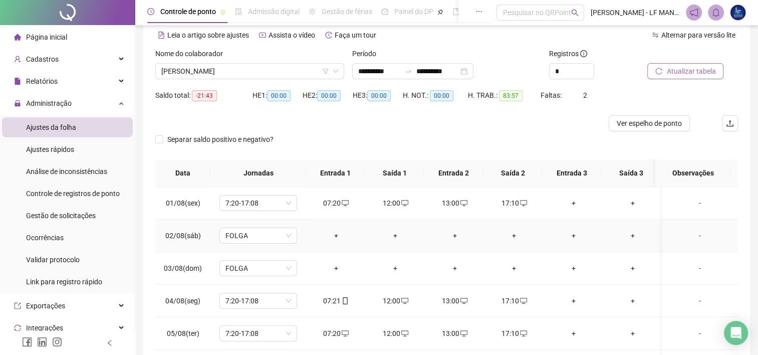
scroll to position [0, 0]
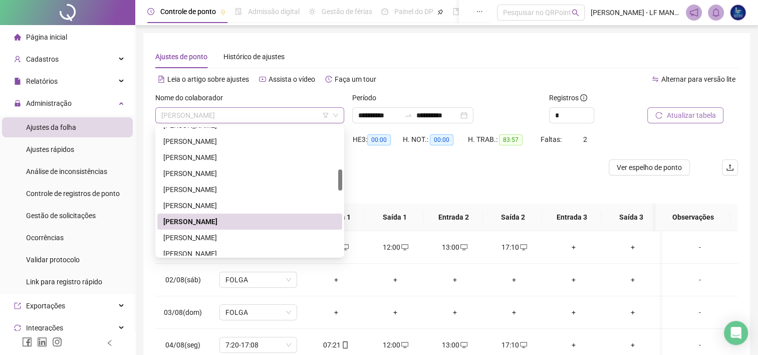
click at [220, 113] on span "[PERSON_NAME]" at bounding box center [249, 115] width 177 height 15
click at [203, 230] on div "[PERSON_NAME]" at bounding box center [249, 237] width 185 height 16
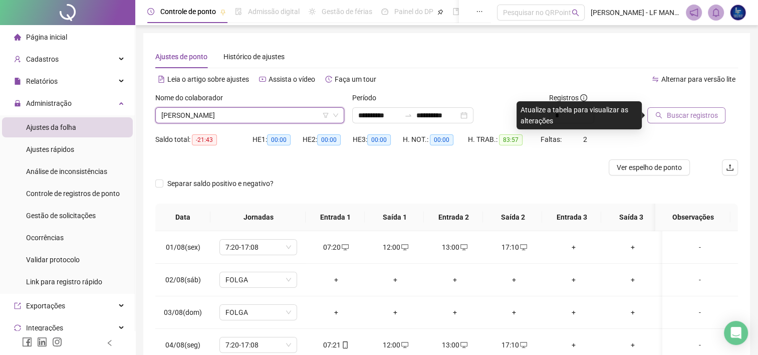
click at [672, 116] on span "Buscar registros" at bounding box center [691, 115] width 51 height 11
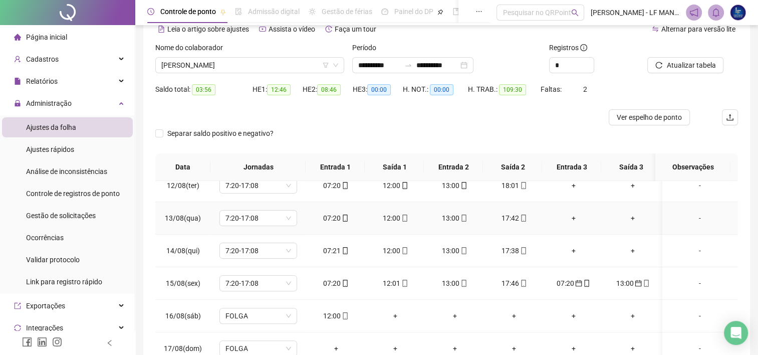
scroll to position [370, 0]
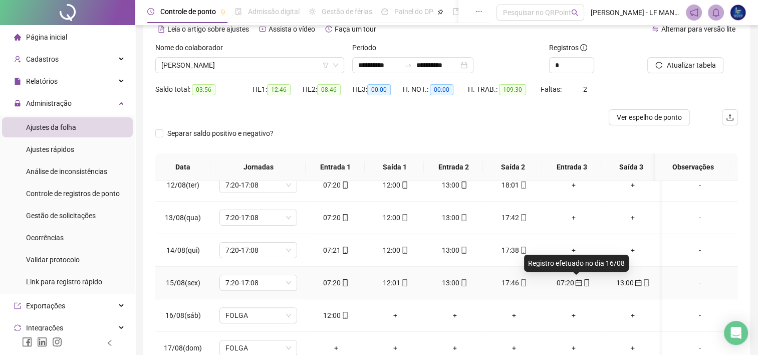
click at [575, 283] on icon "calendar" at bounding box center [578, 282] width 7 height 7
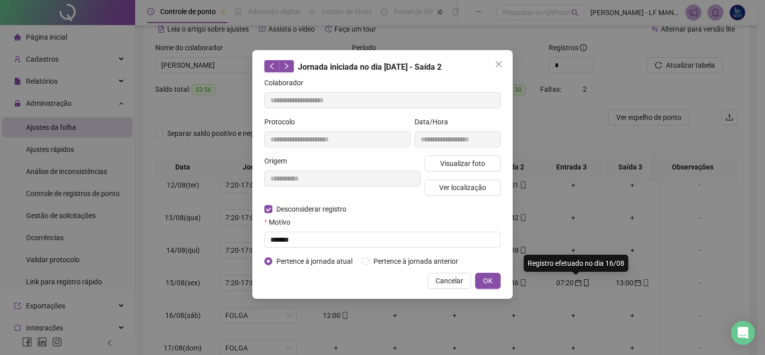
type input "**********"
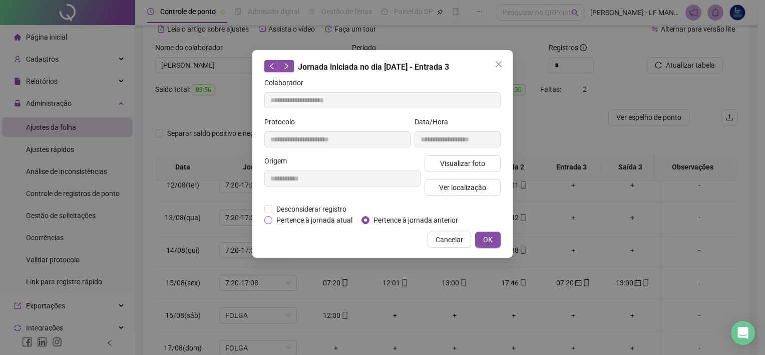
click at [280, 218] on span "Pertence à jornada atual" at bounding box center [315, 219] width 84 height 11
click at [490, 245] on button "OK" at bounding box center [488, 239] width 26 height 16
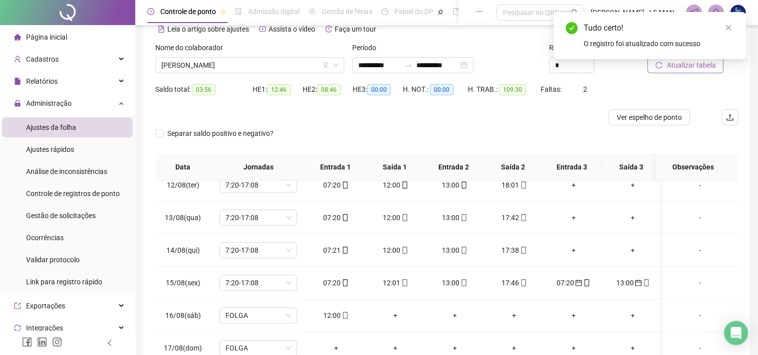
click at [702, 70] on span "Atualizar tabela" at bounding box center [690, 65] width 49 height 11
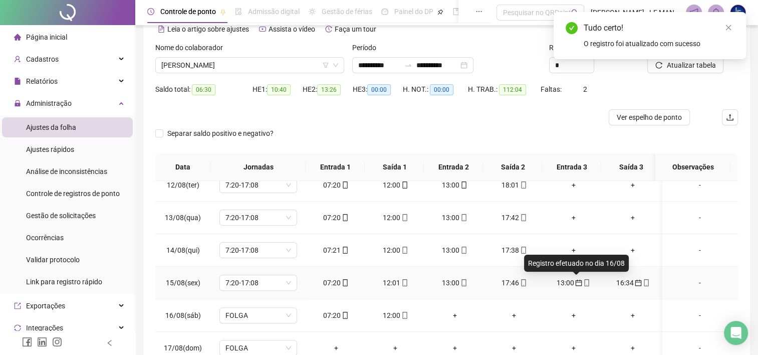
click at [576, 280] on icon "calendar" at bounding box center [579, 283] width 7 height 7
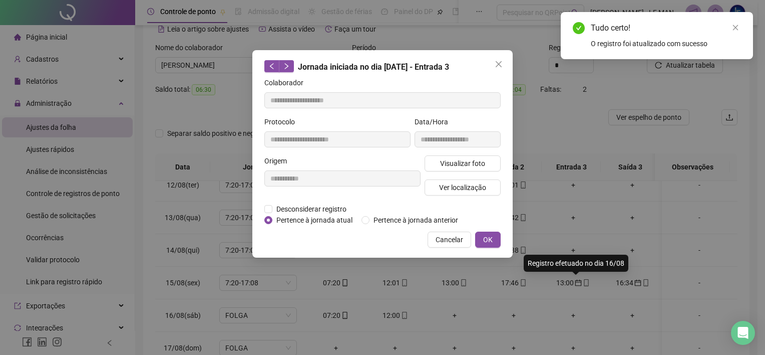
type input "**********"
click at [303, 221] on span "Pertence à jornada atual" at bounding box center [315, 219] width 84 height 11
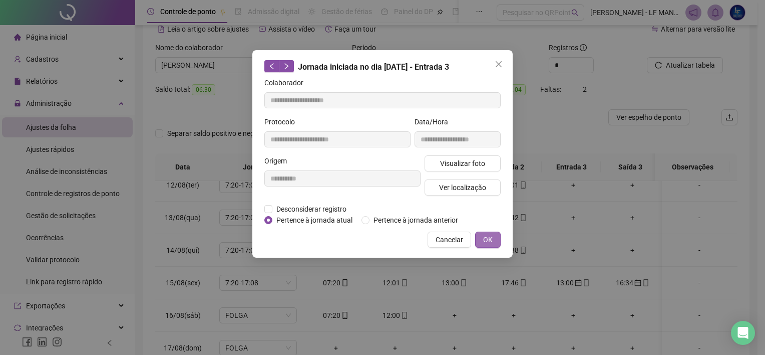
click at [480, 238] on button "OK" at bounding box center [488, 239] width 26 height 16
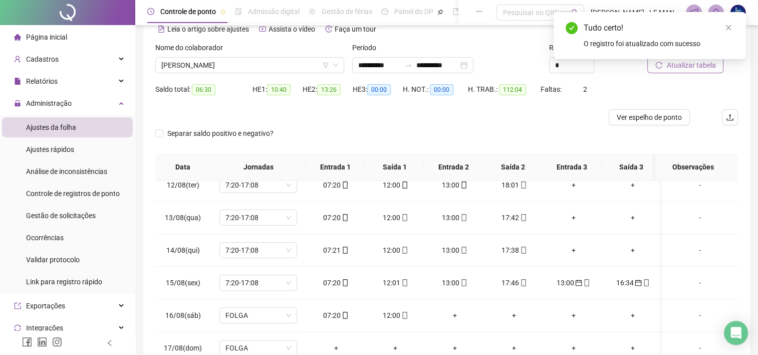
click at [662, 69] on button "Atualizar tabela" at bounding box center [685, 65] width 76 height 16
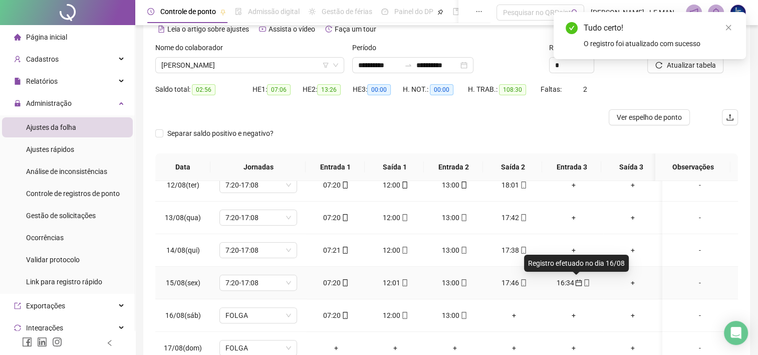
click at [575, 279] on icon "calendar" at bounding box center [578, 282] width 7 height 7
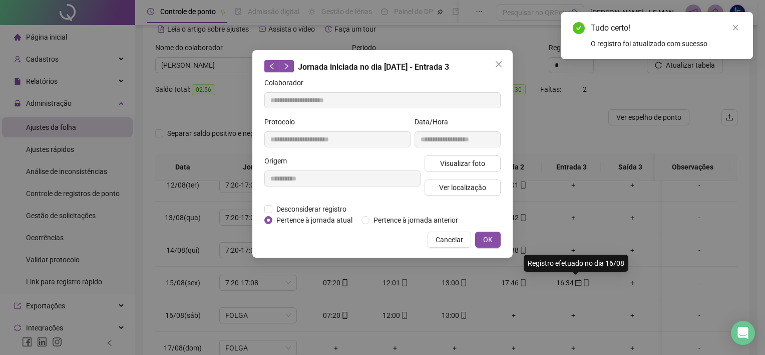
type input "**********"
click at [292, 221] on span "Pertence à jornada atual" at bounding box center [315, 219] width 84 height 11
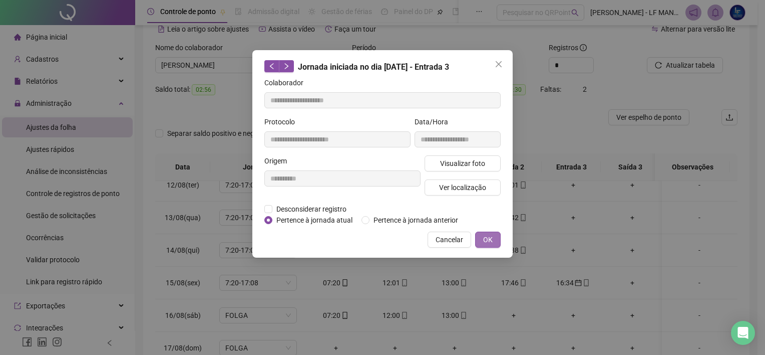
click at [483, 239] on button "OK" at bounding box center [488, 239] width 26 height 16
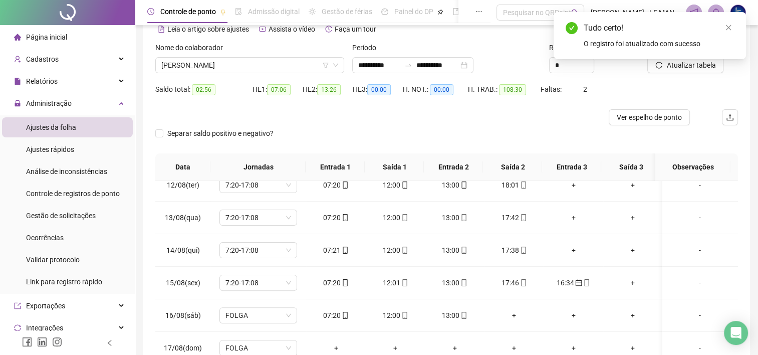
click at [712, 59] on div "Tudo certo! O registro foi atualizado com sucesso" at bounding box center [650, 35] width 192 height 47
click at [720, 32] on div "Tudo certo!" at bounding box center [659, 28] width 150 height 12
click at [666, 71] on button "Atualizar tabela" at bounding box center [685, 65] width 76 height 16
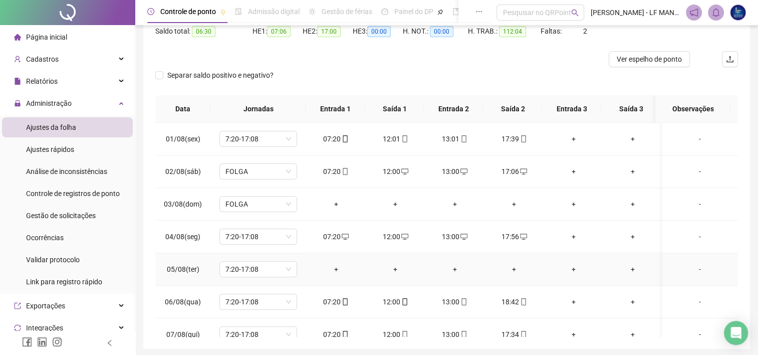
scroll to position [0, 0]
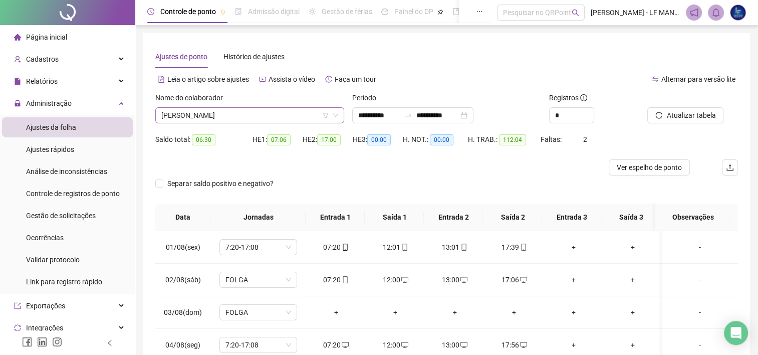
click at [272, 119] on span "[PERSON_NAME]" at bounding box center [249, 115] width 177 height 15
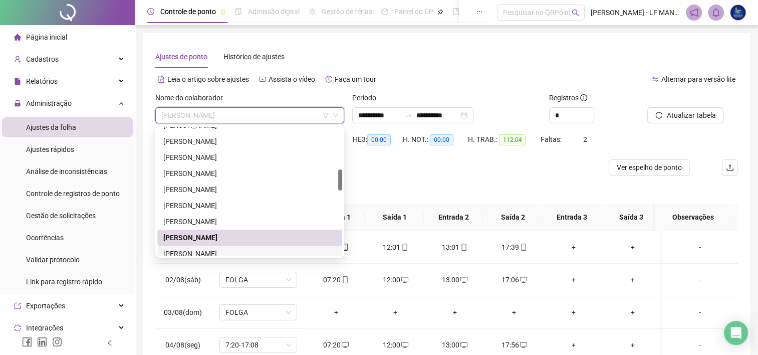
click at [224, 250] on div "[PERSON_NAME]" at bounding box center [249, 253] width 173 height 11
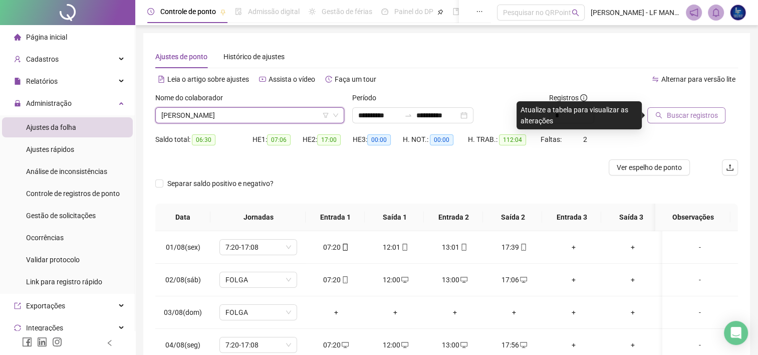
click at [674, 121] on button "Buscar registros" at bounding box center [686, 115] width 78 height 16
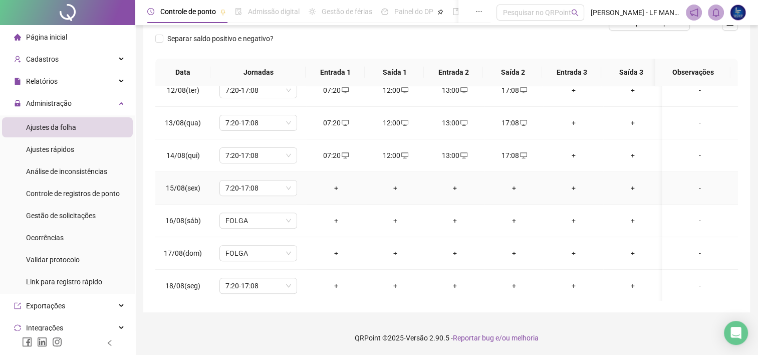
click at [345, 189] on div "+" at bounding box center [336, 187] width 44 height 11
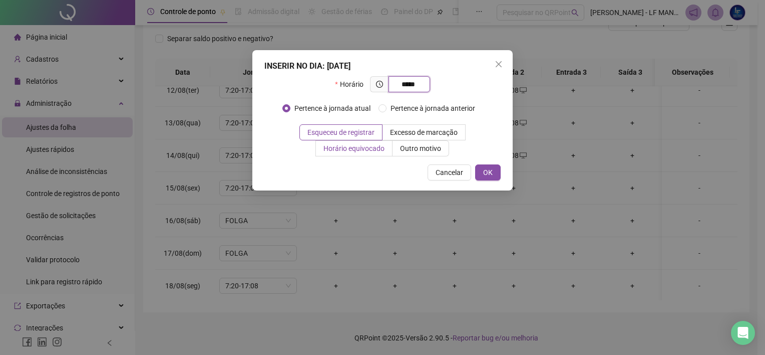
type input "*****"
drag, startPoint x: 368, startPoint y: 145, endPoint x: 373, endPoint y: 147, distance: 5.2
click at [368, 145] on span "Horário equivocado" at bounding box center [354, 148] width 61 height 8
click at [495, 171] on button "OK" at bounding box center [488, 172] width 26 height 16
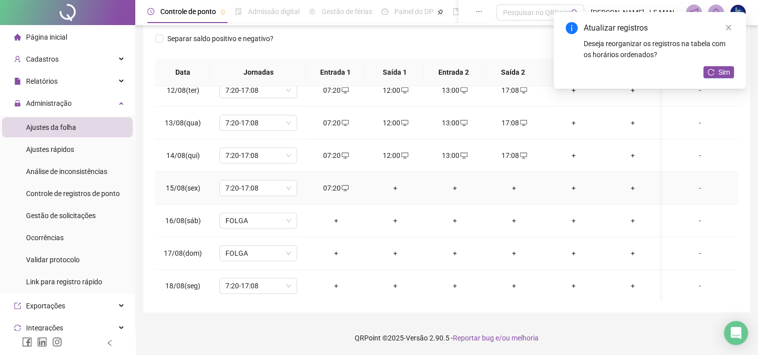
click at [389, 192] on td "+" at bounding box center [396, 188] width 60 height 33
click at [397, 186] on div "+" at bounding box center [396, 187] width 44 height 11
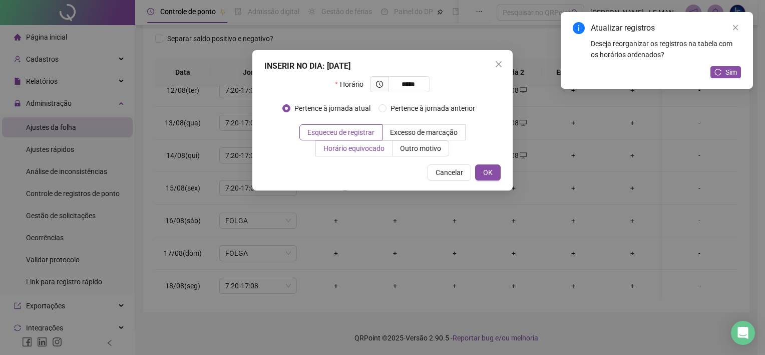
type input "*****"
click at [363, 151] on span "Horário equivocado" at bounding box center [354, 148] width 61 height 8
click at [491, 170] on span "OK" at bounding box center [488, 172] width 10 height 11
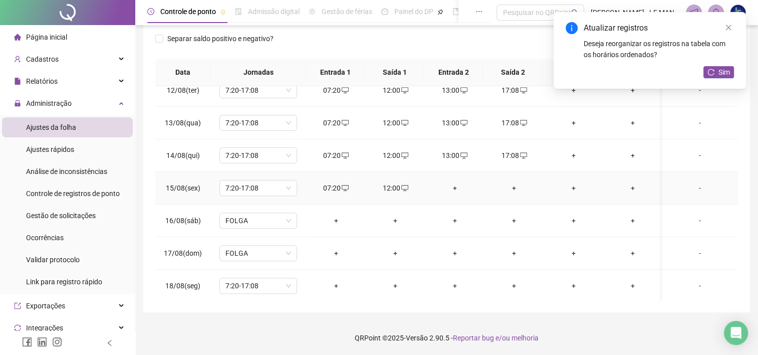
click at [453, 183] on div "+" at bounding box center [455, 187] width 44 height 11
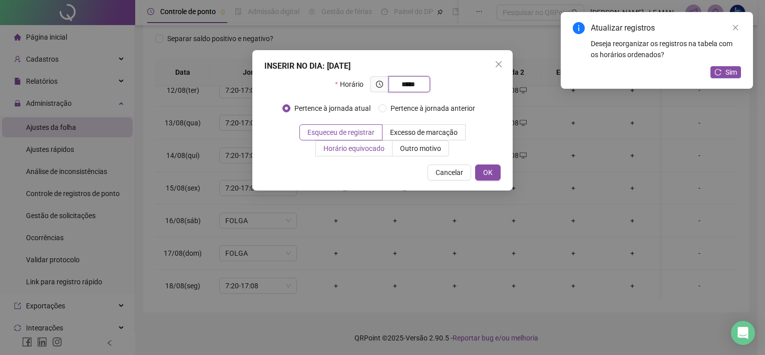
type input "*****"
drag, startPoint x: 329, startPoint y: 145, endPoint x: 415, endPoint y: 160, distance: 88.0
click at [328, 145] on span "Horário equivocado" at bounding box center [354, 148] width 61 height 8
click at [481, 177] on button "OK" at bounding box center [488, 172] width 26 height 16
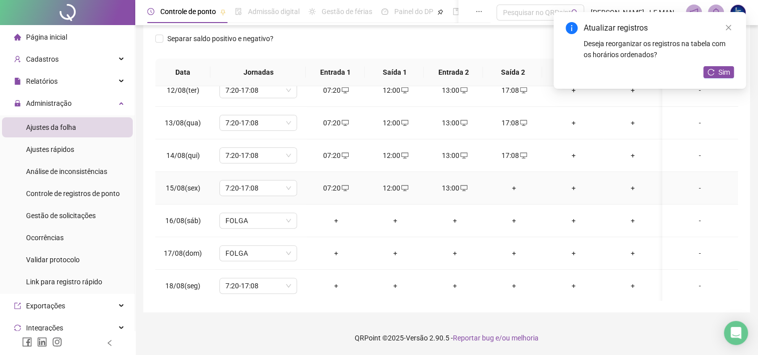
click at [507, 187] on div "+" at bounding box center [514, 187] width 44 height 11
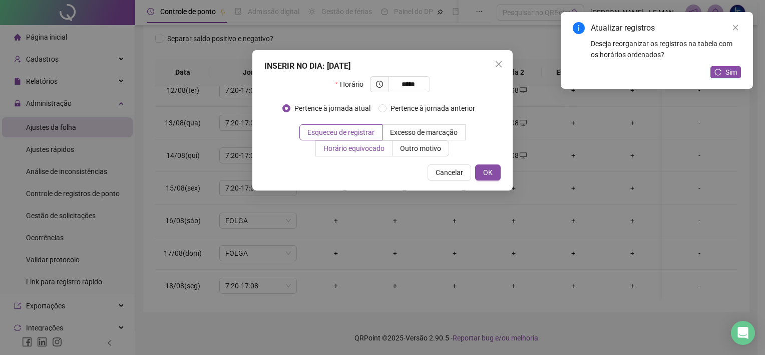
type input "*****"
click at [341, 144] on span "Horário equivocado" at bounding box center [354, 148] width 61 height 8
click at [495, 180] on button "OK" at bounding box center [488, 172] width 26 height 16
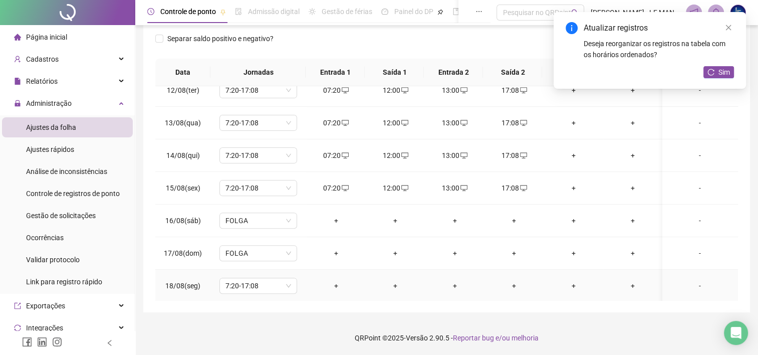
click at [349, 273] on td "+" at bounding box center [336, 286] width 60 height 33
click at [339, 282] on div "+" at bounding box center [336, 285] width 44 height 11
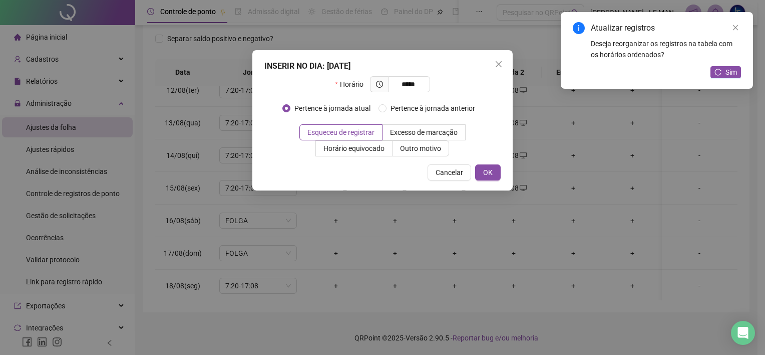
type input "*****"
click at [370, 156] on div "INSERIR NO DIA : [DATE] Horário ***** Pertence à jornada atual Pertence à jorna…" at bounding box center [382, 120] width 260 height 140
click at [373, 154] on label "Horário equivocado" at bounding box center [354, 148] width 77 height 16
click at [498, 178] on button "OK" at bounding box center [488, 172] width 26 height 16
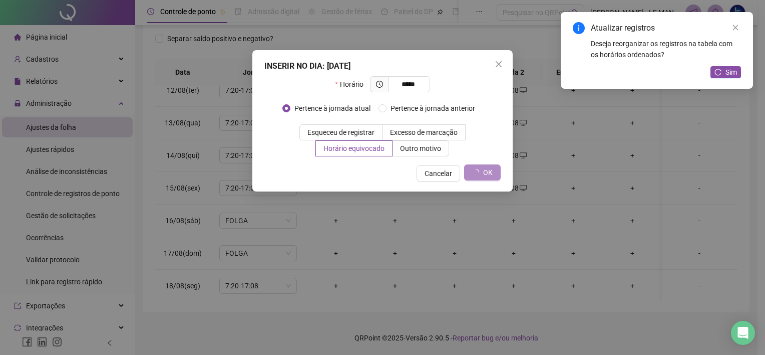
click at [393, 284] on div "INSERIR NO DIA : [DATE] Horário ***** Pertence à jornada atual Pertence à jorna…" at bounding box center [382, 177] width 765 height 355
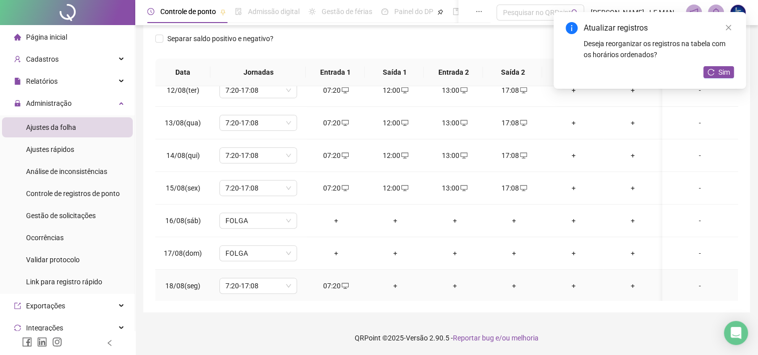
click at [395, 283] on div "+" at bounding box center [396, 285] width 44 height 11
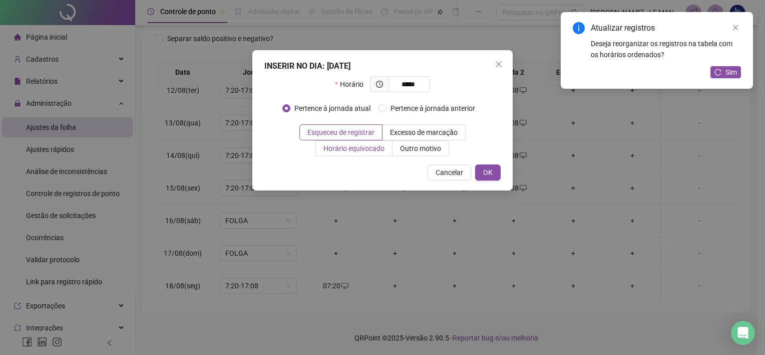
type input "*****"
drag, startPoint x: 351, startPoint y: 150, endPoint x: 359, endPoint y: 146, distance: 9.0
click at [351, 150] on span "Horário equivocado" at bounding box center [354, 148] width 61 height 8
click at [483, 171] on span "OK" at bounding box center [488, 172] width 10 height 11
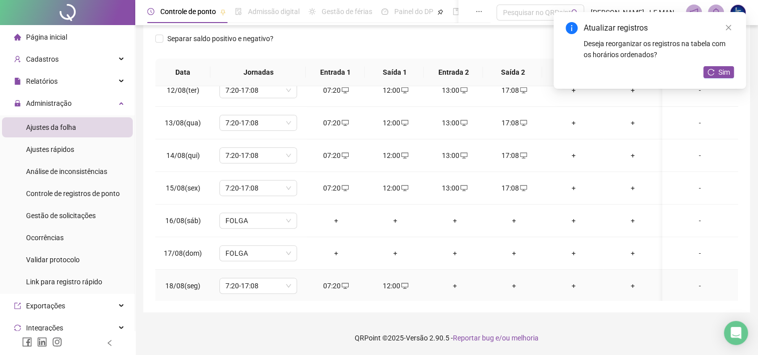
click at [452, 285] on div "+" at bounding box center [455, 285] width 44 height 11
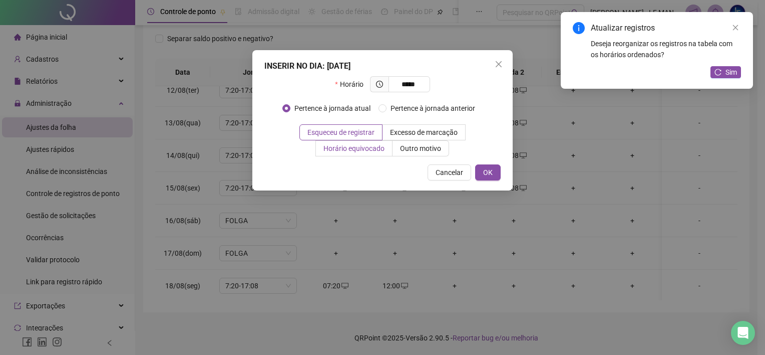
type input "*****"
click at [367, 152] on span "Horário equivocado" at bounding box center [354, 148] width 61 height 8
click at [493, 175] on span "OK" at bounding box center [488, 172] width 10 height 11
click at [517, 286] on div "INSERIR NO DIA : [DATE] Horário ***** Pertence à jornada atual Pertence à jorna…" at bounding box center [382, 177] width 765 height 355
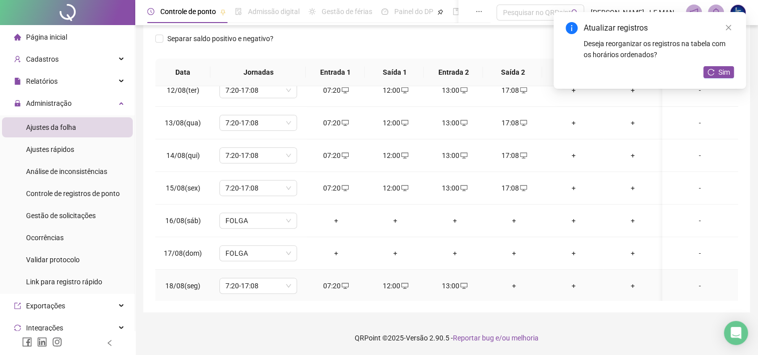
click at [517, 286] on div "+" at bounding box center [514, 285] width 44 height 11
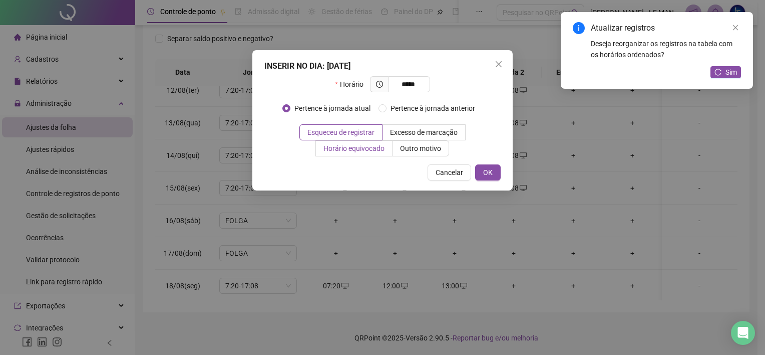
type input "*****"
click at [348, 156] on label "Horário equivocado" at bounding box center [354, 148] width 77 height 16
click at [489, 172] on span "OK" at bounding box center [488, 172] width 10 height 11
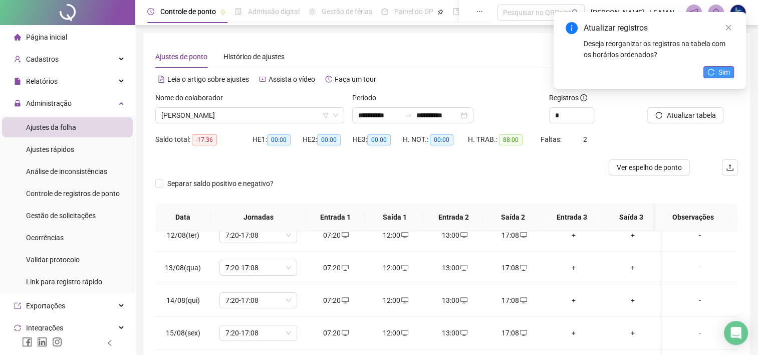
click at [720, 76] on span "Sim" at bounding box center [724, 72] width 12 height 11
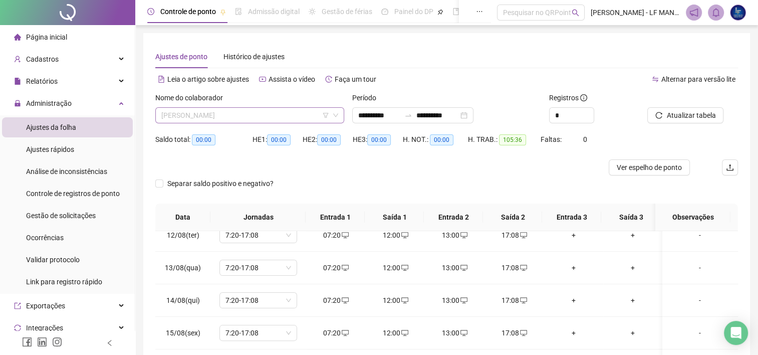
click at [295, 112] on span "[PERSON_NAME]" at bounding box center [249, 115] width 177 height 15
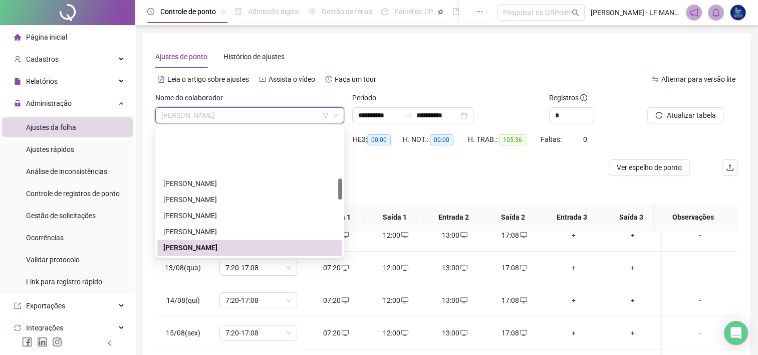
scroll to position [307, 0]
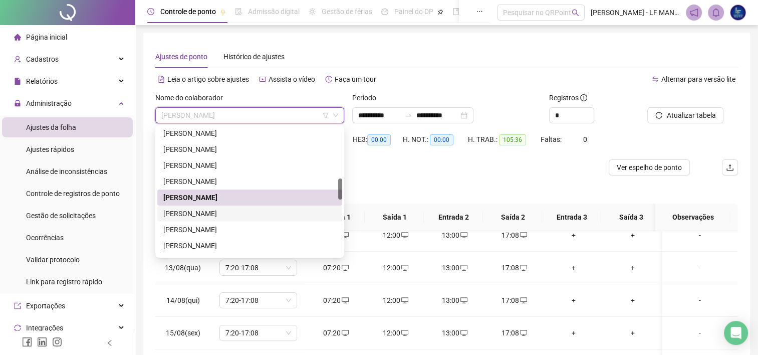
click at [272, 214] on div "[PERSON_NAME]" at bounding box center [249, 213] width 173 height 11
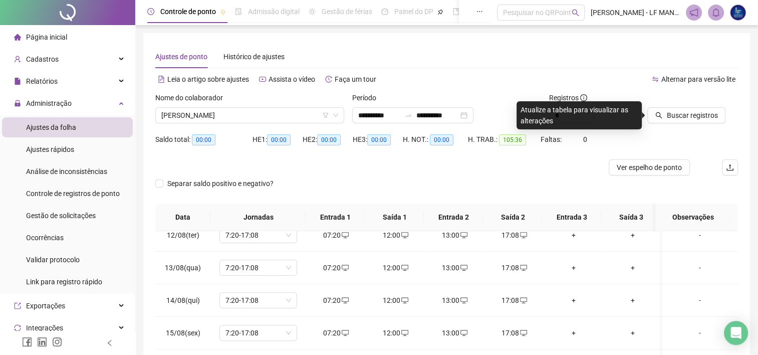
click at [703, 123] on div "Buscar registros" at bounding box center [692, 111] width 99 height 39
click at [697, 116] on span "Buscar registros" at bounding box center [691, 115] width 51 height 11
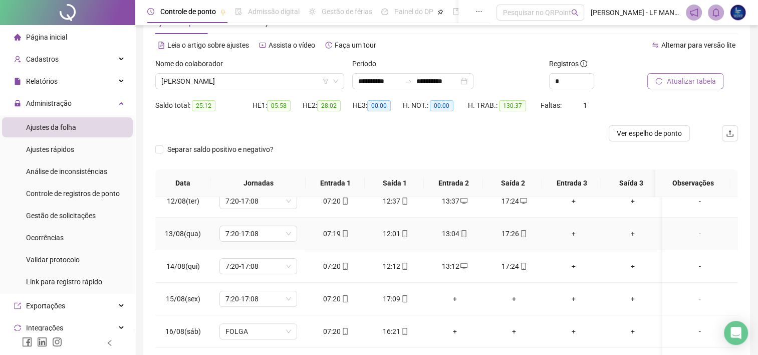
scroll to position [100, 0]
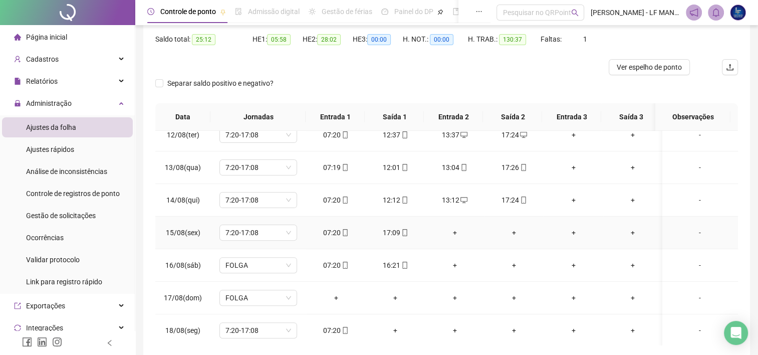
click at [452, 232] on div "+" at bounding box center [455, 232] width 44 height 11
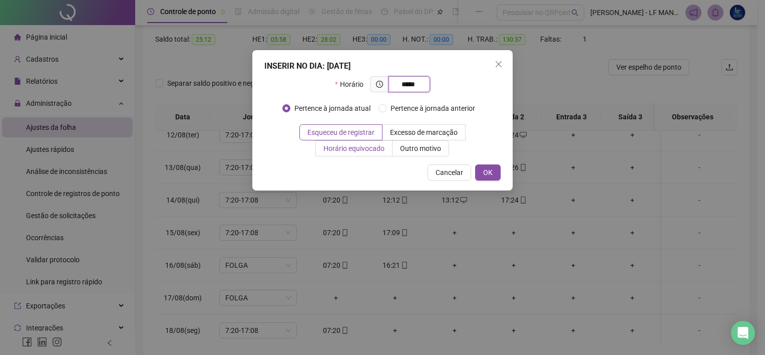
type input "*****"
drag, startPoint x: 347, startPoint y: 155, endPoint x: 361, endPoint y: 162, distance: 15.9
click at [347, 155] on label "Horário equivocado" at bounding box center [354, 148] width 77 height 16
click at [489, 182] on div "INSERIR NO DIA : [DATE] Horário ***** Pertence à jornada atual Pertence à jorna…" at bounding box center [382, 120] width 260 height 140
click at [491, 176] on span "OK" at bounding box center [488, 172] width 10 height 11
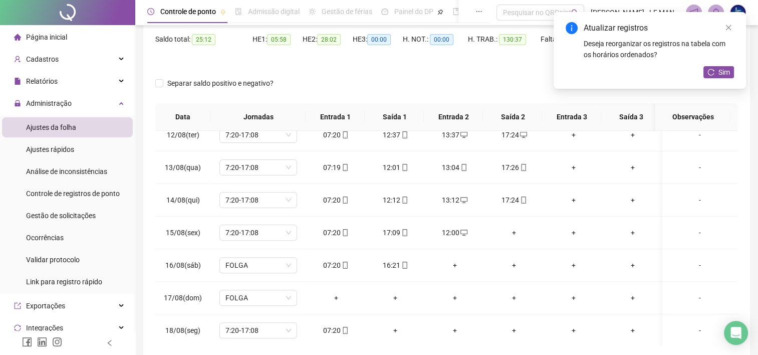
click at [509, 230] on div "+" at bounding box center [514, 232] width 44 height 11
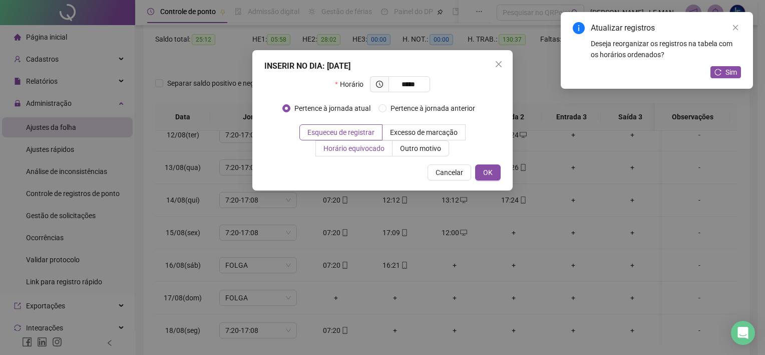
type input "*****"
click at [375, 145] on span "Horário equivocado" at bounding box center [354, 148] width 61 height 8
click at [491, 168] on span "OK" at bounding box center [488, 172] width 10 height 11
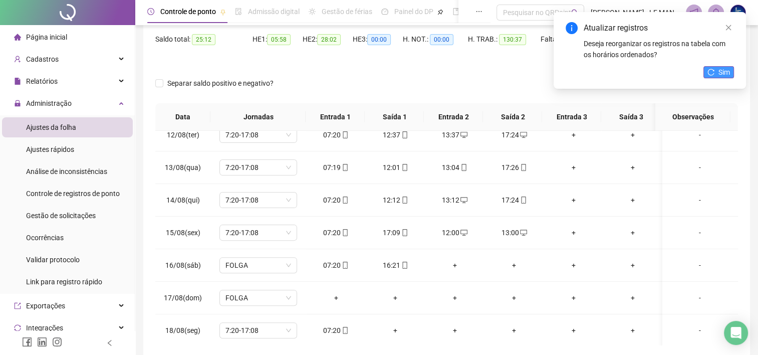
click at [729, 75] on span "Sim" at bounding box center [724, 72] width 12 height 11
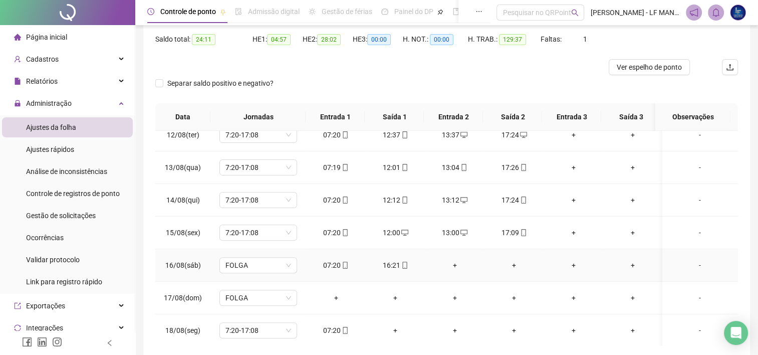
click at [463, 267] on div "+" at bounding box center [455, 264] width 44 height 11
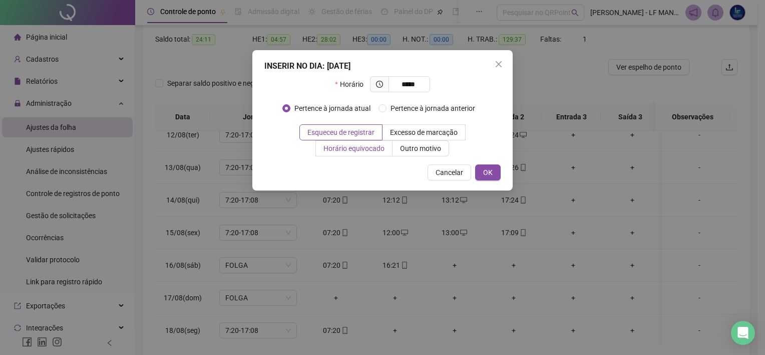
type input "*****"
click at [364, 149] on span "Horário equivocado" at bounding box center [354, 148] width 61 height 8
drag, startPoint x: 502, startPoint y: 176, endPoint x: 495, endPoint y: 175, distance: 6.7
click at [501, 176] on div "INSERIR NO DIA : [DATE] Horário ***** Pertence à jornada atual Pertence à jorna…" at bounding box center [382, 120] width 260 height 140
click at [503, 162] on div "INSERIR NO DIA : [DATE] Horário ***** Pertence à jornada atual Pertence à jorna…" at bounding box center [382, 120] width 260 height 140
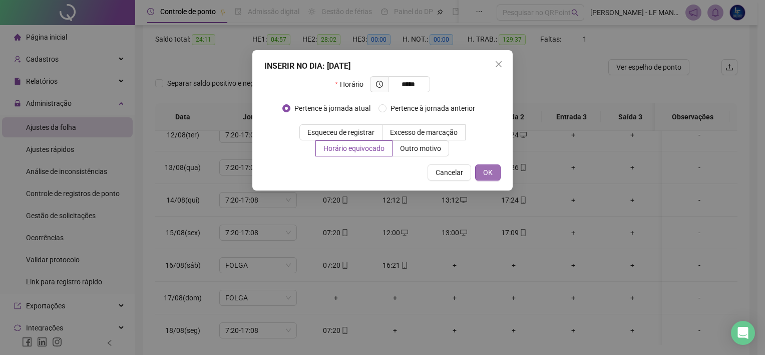
click at [493, 168] on button "OK" at bounding box center [488, 172] width 26 height 16
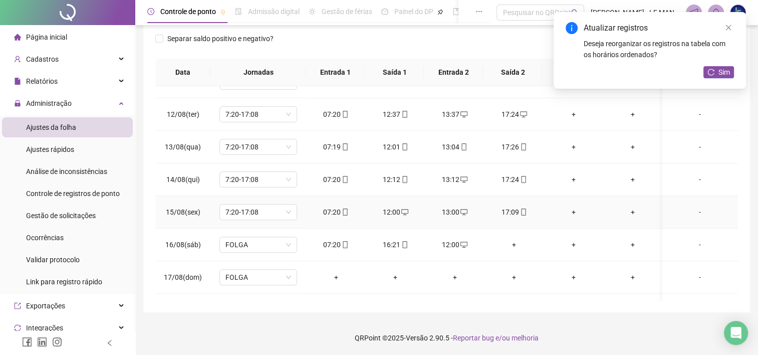
scroll to position [370, 0]
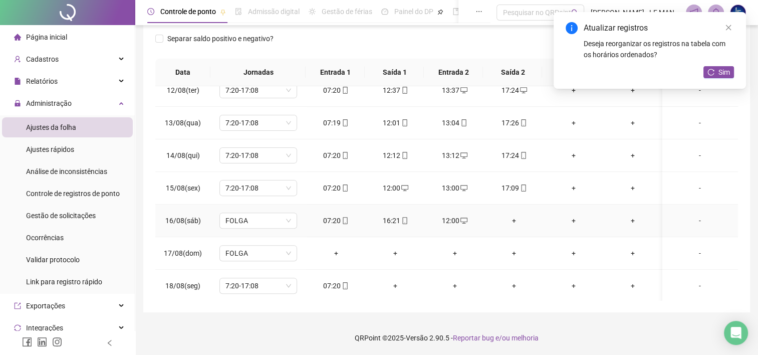
click at [516, 221] on div "+" at bounding box center [514, 220] width 44 height 11
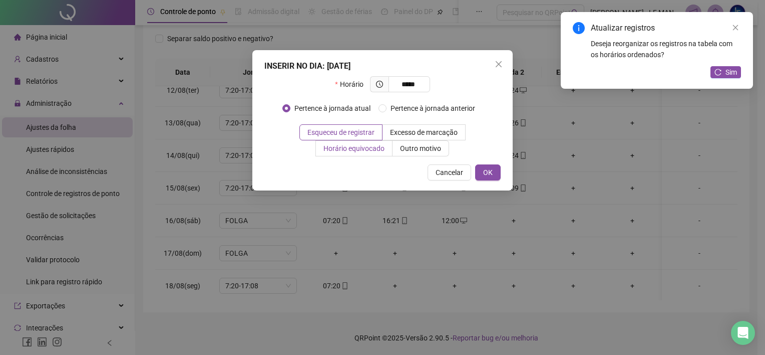
type input "*****"
click at [341, 146] on span "Horário equivocado" at bounding box center [354, 148] width 61 height 8
drag, startPoint x: 464, startPoint y: 173, endPoint x: 480, endPoint y: 178, distance: 16.3
click at [467, 177] on button "Cancelar" at bounding box center [450, 172] width 44 height 16
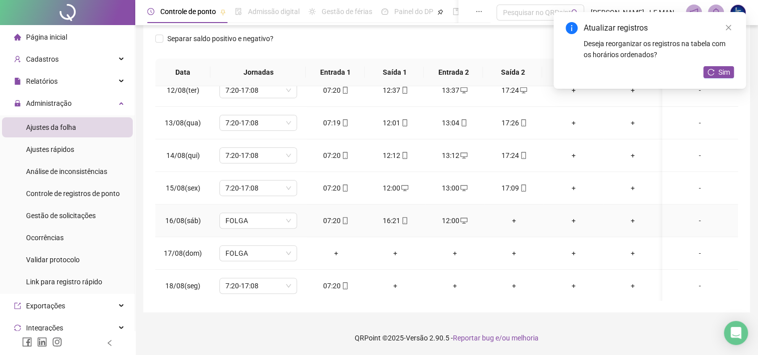
click at [511, 220] on div "+" at bounding box center [514, 220] width 44 height 11
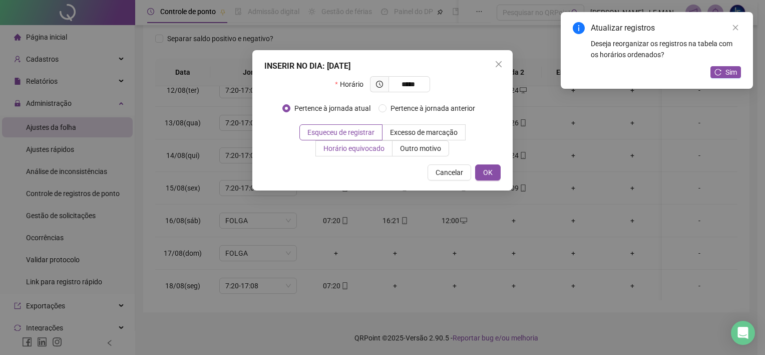
type input "*****"
click at [371, 152] on span "Horário equivocado" at bounding box center [354, 148] width 61 height 8
click at [494, 174] on button "OK" at bounding box center [488, 172] width 26 height 16
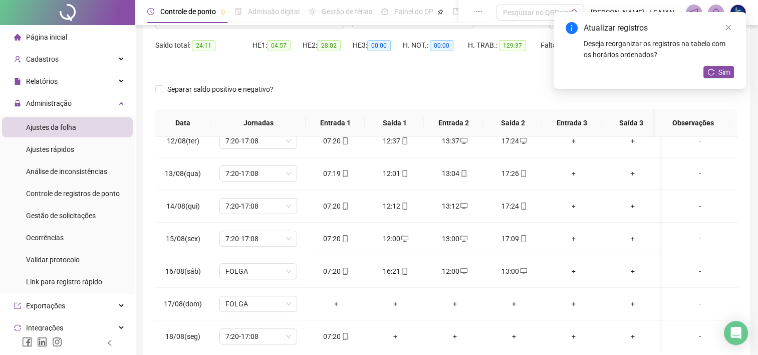
scroll to position [45, 0]
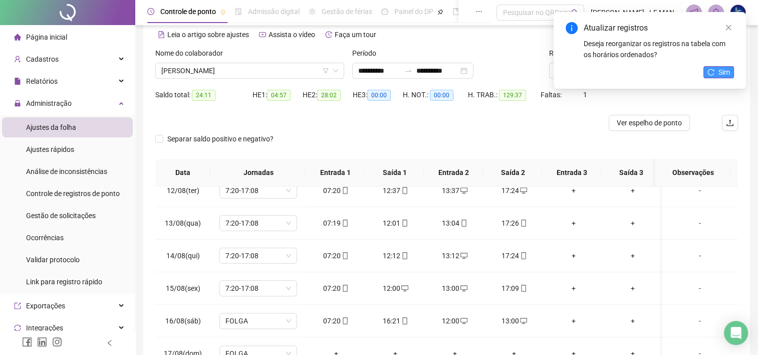
click at [723, 71] on span "Sim" at bounding box center [724, 72] width 12 height 11
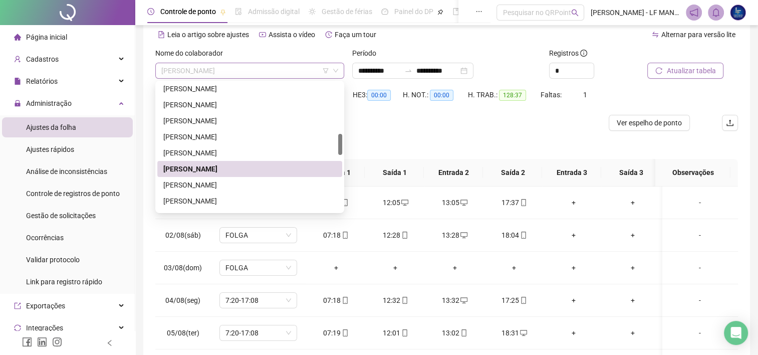
click at [289, 74] on span "[PERSON_NAME]" at bounding box center [249, 70] width 177 height 15
click at [240, 185] on div "[PERSON_NAME]" at bounding box center [249, 184] width 173 height 11
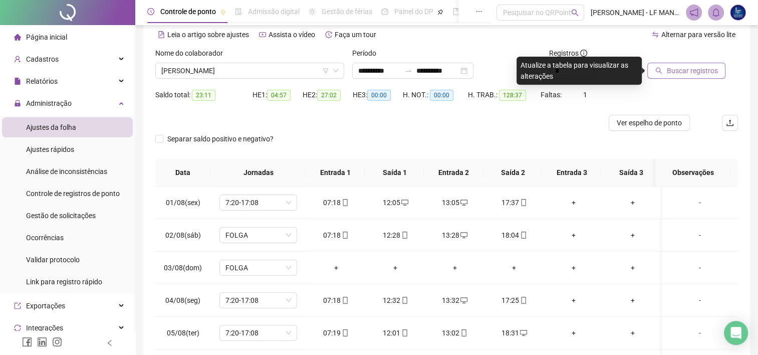
click at [710, 74] on span "Buscar registros" at bounding box center [691, 70] width 51 height 11
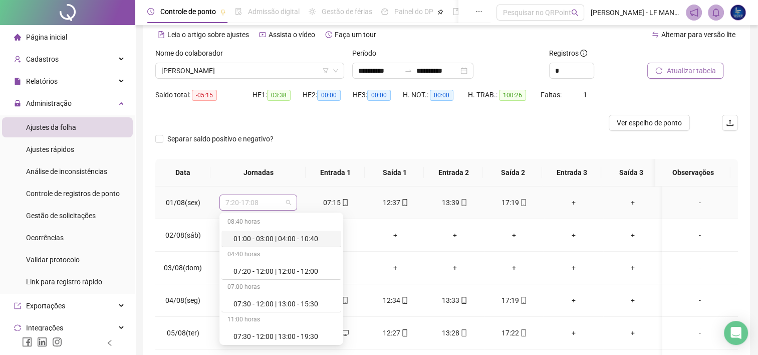
click at [285, 208] on span "7:20-17:08" at bounding box center [258, 202] width 66 height 15
click at [321, 132] on div "Separar saldo positivo e negativo?" at bounding box center [446, 145] width 583 height 28
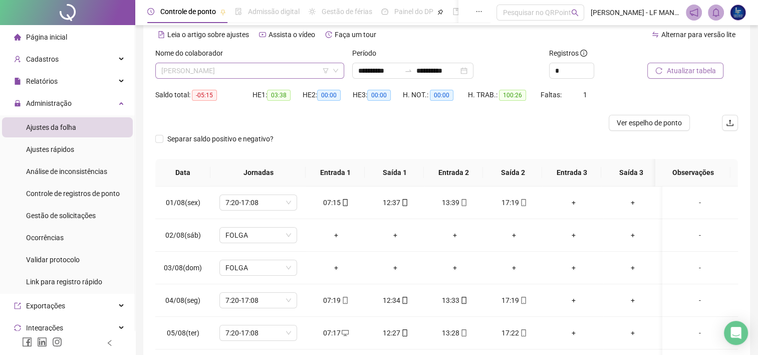
click at [304, 63] on span "[PERSON_NAME]" at bounding box center [249, 70] width 177 height 15
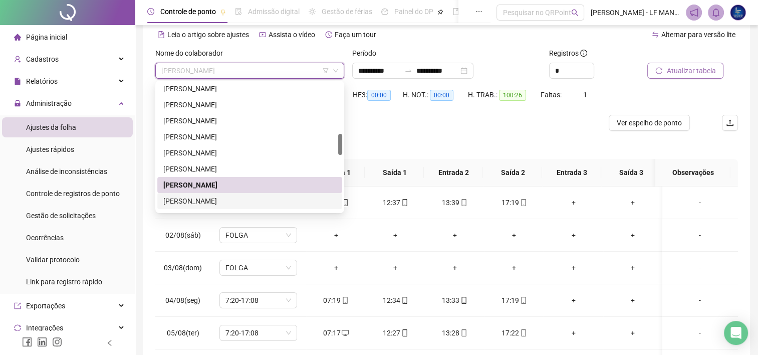
click at [255, 201] on div "[PERSON_NAME]" at bounding box center [249, 200] width 173 height 11
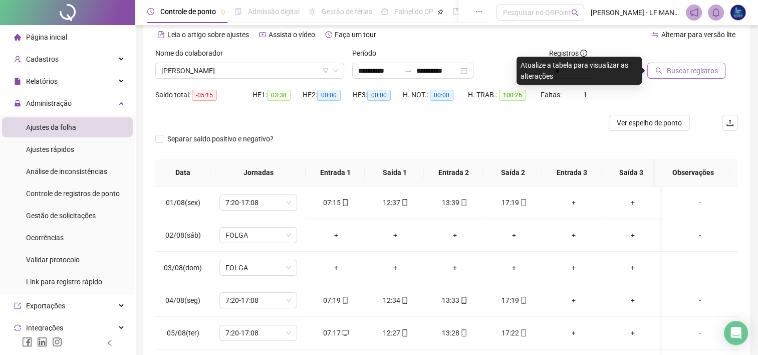
click at [682, 72] on span "Buscar registros" at bounding box center [691, 70] width 51 height 11
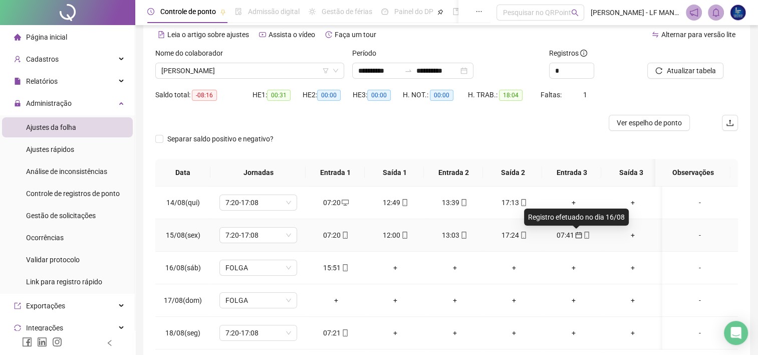
click at [575, 235] on icon "calendar" at bounding box center [578, 234] width 7 height 7
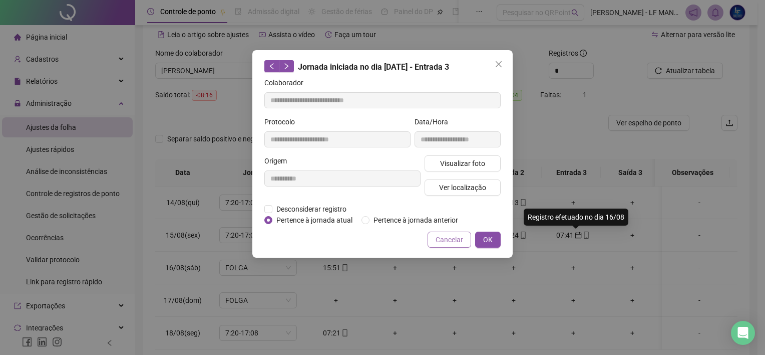
type input "**********"
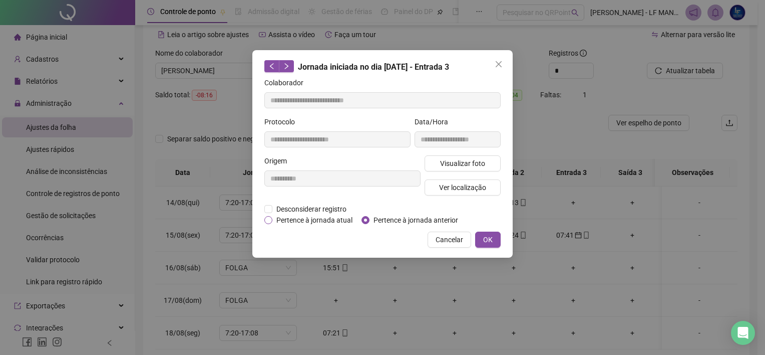
click at [284, 217] on span "Pertence à jornada atual" at bounding box center [315, 219] width 84 height 11
click at [484, 229] on div "**********" at bounding box center [382, 153] width 260 height 207
drag, startPoint x: 482, startPoint y: 236, endPoint x: 507, endPoint y: 212, distance: 35.1
click at [486, 232] on button "OK" at bounding box center [488, 239] width 26 height 16
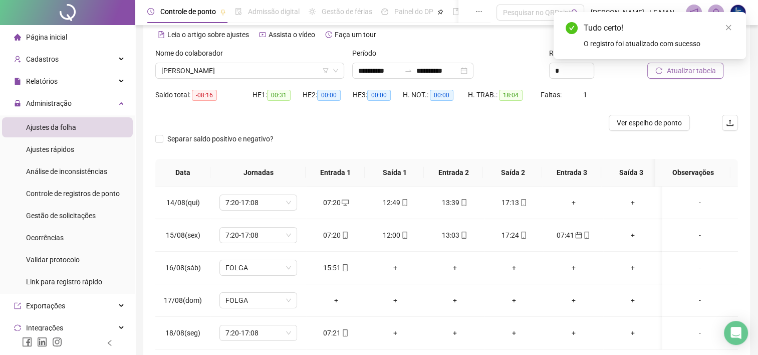
click at [686, 69] on span "Atualizar tabela" at bounding box center [690, 70] width 49 height 11
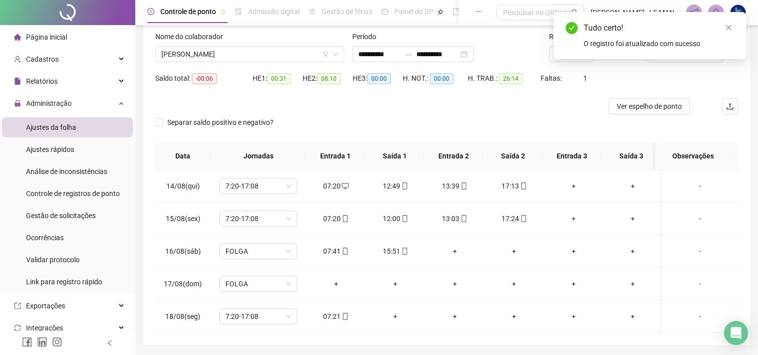
scroll to position [44, 0]
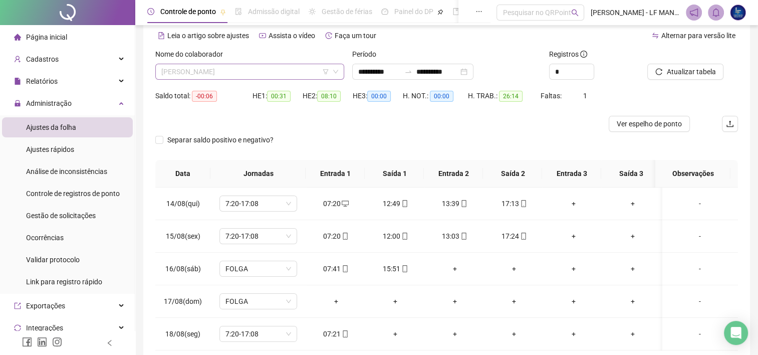
click at [278, 68] on span "[PERSON_NAME]" at bounding box center [249, 71] width 177 height 15
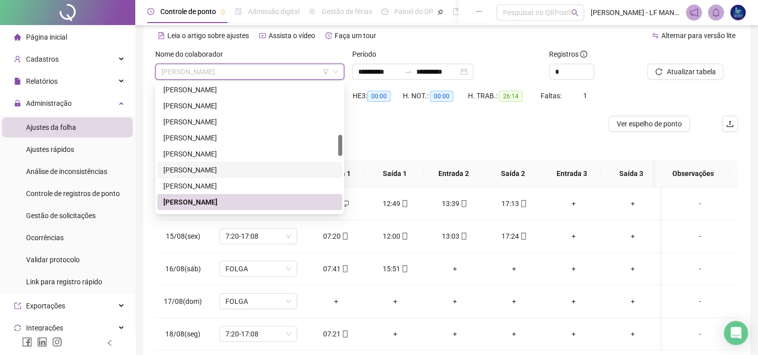
click at [239, 163] on div "[PERSON_NAME]" at bounding box center [249, 170] width 185 height 16
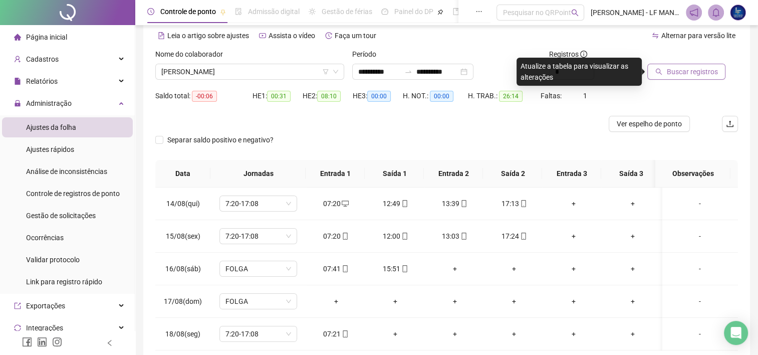
click at [699, 65] on button "Buscar registros" at bounding box center [686, 72] width 78 height 16
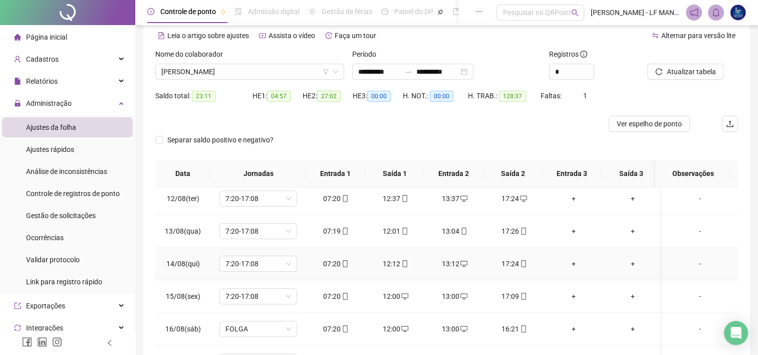
scroll to position [370, 0]
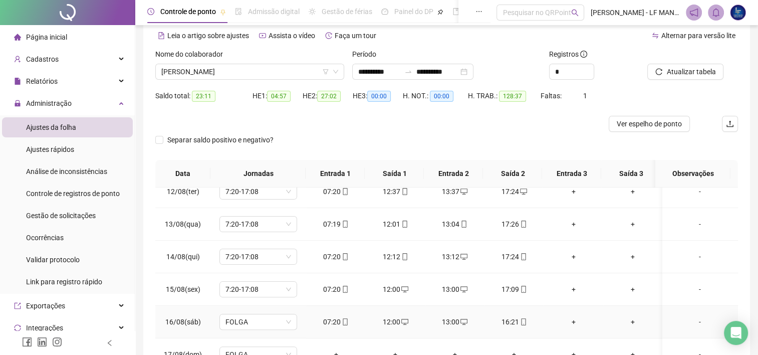
click at [393, 319] on div "12:00" at bounding box center [396, 321] width 44 height 11
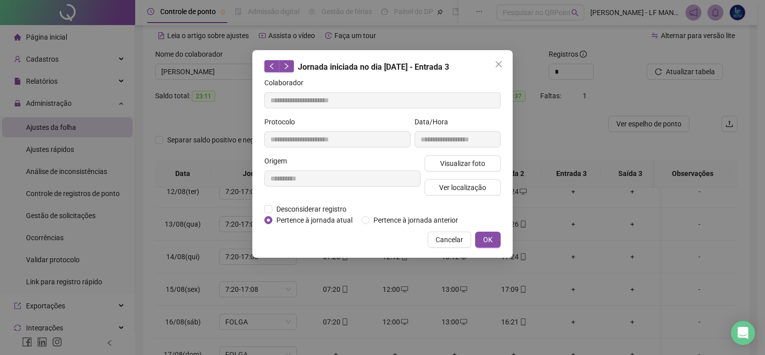
type input "**********"
click at [304, 204] on span "Desconsiderar registro" at bounding box center [312, 208] width 78 height 11
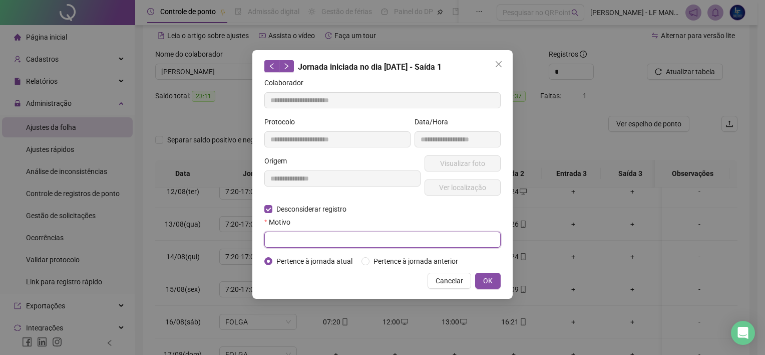
click at [302, 238] on input "text" at bounding box center [382, 239] width 236 height 16
type input "*"
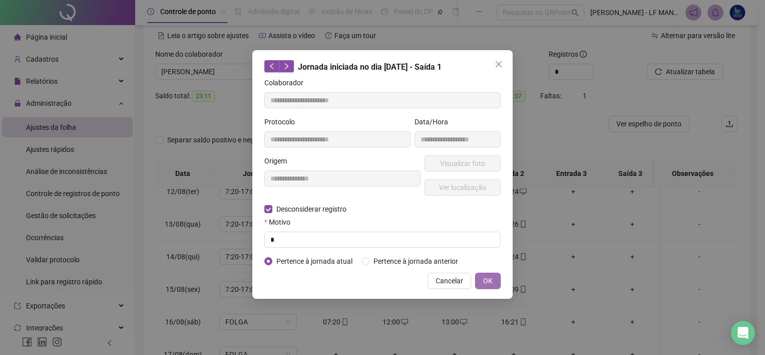
click at [493, 276] on span "OK" at bounding box center [488, 280] width 10 height 11
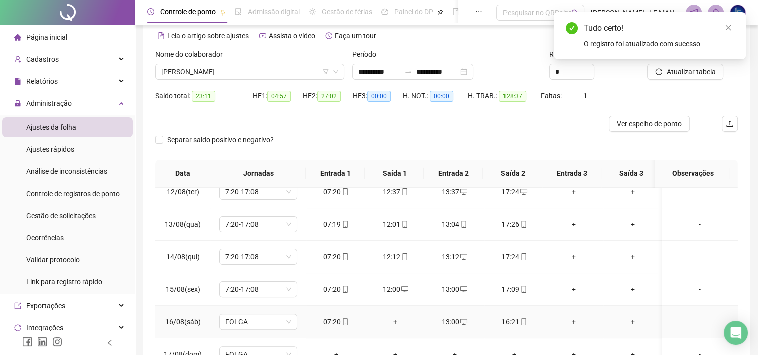
click at [463, 320] on icon "desktop" at bounding box center [463, 321] width 7 height 7
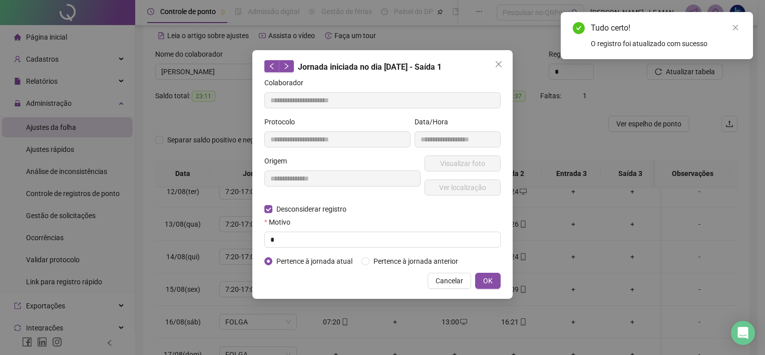
type input "**********"
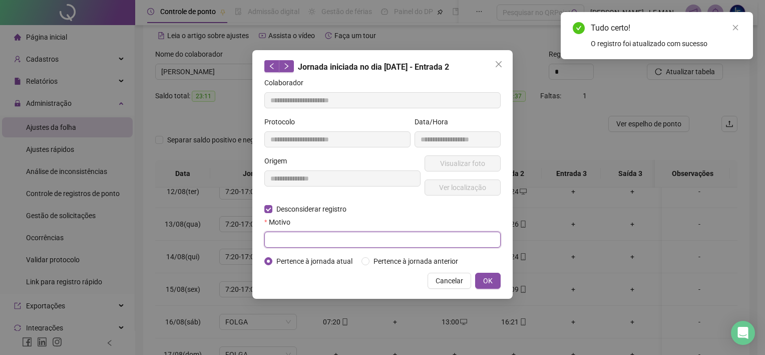
click at [283, 234] on input "text" at bounding box center [382, 239] width 236 height 16
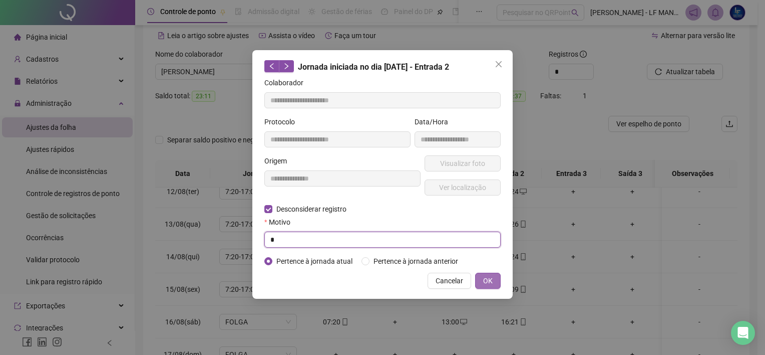
type input "*"
click at [494, 283] on button "OK" at bounding box center [488, 281] width 26 height 16
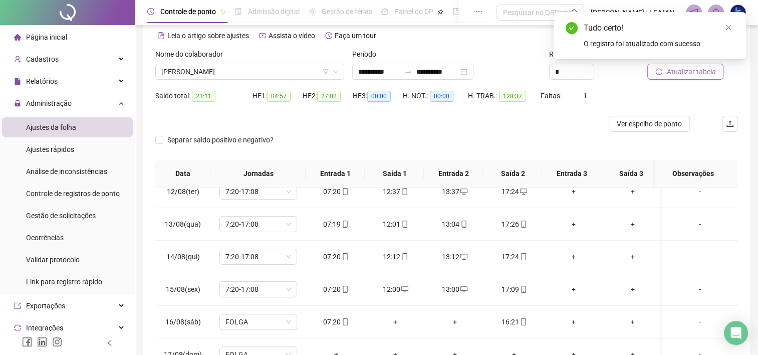
click at [702, 68] on span "Atualizar tabela" at bounding box center [690, 71] width 49 height 11
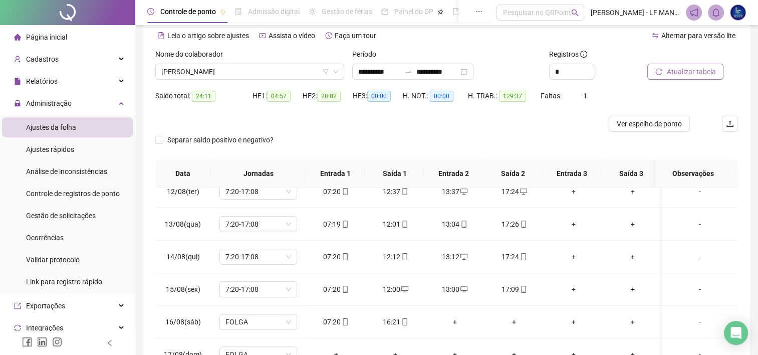
click at [690, 71] on span "Atualizar tabela" at bounding box center [690, 71] width 49 height 11
click at [486, 311] on html "**********" at bounding box center [379, 133] width 758 height 355
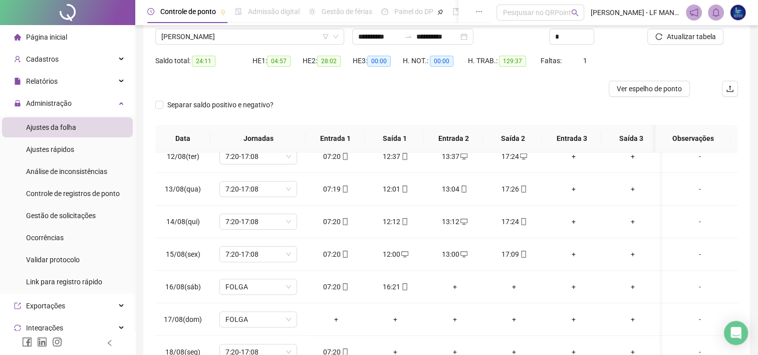
scroll to position [94, 0]
